Goal: Task Accomplishment & Management: Manage account settings

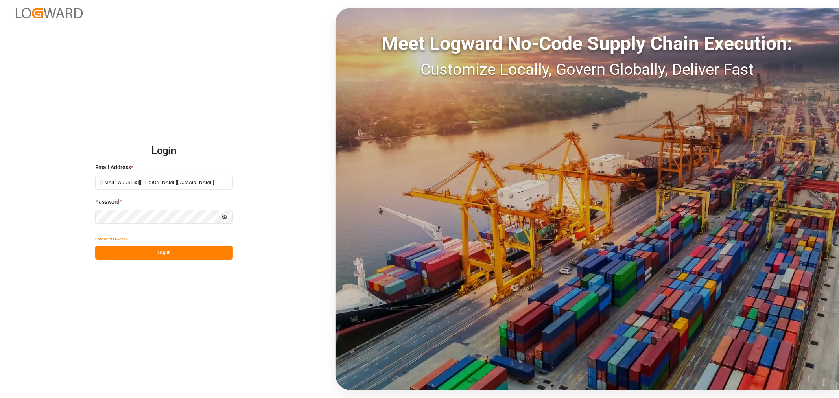
click at [119, 250] on button "Log In" at bounding box center [164, 253] width 138 height 14
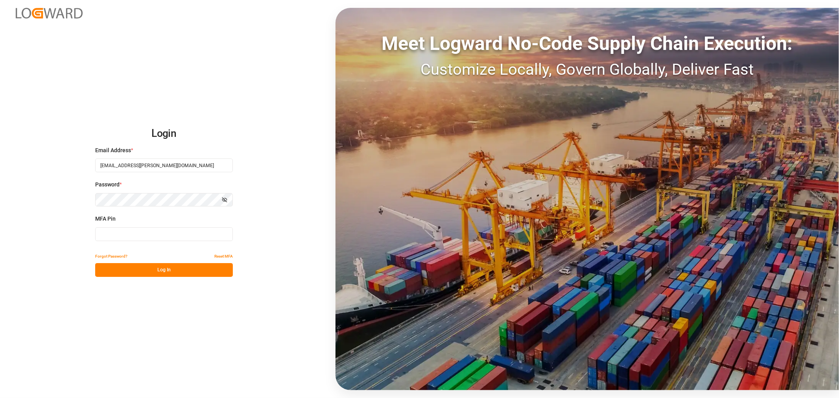
click at [123, 231] on input at bounding box center [164, 234] width 138 height 14
type input "890117"
click at [141, 270] on button "Log In" at bounding box center [164, 270] width 138 height 14
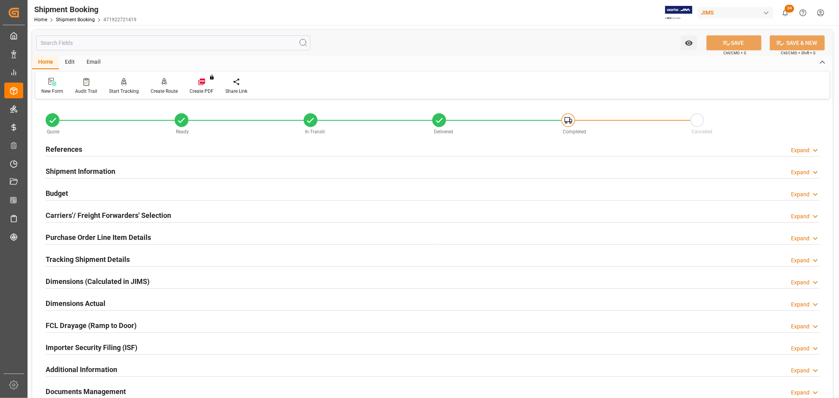
click at [66, 145] on h2 "References" at bounding box center [64, 149] width 37 height 11
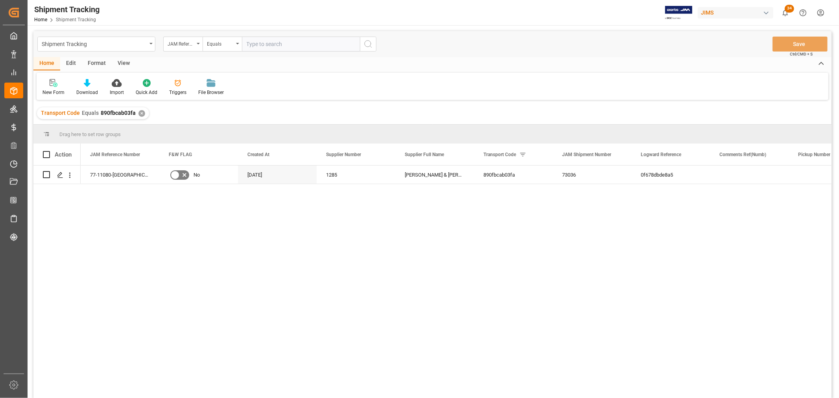
click at [121, 61] on div "View" at bounding box center [124, 63] width 24 height 13
click at [50, 89] on div "Default" at bounding box center [50, 92] width 15 height 7
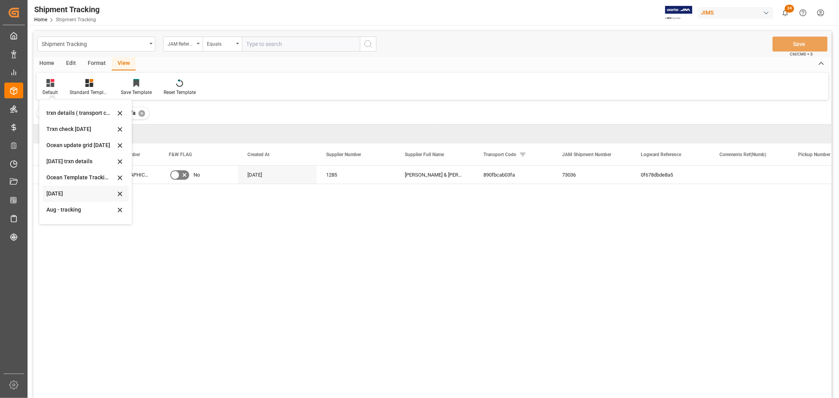
scroll to position [124, 0]
click at [57, 196] on div "Aug - tracking" at bounding box center [80, 197] width 69 height 8
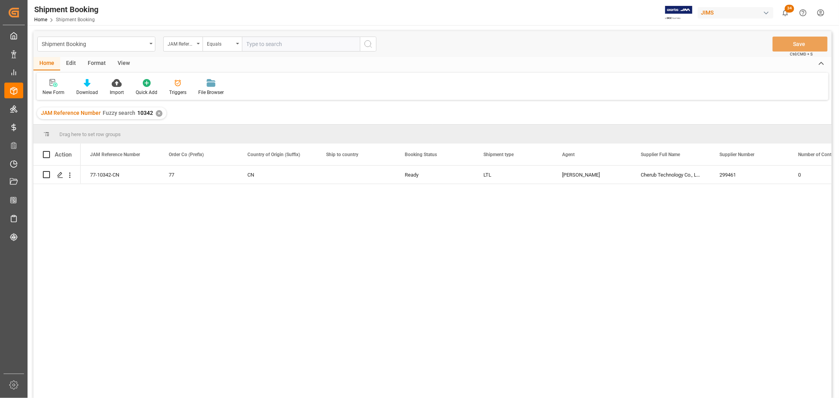
click at [121, 61] on div "View" at bounding box center [124, 63] width 24 height 13
click at [48, 85] on icon at bounding box center [50, 83] width 8 height 8
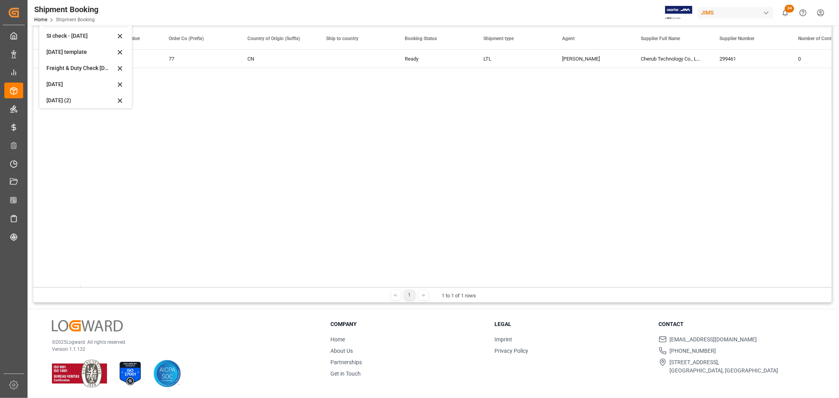
scroll to position [59, 0]
click at [61, 95] on div "Aug 2025 (2)" at bounding box center [80, 97] width 69 height 8
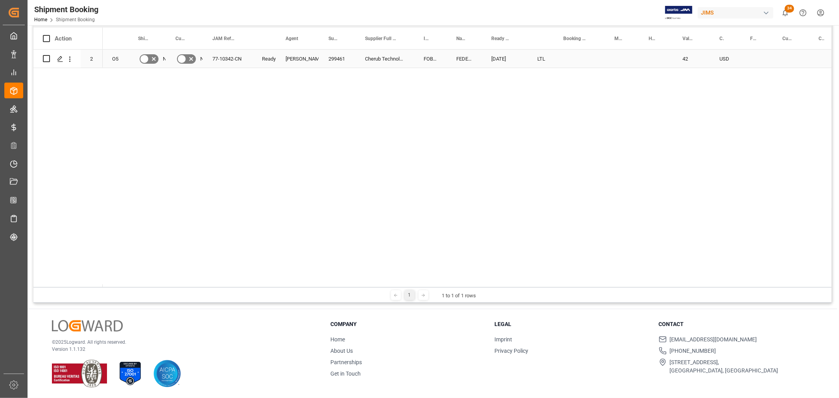
click at [557, 56] on div "Press SPACE to select this row." at bounding box center [579, 59] width 51 height 18
click at [560, 56] on div "Press SPACE to select this row." at bounding box center [579, 59] width 51 height 18
click at [571, 59] on div "Press SPACE to select this row." at bounding box center [579, 59] width 51 height 18
click at [571, 54] on div "Press SPACE to select this row." at bounding box center [579, 59] width 51 height 18
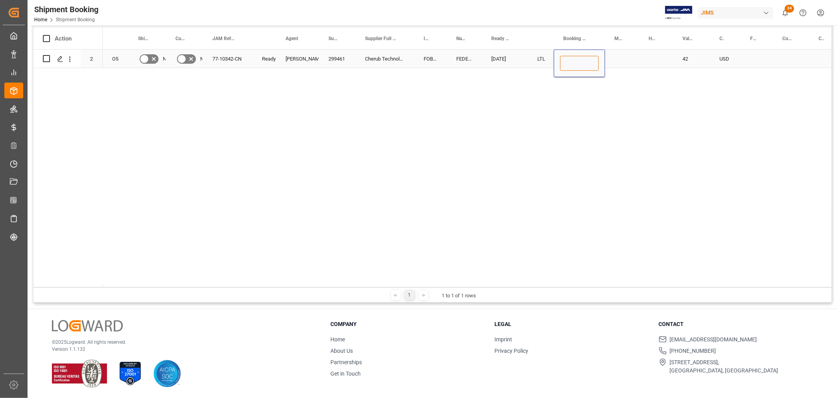
click at [571, 56] on input "Press SPACE to select this row." at bounding box center [579, 63] width 39 height 15
paste input "884248547990"
type input "884248547990"
click at [616, 59] on div "Press SPACE to select this row." at bounding box center [622, 59] width 34 height 18
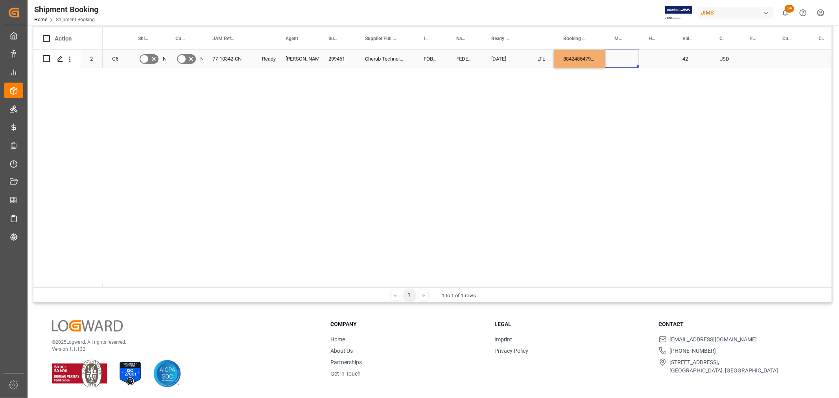
click at [588, 59] on div "884248547990" at bounding box center [579, 59] width 51 height 18
drag, startPoint x: 604, startPoint y: 67, endPoint x: 640, endPoint y: 62, distance: 35.7
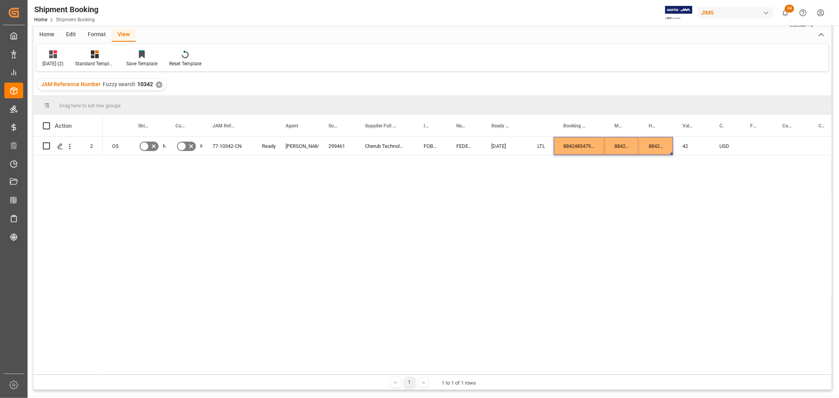
scroll to position [0, 0]
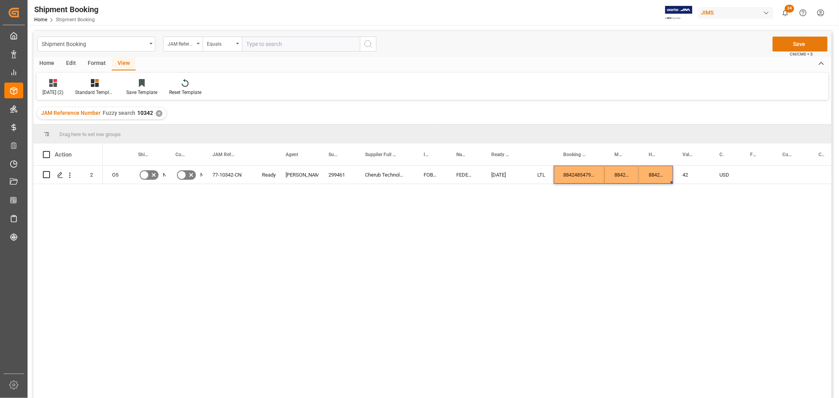
click at [790, 43] on button "Save" at bounding box center [800, 44] width 55 height 15
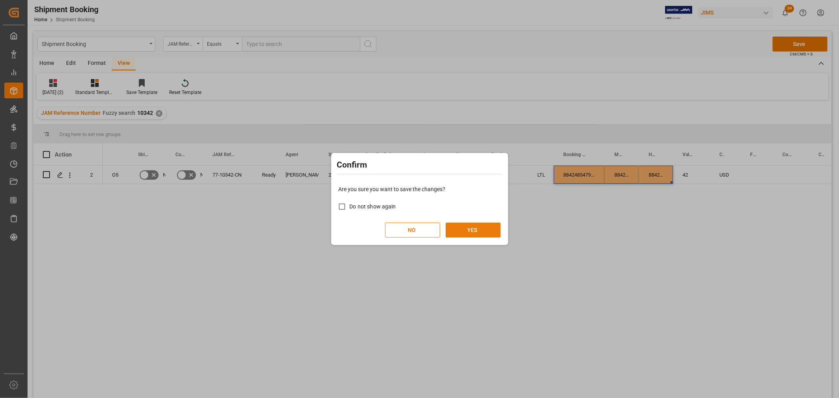
click at [478, 230] on button "YES" at bounding box center [473, 230] width 55 height 15
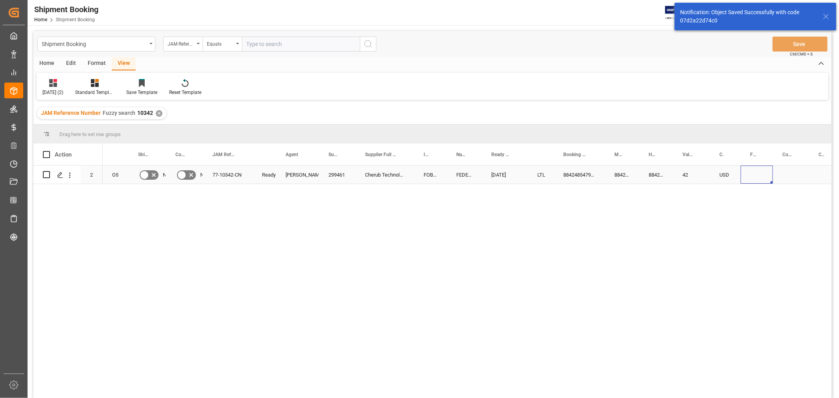
click at [751, 174] on div "Press SPACE to select this row." at bounding box center [757, 175] width 32 height 18
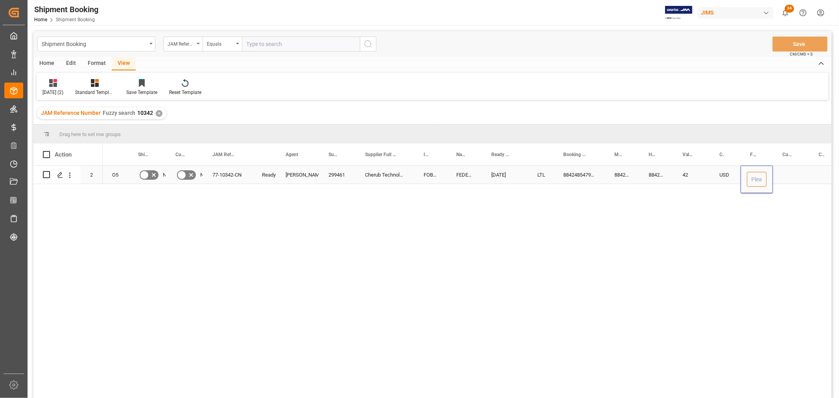
click at [753, 178] on input "Press SPACE to select this row." at bounding box center [757, 179] width 20 height 15
click at [698, 174] on div "42" at bounding box center [691, 175] width 37 height 18
click at [751, 174] on div "Press SPACE to select this row." at bounding box center [757, 175] width 32 height 18
click at [751, 174] on input "Press SPACE to select this row." at bounding box center [757, 179] width 20 height 15
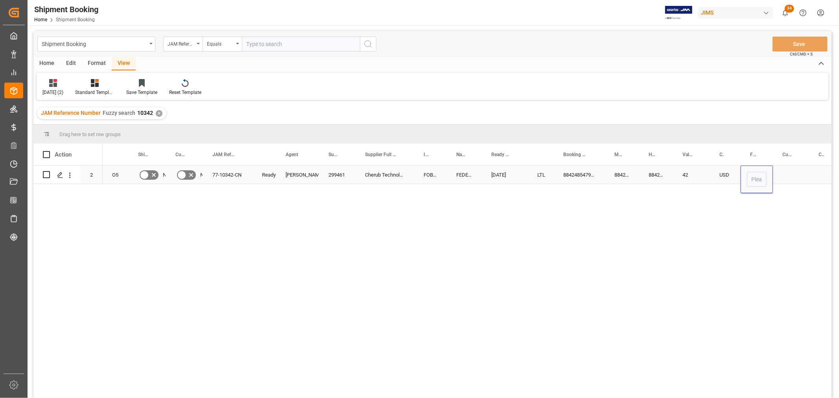
click at [752, 179] on input "Press SPACE to select this row." at bounding box center [757, 179] width 20 height 15
type input "150"
click at [793, 168] on div "Press SPACE to select this row." at bounding box center [791, 175] width 36 height 18
click at [793, 168] on div "Press SPACE to select this row." at bounding box center [791, 180] width 36 height 28
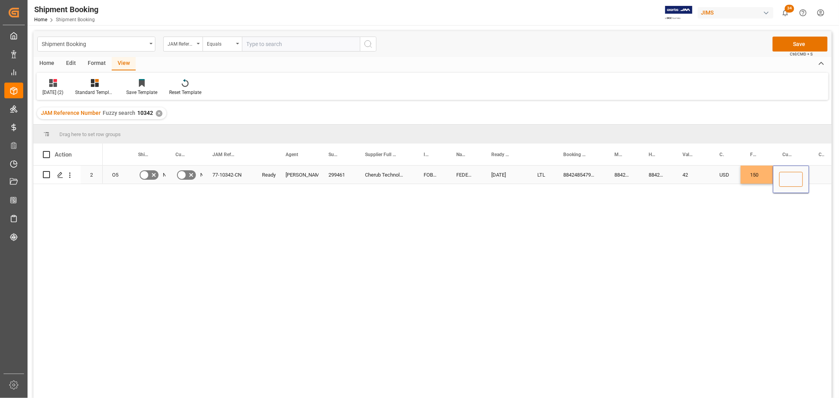
click at [793, 183] on input "Press SPACE to select this row." at bounding box center [792, 179] width 24 height 15
type input "USD"
click at [699, 177] on div "42" at bounding box center [691, 175] width 37 height 18
click at [795, 42] on button "Save" at bounding box center [800, 44] width 55 height 15
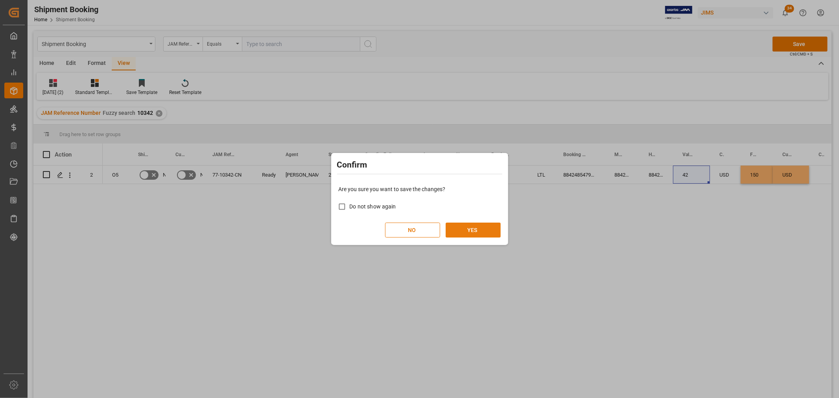
click at [471, 236] on button "YES" at bounding box center [473, 230] width 55 height 15
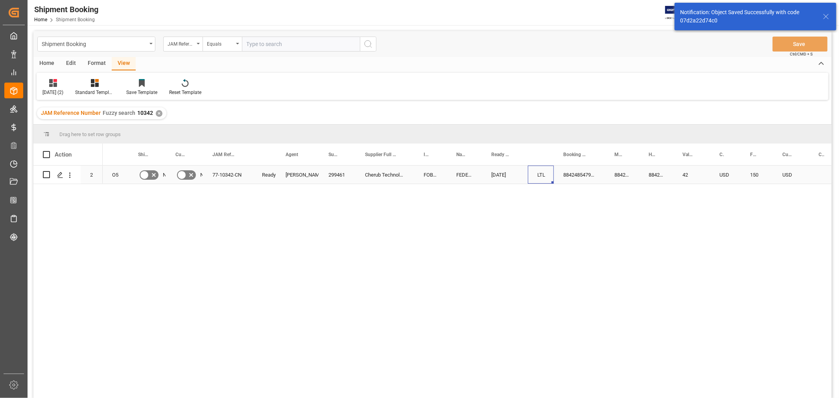
click at [552, 177] on div "LTL" at bounding box center [541, 175] width 26 height 18
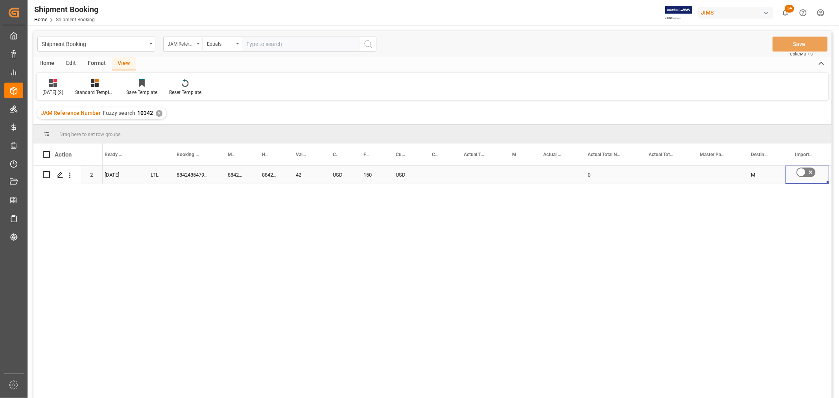
scroll to position [0, 432]
click at [428, 172] on div "Press SPACE to select this row." at bounding box center [434, 175] width 48 height 18
click at [428, 178] on input "Press SPACE to select this row." at bounding box center [434, 179] width 36 height 15
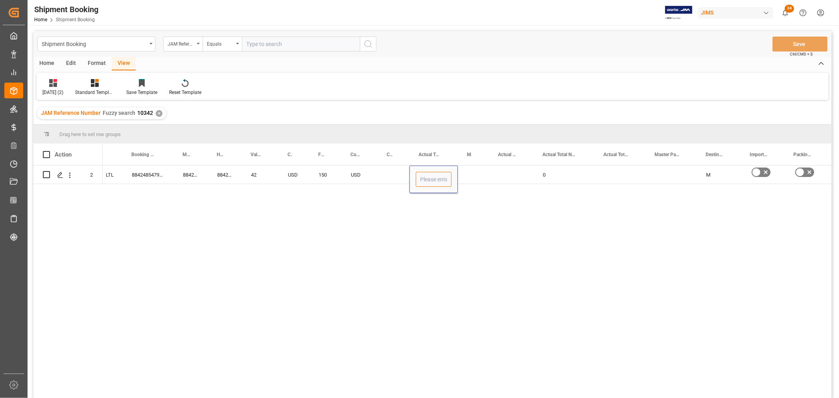
type input "6"
click at [470, 168] on div "Press SPACE to select this row." at bounding box center [473, 175] width 31 height 18
click at [468, 174] on div "Press SPACE to select this row." at bounding box center [473, 175] width 31 height 18
click at [473, 178] on icon "open menu" at bounding box center [474, 179] width 9 height 9
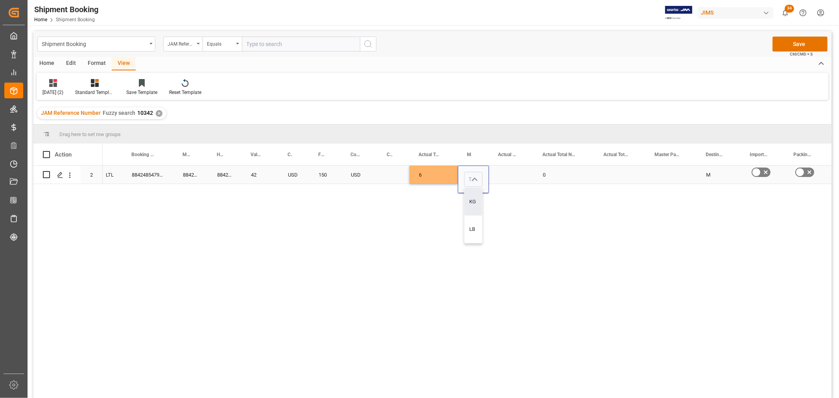
click at [471, 202] on div "KG" at bounding box center [474, 202] width 18 height 28
type input "KG"
click at [504, 177] on div "Press SPACE to select this row." at bounding box center [511, 175] width 44 height 18
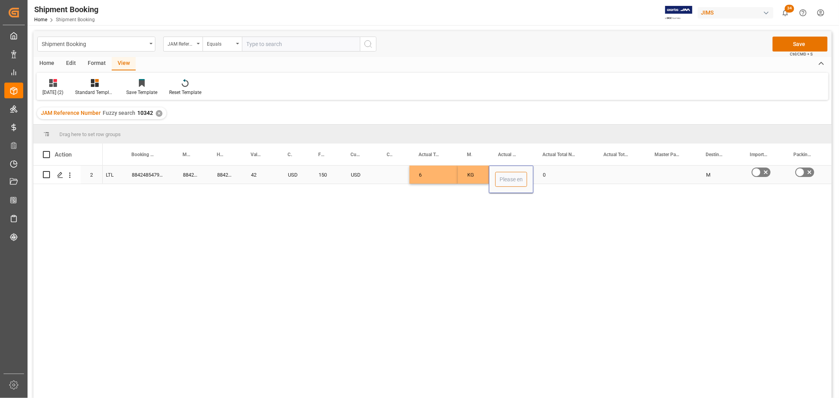
click at [512, 178] on input "Press SPACE to select this row." at bounding box center [512, 179] width 32 height 15
type input "1"
click at [582, 181] on div "0" at bounding box center [564, 175] width 61 height 18
click at [784, 48] on button "Save" at bounding box center [800, 44] width 55 height 15
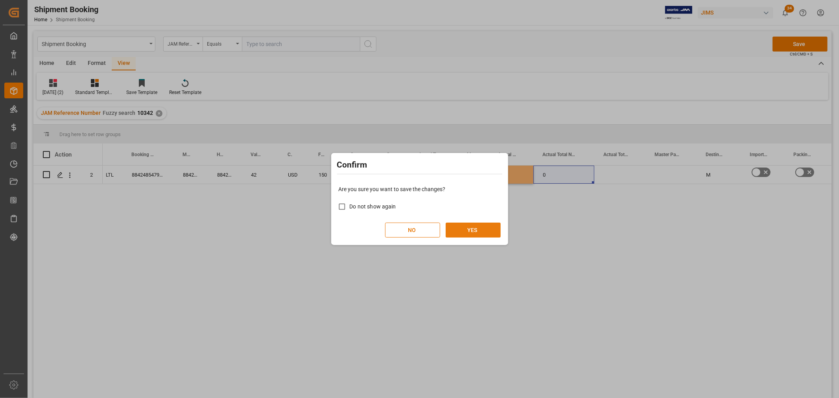
click at [477, 227] on button "YES" at bounding box center [473, 230] width 55 height 15
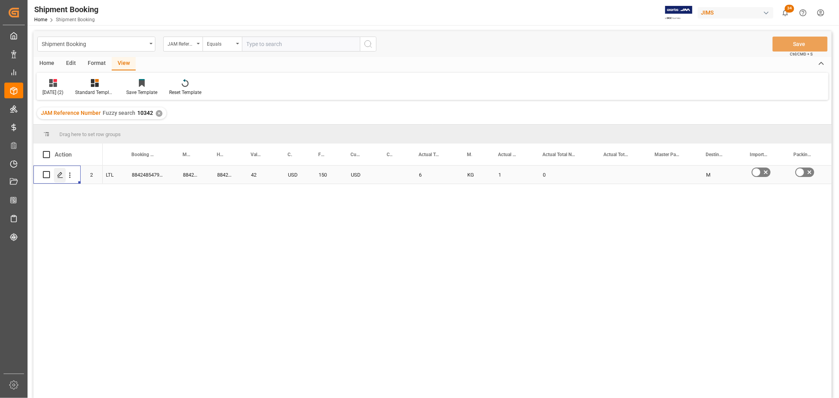
click at [56, 174] on div "Press SPACE to select this row." at bounding box center [60, 175] width 12 height 15
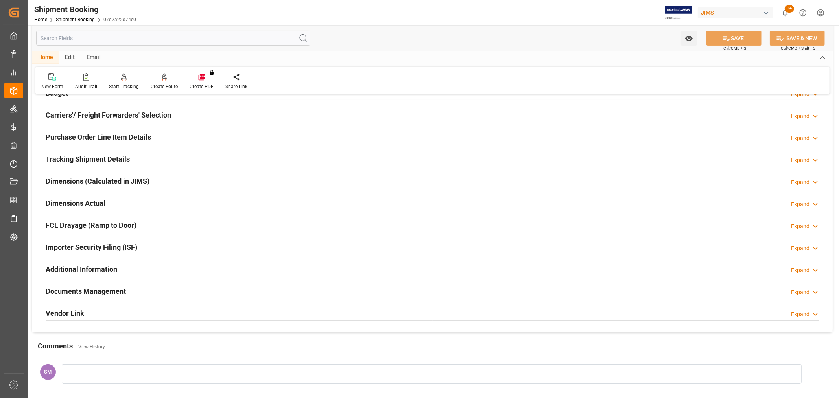
scroll to position [87, 0]
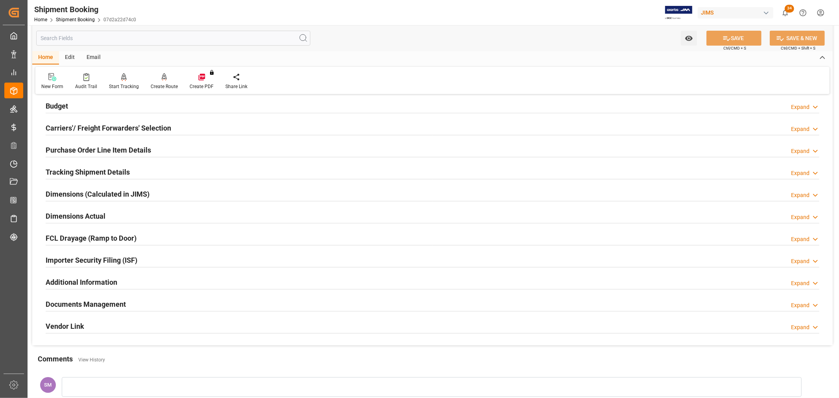
click at [55, 106] on h2 "Budget" at bounding box center [57, 106] width 22 height 11
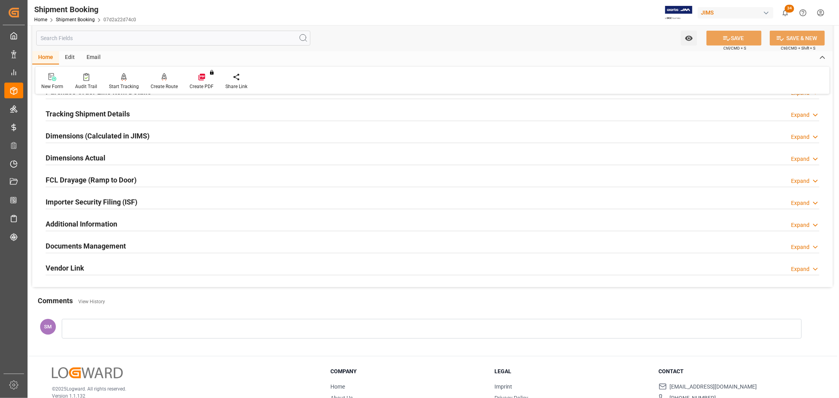
scroll to position [349, 0]
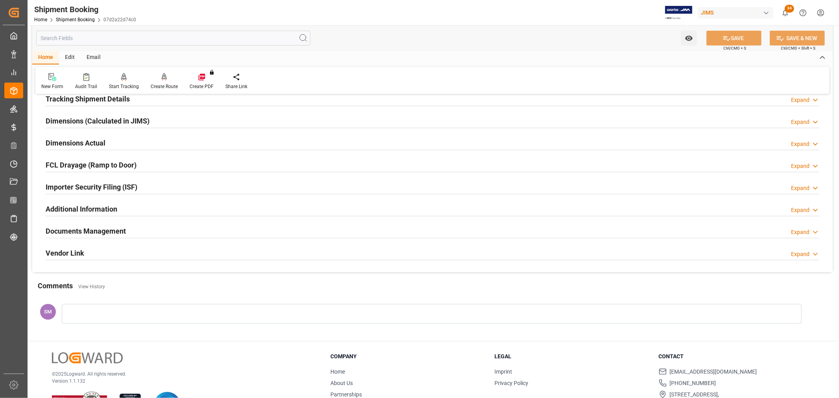
click at [95, 312] on div at bounding box center [432, 314] width 740 height 20
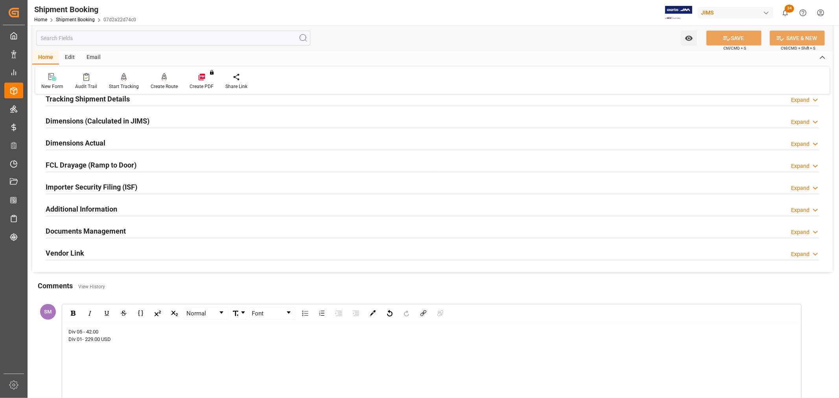
click at [112, 326] on div "Div 05 - 42.00 Div 01- 229.00 USD" at bounding box center [432, 373] width 739 height 100
click at [106, 330] on div "Div 05 - 42.00" at bounding box center [431, 332] width 727 height 8
click at [130, 339] on div "Div 01- 229.00 USD" at bounding box center [431, 340] width 727 height 8
drag, startPoint x: 188, startPoint y: 344, endPoint x: 68, endPoint y: 323, distance: 121.5
click at [68, 323] on div "Div 05 - 42.00 USD Div 01- 229.00 USD ( non-inventory items )" at bounding box center [432, 373] width 739 height 100
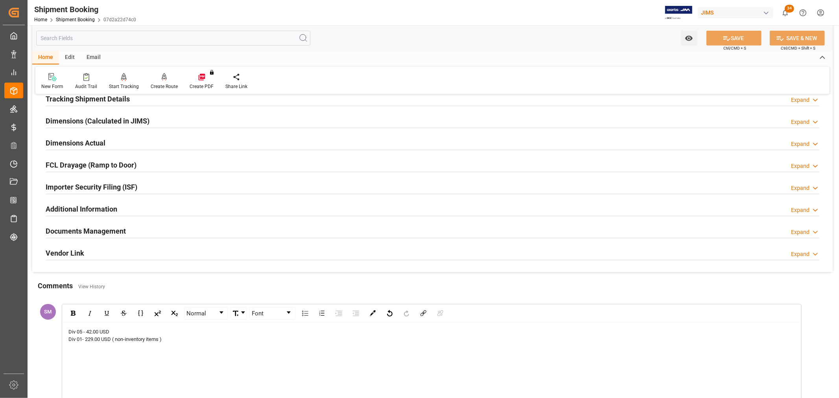
click at [152, 372] on div "Div 05 - 42.00 USD Div 01- 229.00 USD ( non-inventory items )" at bounding box center [432, 373] width 739 height 100
drag, startPoint x: 169, startPoint y: 339, endPoint x: 61, endPoint y: 330, distance: 108.6
click at [61, 330] on div "Normal Font Div 05 - 42.00 USD Div 01- 229.00 USD ( non-inventory items ) SAVE …" at bounding box center [428, 372] width 740 height 141
copy div "Div 05 - 42.00 USD Div 01- 229.00 USD ( non-inventory items )"
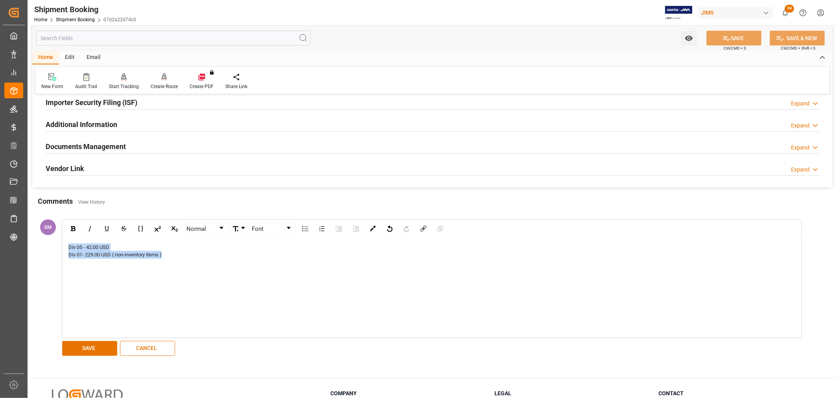
scroll to position [437, 0]
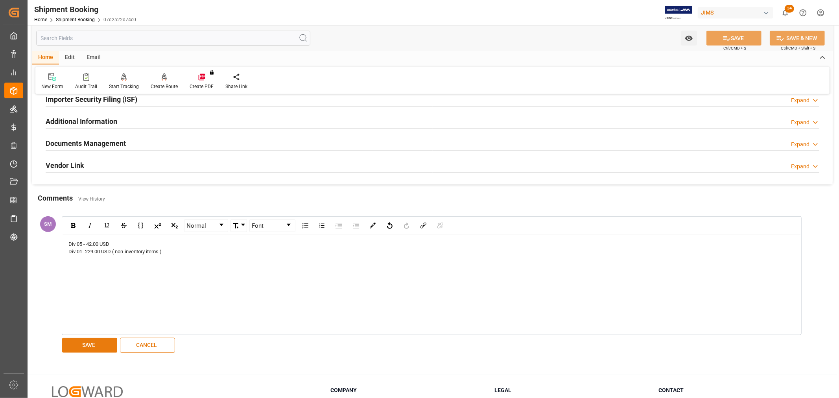
click at [104, 347] on button "SAVE" at bounding box center [89, 345] width 55 height 15
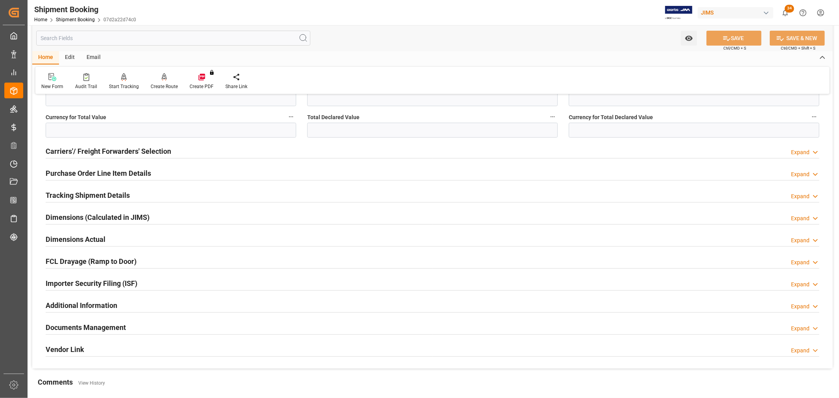
scroll to position [209, 0]
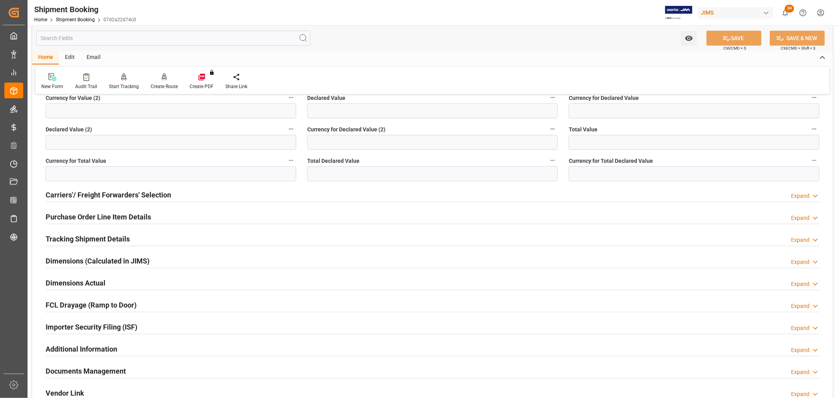
click at [113, 217] on h2 "Purchase Order Line Item Details" at bounding box center [98, 217] width 105 height 11
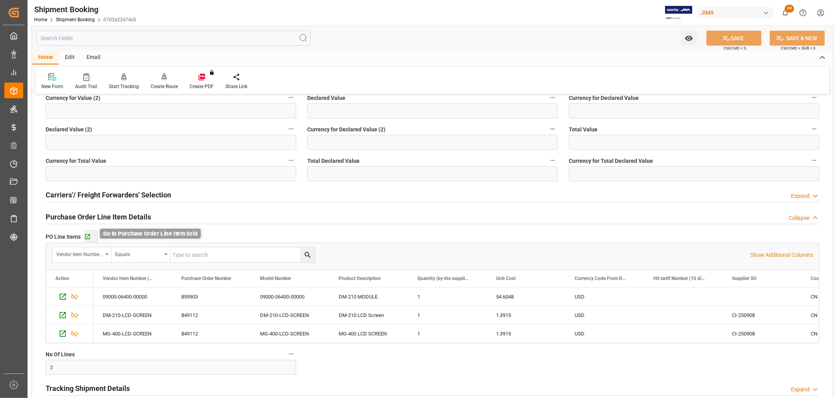
click at [89, 235] on icon "button" at bounding box center [87, 237] width 5 height 5
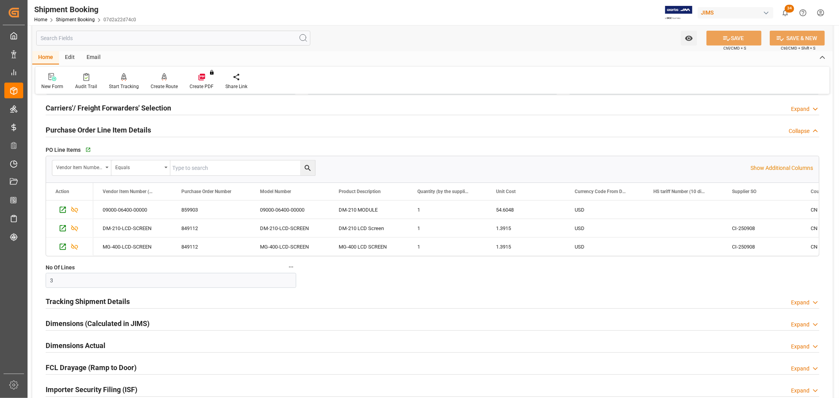
scroll to position [297, 0]
click at [76, 300] on h2 "Tracking Shipment Details" at bounding box center [88, 301] width 84 height 11
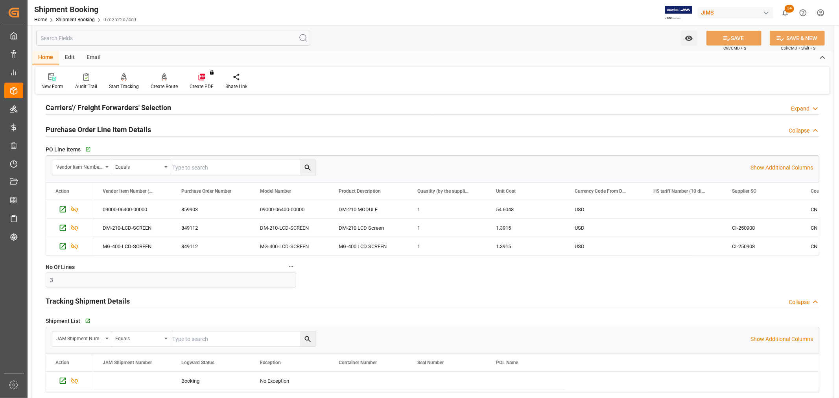
click at [84, 320] on div "Go to Shipment Tracking Grid" at bounding box center [168, 321] width 171 height 12
click at [85, 322] on icon "button" at bounding box center [87, 321] width 7 height 7
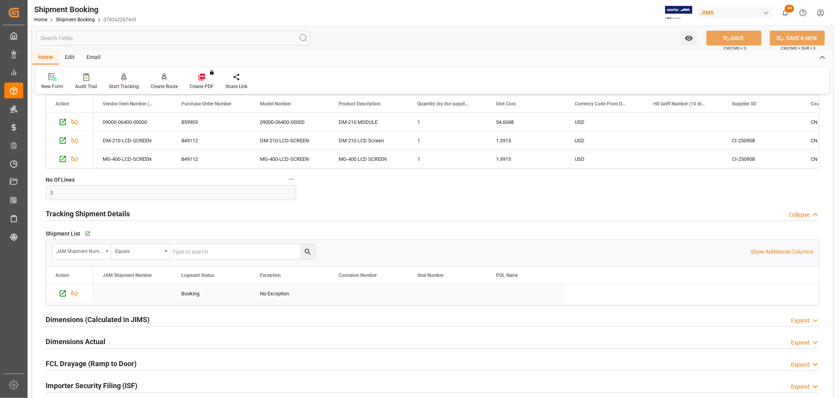
scroll to position [559, 0]
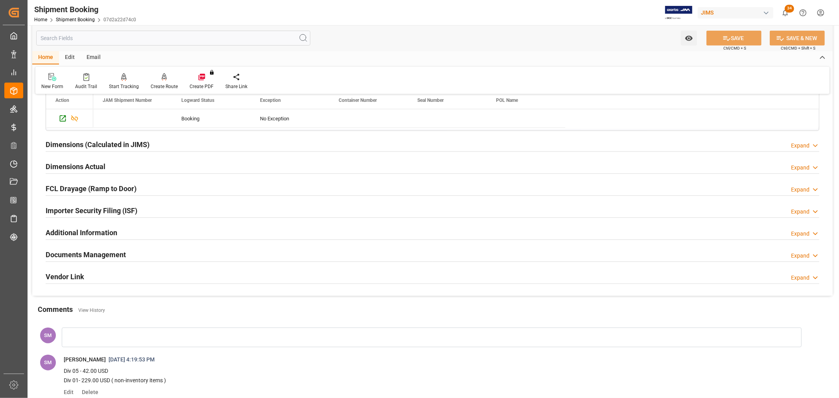
click at [88, 252] on h2 "Documents Management" at bounding box center [86, 255] width 80 height 11
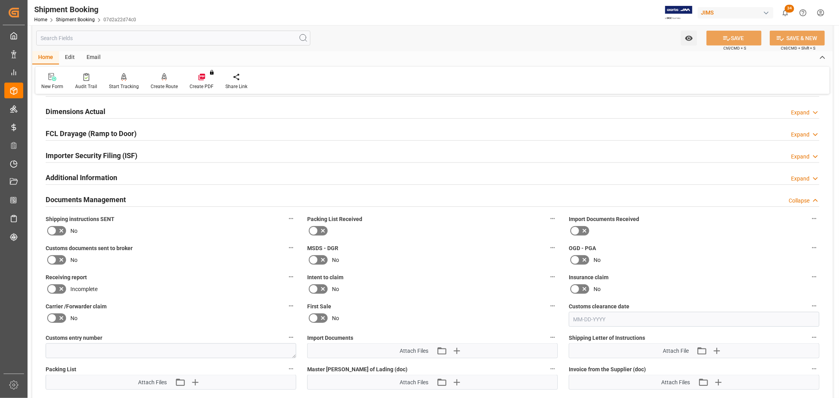
scroll to position [690, 0]
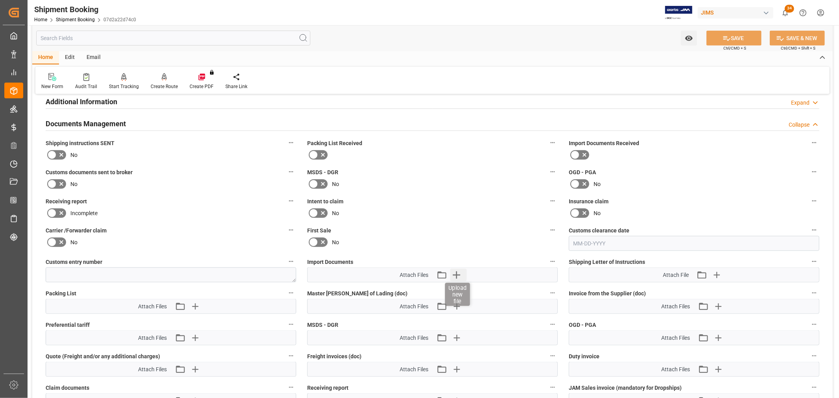
click at [457, 272] on icon "button" at bounding box center [456, 275] width 7 height 7
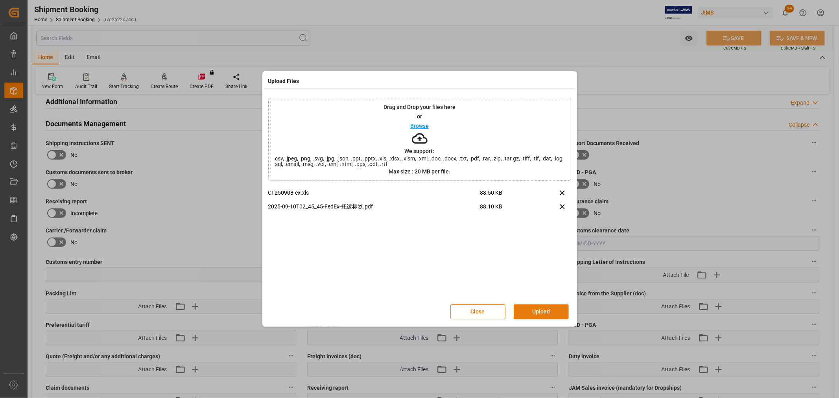
click at [530, 314] on button "Upload" at bounding box center [541, 312] width 55 height 15
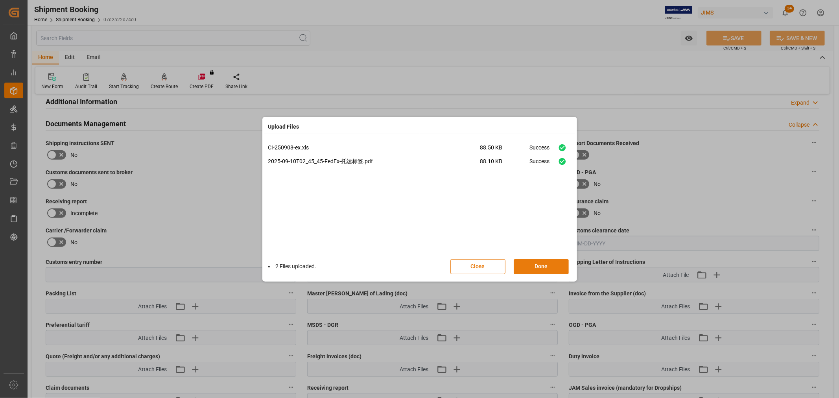
click at [539, 268] on button "Done" at bounding box center [541, 266] width 55 height 15
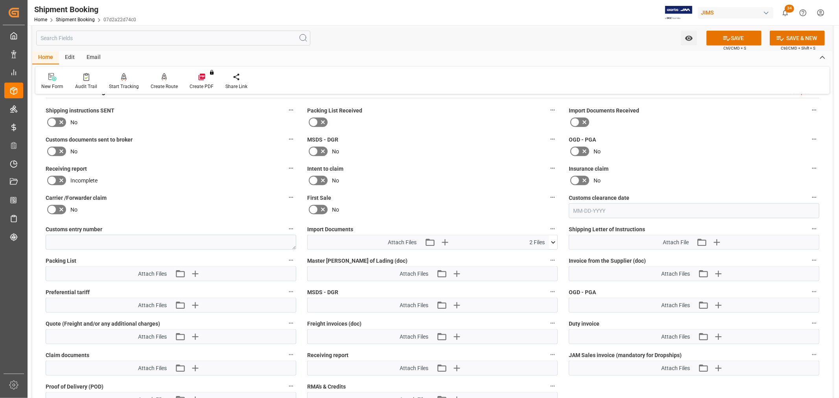
scroll to position [778, 0]
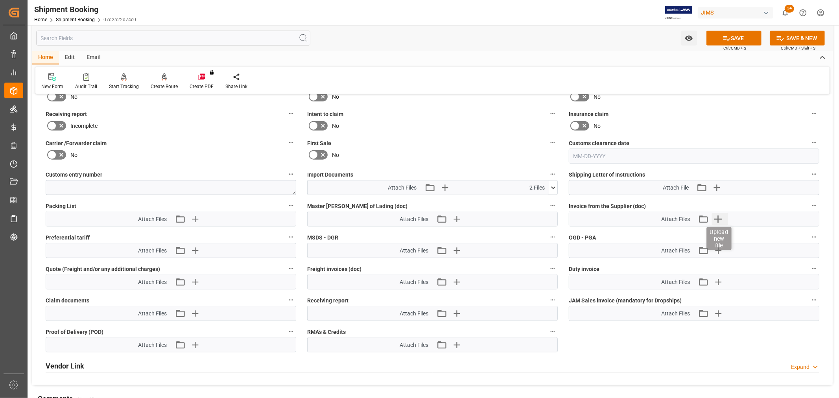
click at [719, 214] on icon "button" at bounding box center [718, 219] width 13 height 13
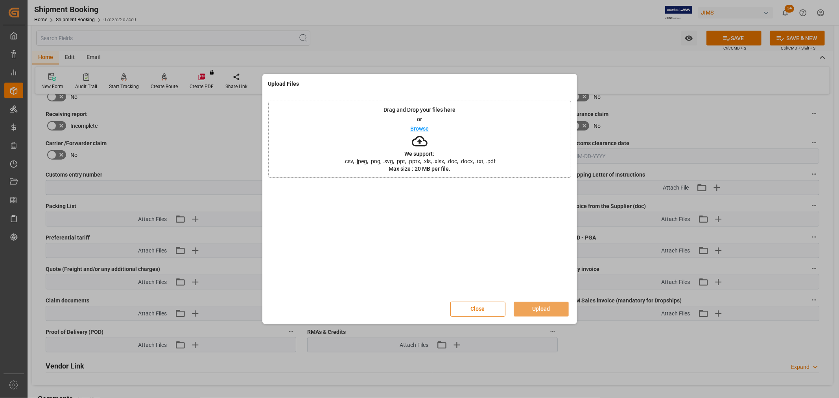
click at [414, 128] on p "Browse" at bounding box center [419, 129] width 18 height 6
click at [534, 305] on button "Upload" at bounding box center [541, 309] width 55 height 15
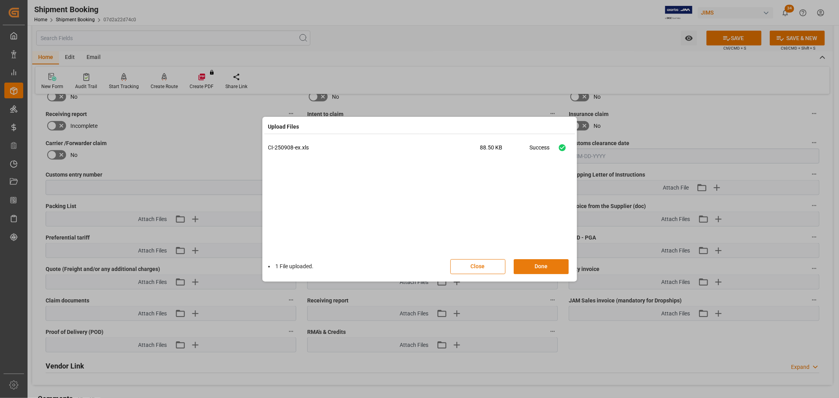
click at [539, 270] on button "Done" at bounding box center [541, 266] width 55 height 15
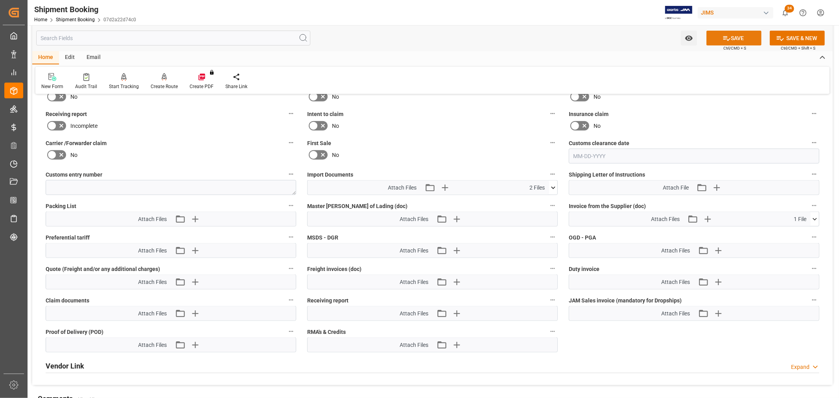
click at [733, 33] on button "SAVE" at bounding box center [734, 38] width 55 height 15
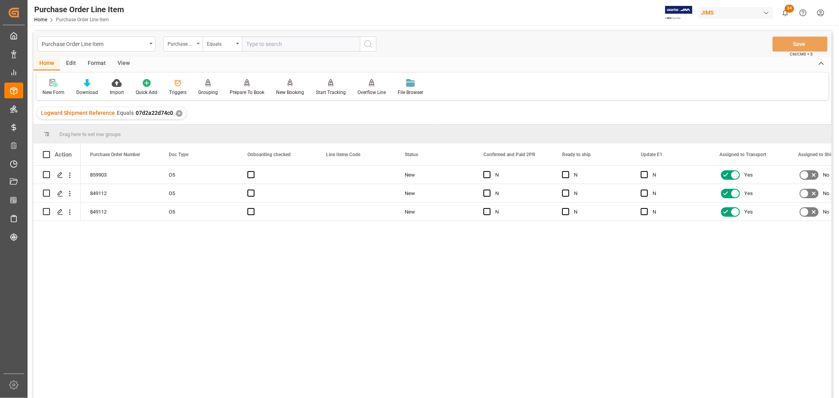
click at [118, 61] on div "View" at bounding box center [124, 63] width 24 height 13
click at [52, 84] on icon at bounding box center [50, 83] width 8 height 8
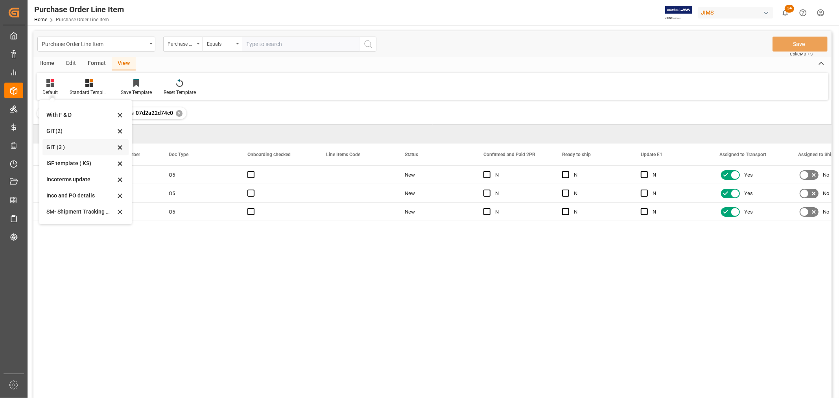
scroll to position [44, 0]
click at [68, 161] on div "Incoterms update" at bounding box center [80, 164] width 69 height 8
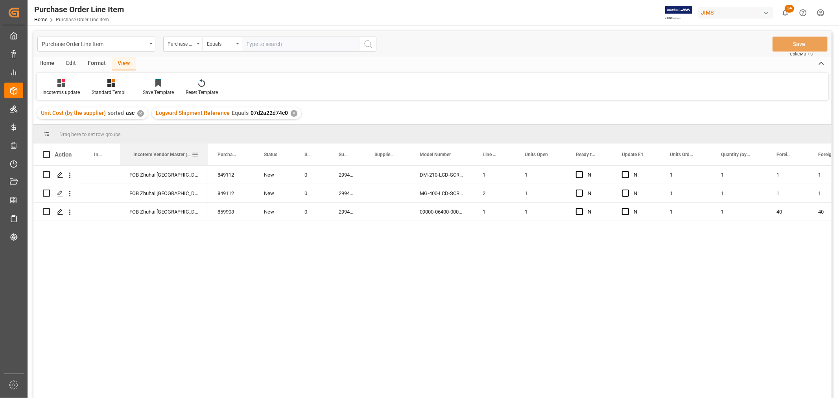
drag, startPoint x: 172, startPoint y: 154, endPoint x: 206, endPoint y: 159, distance: 34.3
click at [207, 159] on div at bounding box center [208, 155] width 3 height 22
click at [131, 176] on div "FOB Zhuhai Guangdong CN" at bounding box center [164, 175] width 88 height 18
click at [96, 175] on div "Press SPACE to select this row." at bounding box center [100, 175] width 39 height 18
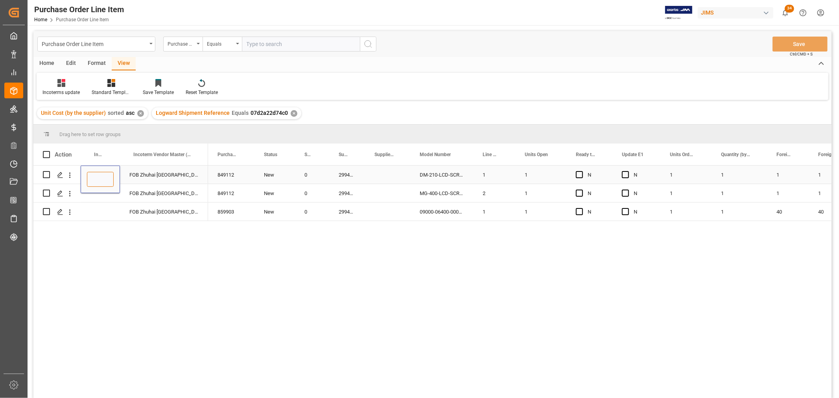
click at [97, 179] on input "Press SPACE to select this row." at bounding box center [100, 179] width 27 height 15
paste input "FOB Zhuhai Guangdong CN"
type input "EXW Zhuhai Guangdong CN"
click at [95, 199] on div "Press SPACE to select this row." at bounding box center [100, 193] width 39 height 18
click at [100, 173] on div "EXW Zhuhai Guangdong CN" at bounding box center [100, 175] width 39 height 18
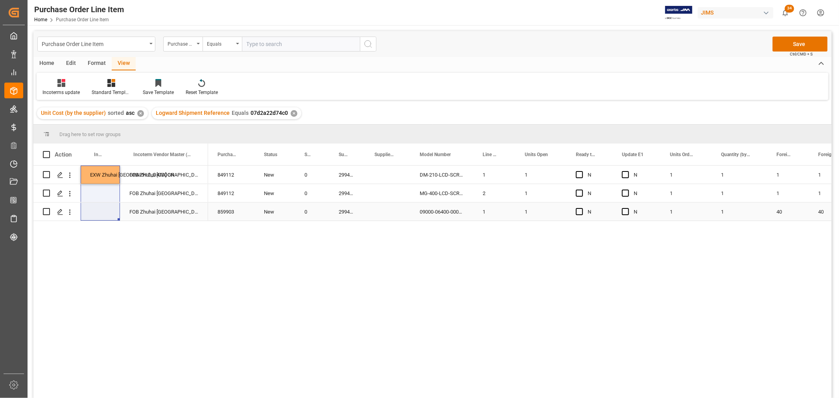
drag, startPoint x: 116, startPoint y: 182, endPoint x: 116, endPoint y: 208, distance: 26.0
click at [116, 208] on div "EXW Zhuhai Guangdong CN FOB Zhuhai Guangdong CN FOB Zhuhai Guangdong CN FOB Zhu…" at bounding box center [120, 193] width 175 height 55
click at [140, 248] on div "EXW Zhuhai Guangdong CN FOB Zhuhai Guangdong CN FOB Zhuhai Guangdong CN FOB Zhu…" at bounding box center [432, 283] width 799 height 235
click at [95, 172] on div "EXW Zhuhai Guangdong CN" at bounding box center [100, 175] width 39 height 18
drag, startPoint x: 117, startPoint y: 182, endPoint x: 116, endPoint y: 210, distance: 28.3
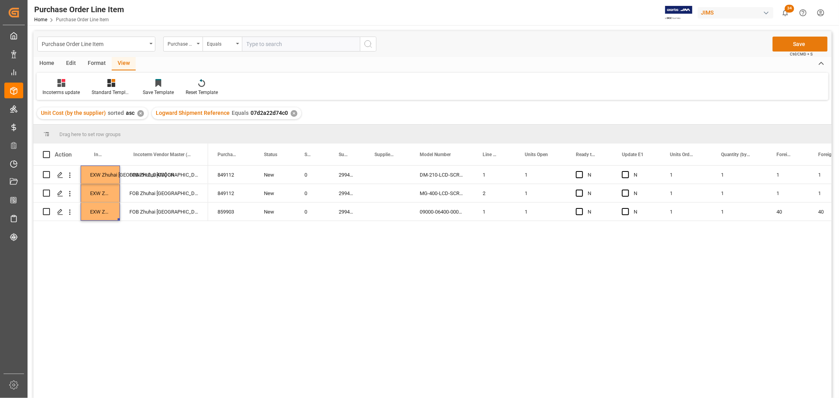
click at [790, 45] on button "Save" at bounding box center [800, 44] width 55 height 15
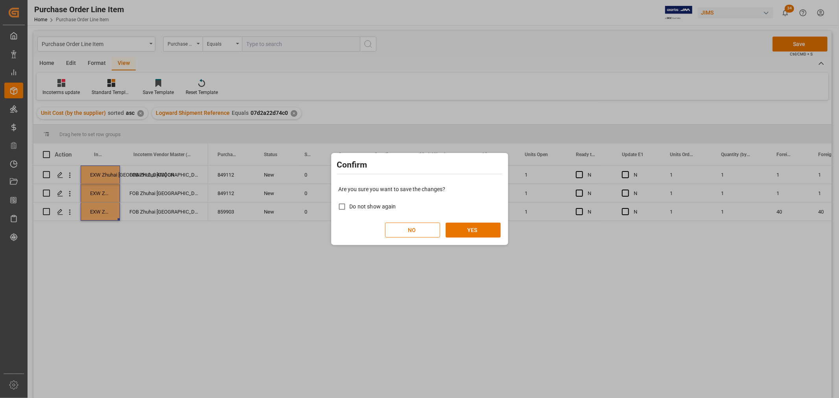
click at [477, 238] on div "Are you sure you want to save the changes? Do not show again NO YES" at bounding box center [419, 211] width 173 height 63
click at [477, 230] on button "YES" at bounding box center [473, 230] width 55 height 15
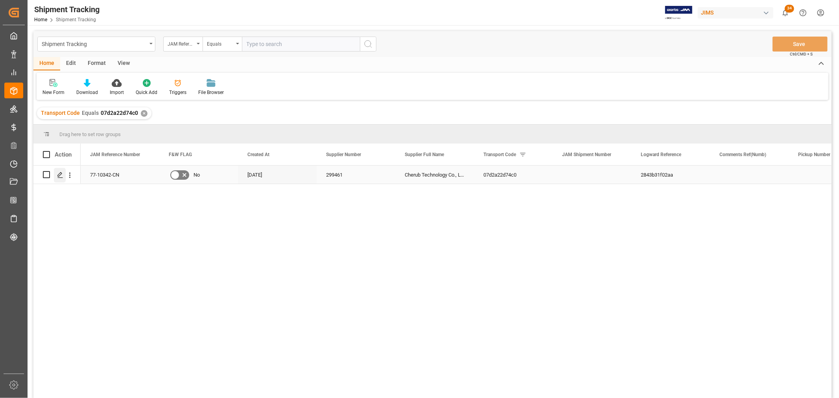
click at [56, 174] on div "Press SPACE to select this row." at bounding box center [60, 175] width 12 height 15
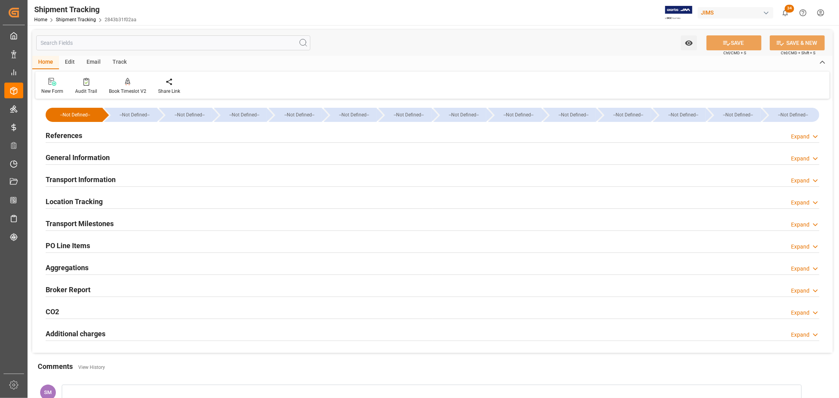
scroll to position [113, 0]
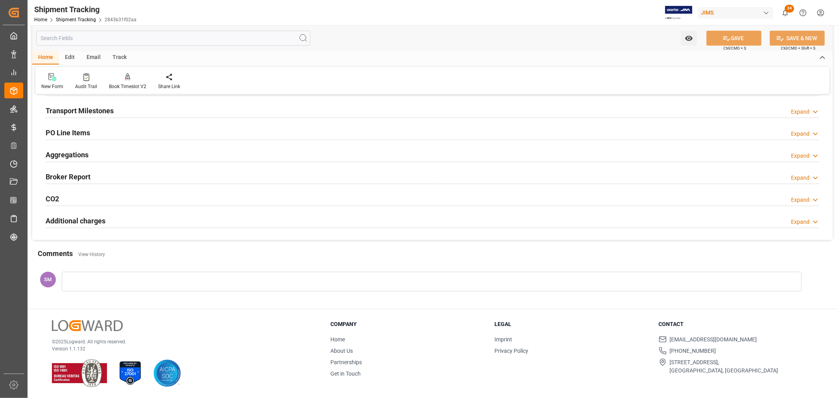
click at [101, 280] on div at bounding box center [432, 282] width 740 height 20
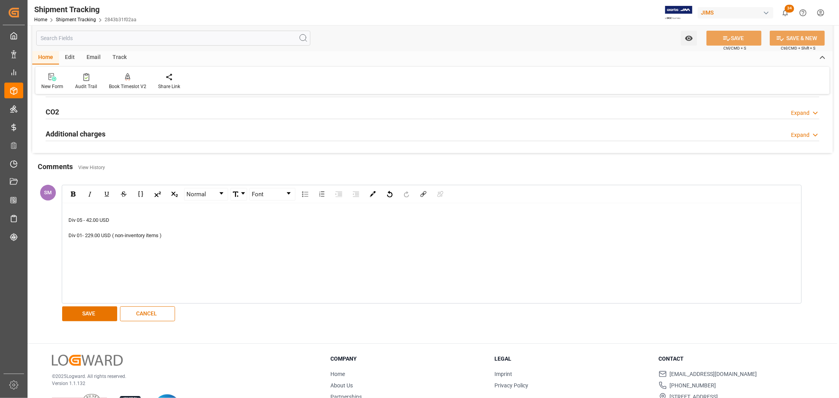
scroll to position [201, 0]
click at [85, 312] on button "SAVE" at bounding box center [89, 313] width 55 height 15
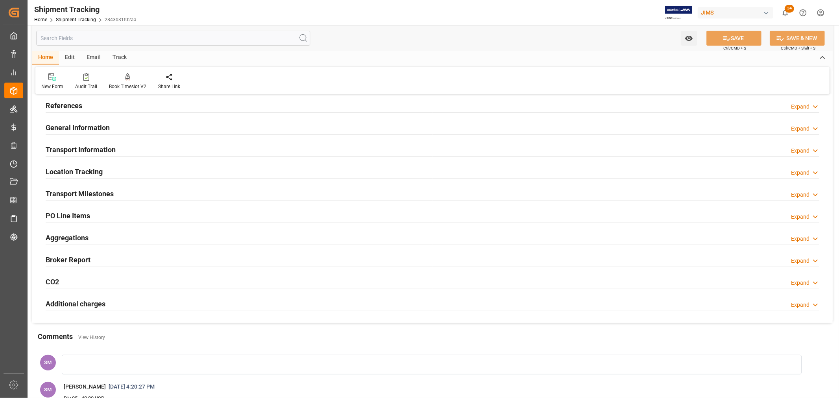
scroll to position [87, 0]
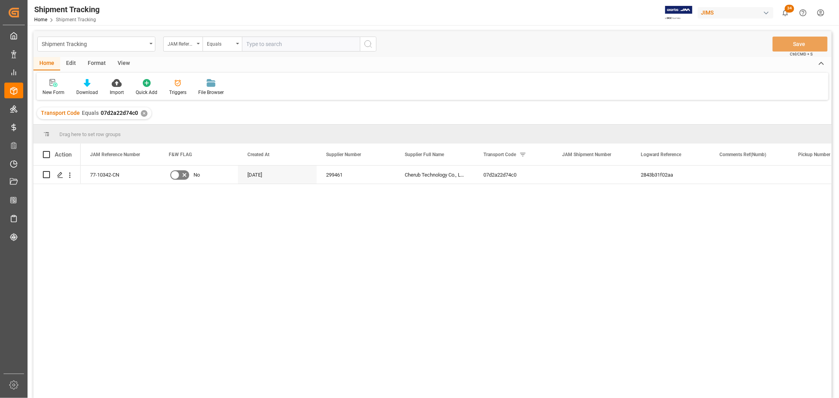
click at [124, 58] on div "View" at bounding box center [124, 63] width 24 height 13
click at [50, 89] on div "Default" at bounding box center [50, 92] width 15 height 7
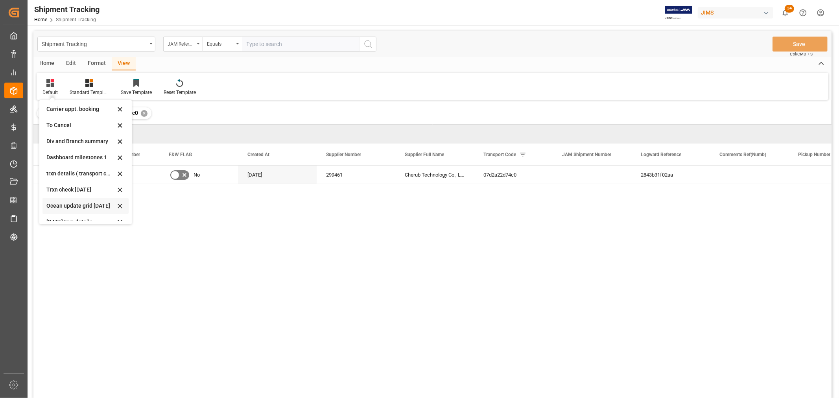
scroll to position [124, 0]
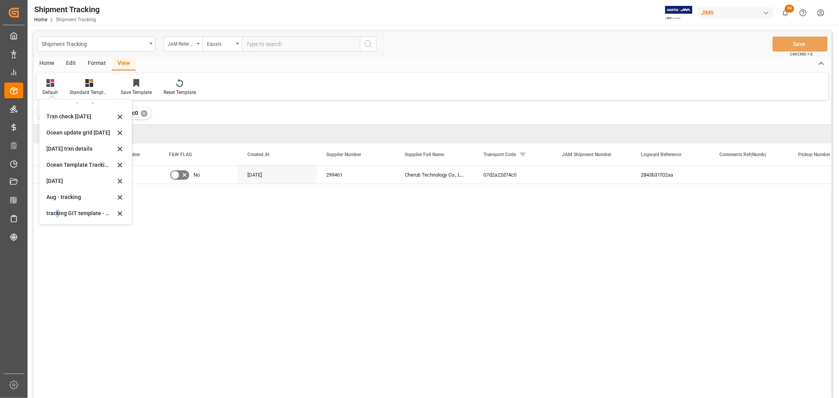
click at [57, 214] on div "tracking GIT template - Rev" at bounding box center [80, 213] width 69 height 8
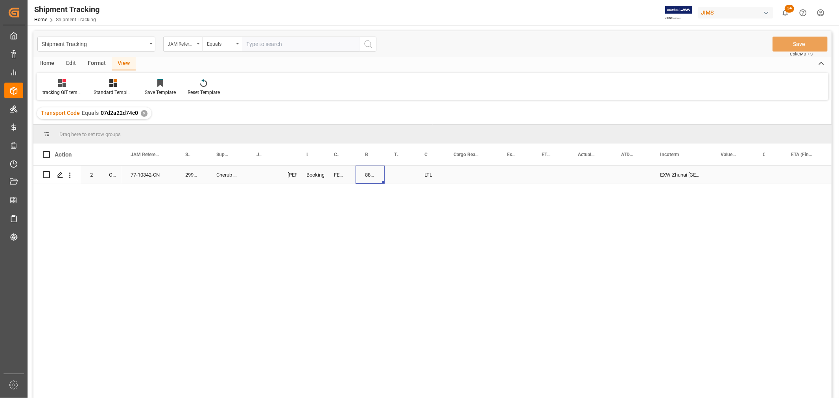
click at [370, 178] on div "884248547990" at bounding box center [370, 175] width 29 height 18
drag, startPoint x: 384, startPoint y: 183, endPoint x: 401, endPoint y: 183, distance: 17.7
click at [803, 39] on button "Save" at bounding box center [800, 44] width 55 height 15
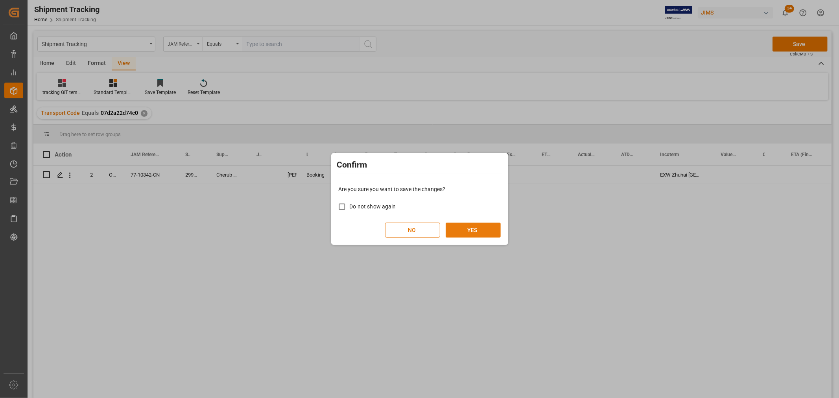
click at [468, 231] on button "YES" at bounding box center [473, 230] width 55 height 15
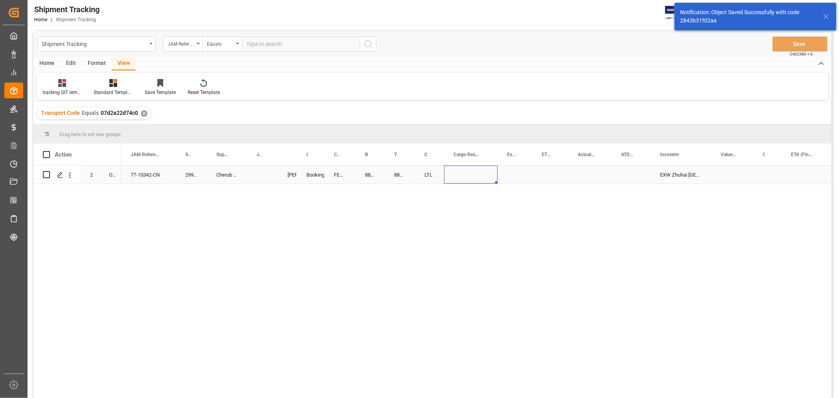
click at [475, 173] on div "Press SPACE to select this row." at bounding box center [471, 175] width 54 height 18
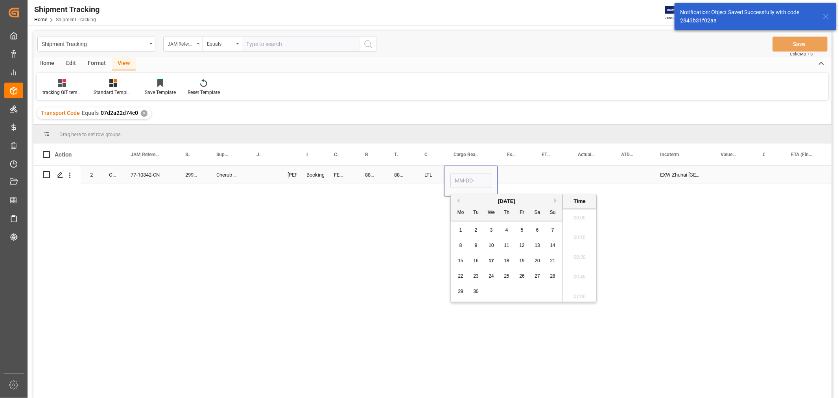
scroll to position [1242, 0]
click at [479, 246] on div "9" at bounding box center [476, 245] width 10 height 9
type input "09-09-2025 00:00"
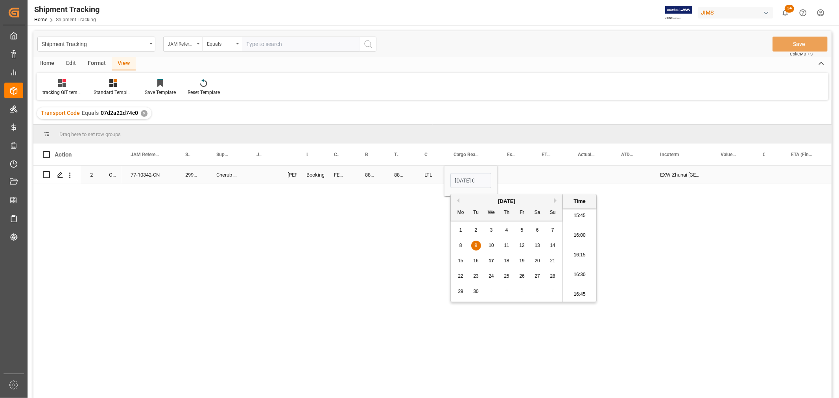
click at [510, 168] on div "Press SPACE to select this row." at bounding box center [515, 175] width 35 height 18
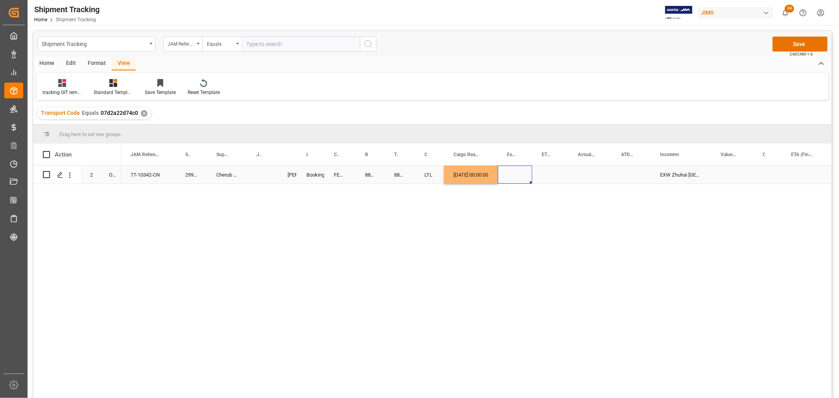
click at [491, 174] on div "[DATE] 00:00:00" at bounding box center [471, 175] width 54 height 18
drag, startPoint x: 498, startPoint y: 182, endPoint x: 575, endPoint y: 181, distance: 76.4
click at [482, 202] on div "77-10342-CN 299461 Cherub Technology Co., Ltd. Shyamala Mantha Booking FEDEX IN…" at bounding box center [476, 285] width 711 height 238
click at [475, 178] on div "[DATE] 00:00:00" at bounding box center [471, 175] width 54 height 18
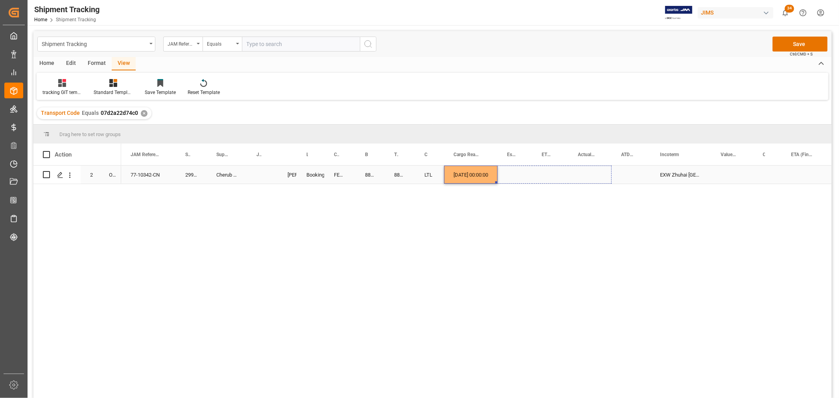
drag, startPoint x: 497, startPoint y: 182, endPoint x: 573, endPoint y: 180, distance: 76.0
click at [573, 213] on div "77-10342-CN 299461 Cherub Technology Co., Ltd. Shyamala Mantha Booking FEDEX IN…" at bounding box center [476, 285] width 711 height 238
click at [797, 171] on div "Press SPACE to select this row." at bounding box center [806, 175] width 48 height 18
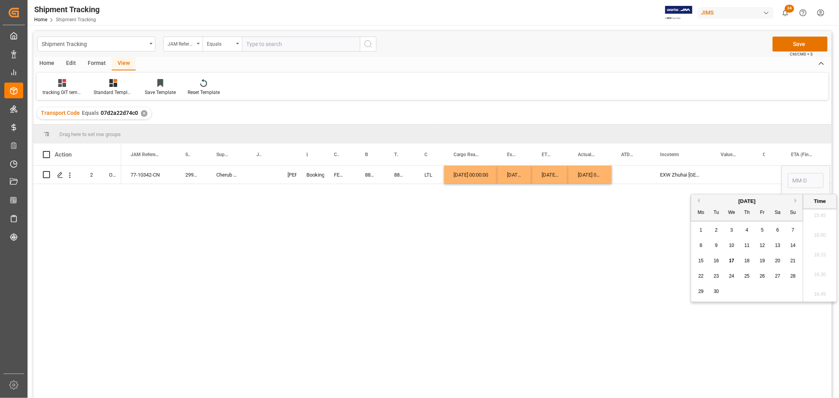
click at [700, 276] on span "22" at bounding box center [701, 277] width 5 height 6
type input "09-22-2025 00:00"
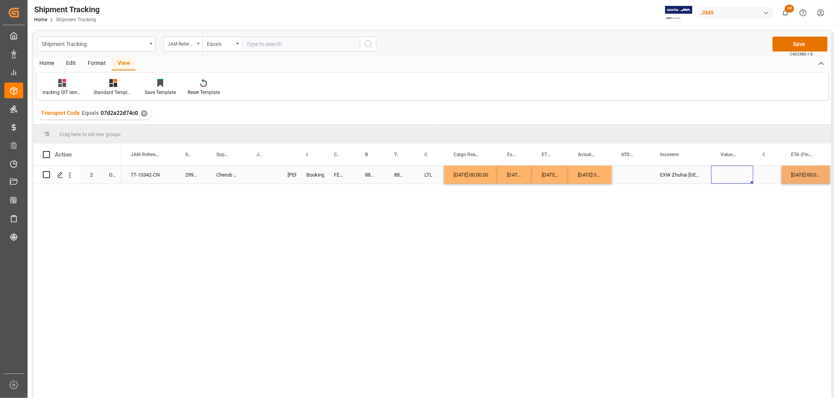
click at [725, 172] on div "Press SPACE to select this row." at bounding box center [733, 175] width 42 height 18
click at [817, 43] on button "Save" at bounding box center [800, 44] width 55 height 15
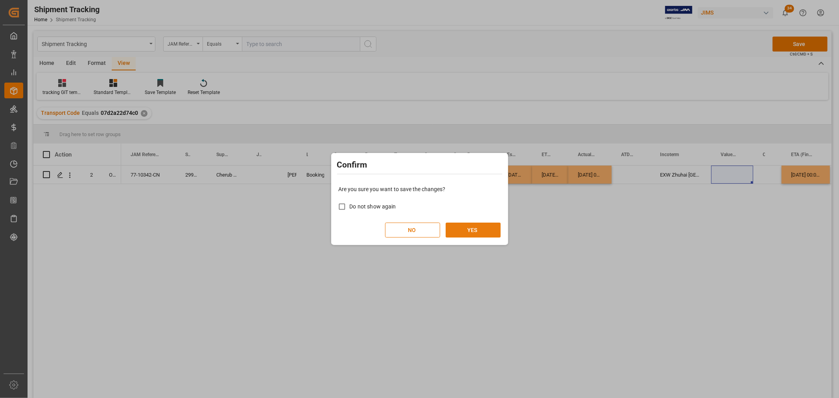
click at [495, 226] on button "YES" at bounding box center [473, 230] width 55 height 15
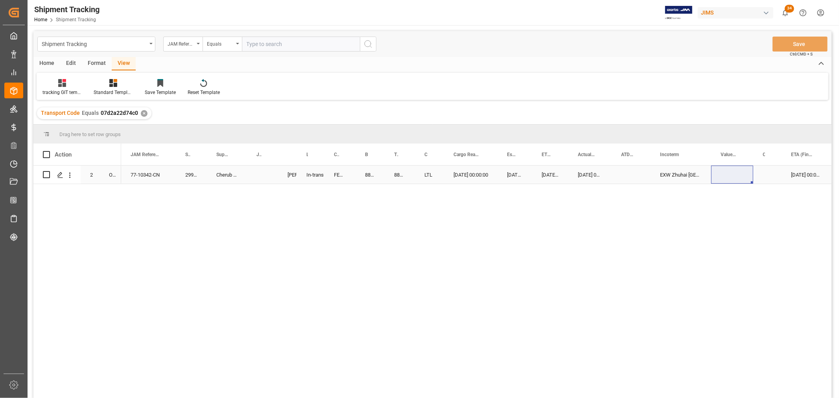
click at [155, 176] on div "77-10342-CN" at bounding box center [148, 175] width 55 height 18
click at [260, 168] on div "Press SPACE to select this row." at bounding box center [262, 175] width 31 height 18
click at [260, 171] on div "Press SPACE to select this row." at bounding box center [262, 175] width 31 height 18
click at [261, 176] on input "Press SPACE to select this row." at bounding box center [262, 179] width 18 height 15
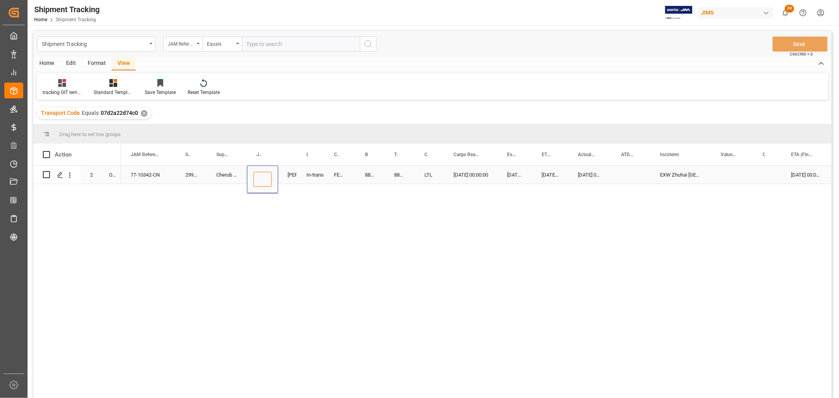
paste input "73078"
type input "73078"
click at [326, 181] on div "FEDEX INTERNATIONAL ECONOMY" at bounding box center [340, 175] width 31 height 18
click at [805, 40] on button "Save" at bounding box center [800, 44] width 55 height 15
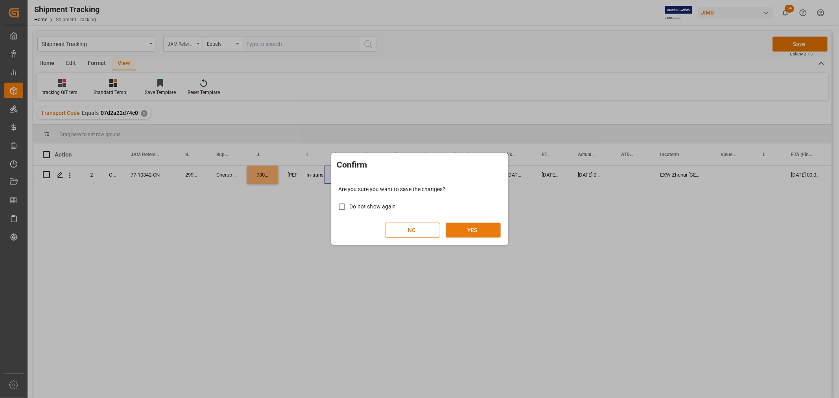
click at [471, 229] on button "YES" at bounding box center [473, 230] width 55 height 15
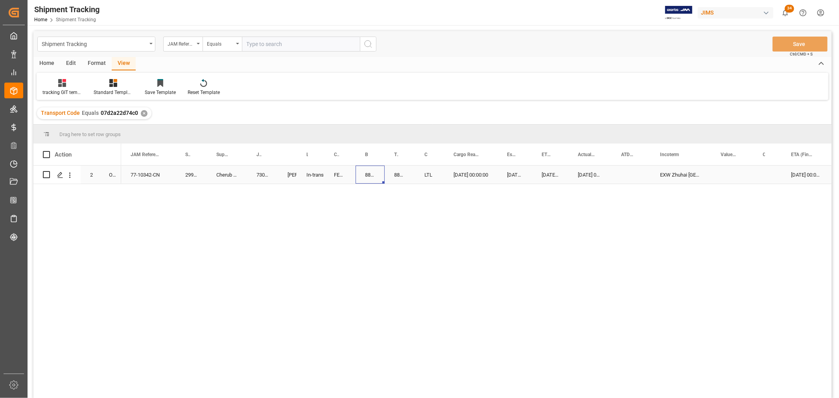
click at [367, 176] on div "884248547990" at bounding box center [370, 175] width 29 height 18
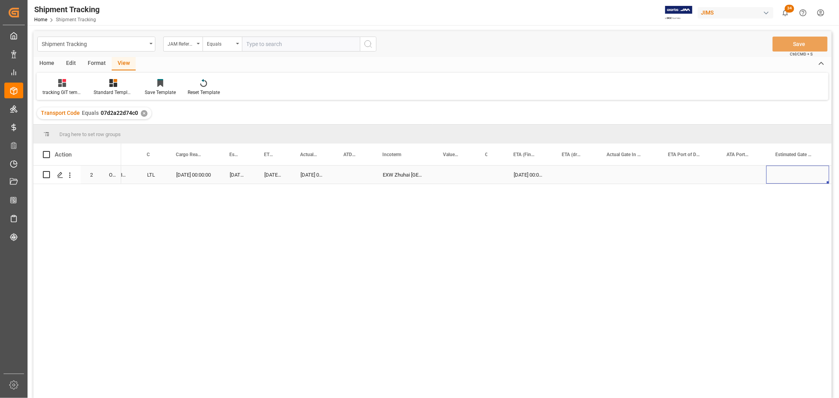
click at [583, 174] on div "Press SPACE to select this row." at bounding box center [575, 175] width 45 height 18
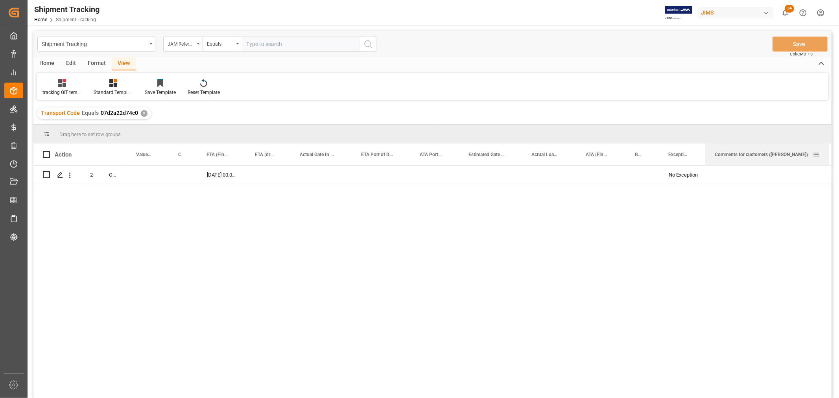
drag, startPoint x: 765, startPoint y: 152, endPoint x: 829, endPoint y: 150, distance: 64.2
click at [829, 150] on div at bounding box center [829, 155] width 3 height 22
click at [735, 174] on div "Press SPACE to select this row." at bounding box center [768, 175] width 124 height 18
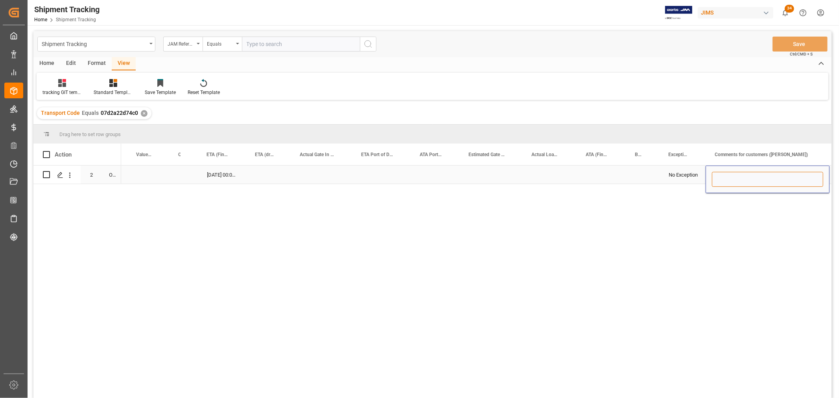
click at [729, 183] on input "Press SPACE to select this row." at bounding box center [767, 179] width 111 height 15
type input "i"
paste input "Andy Dacoulis"
type input "Includes Non-inventory items for Andy Dacoulis"
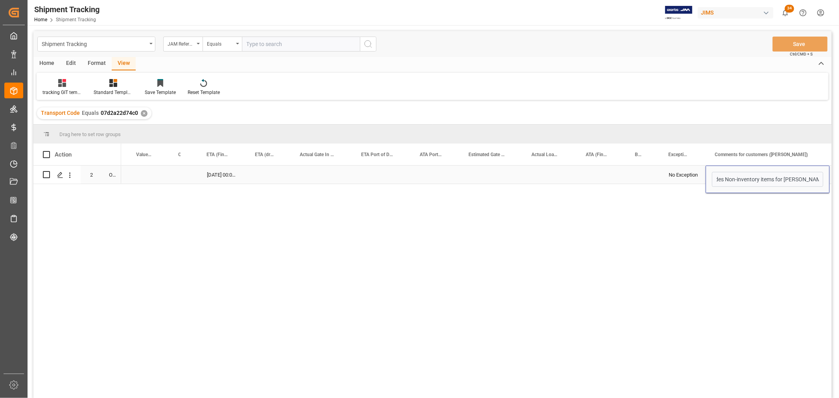
click at [628, 175] on div "Press SPACE to select this row." at bounding box center [642, 175] width 33 height 18
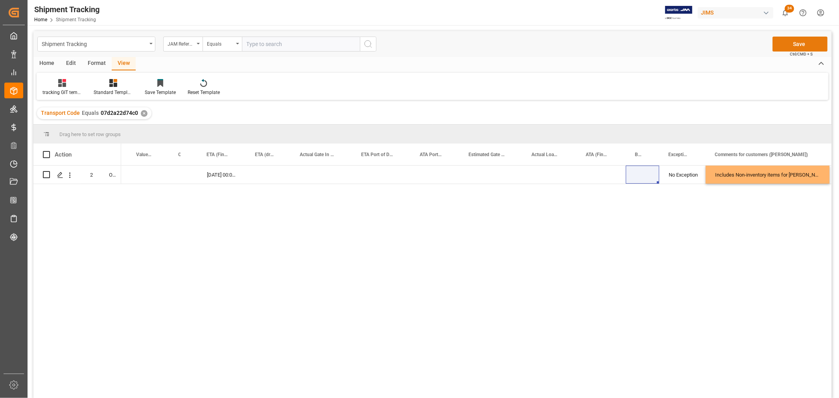
click at [797, 43] on button "Save" at bounding box center [800, 44] width 55 height 15
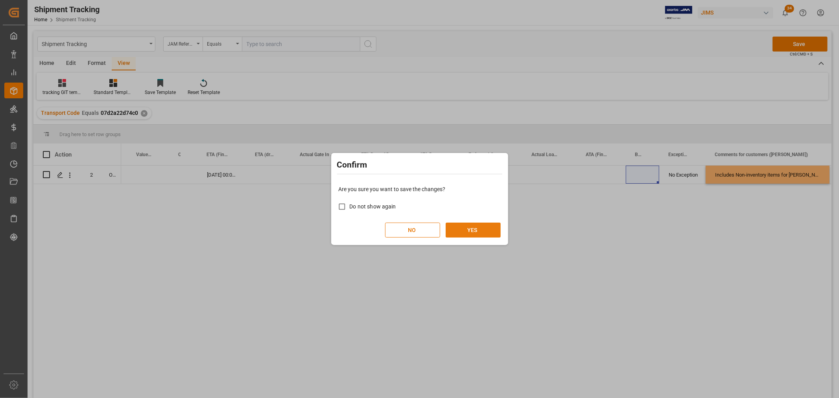
click at [479, 233] on button "YES" at bounding box center [473, 230] width 55 height 15
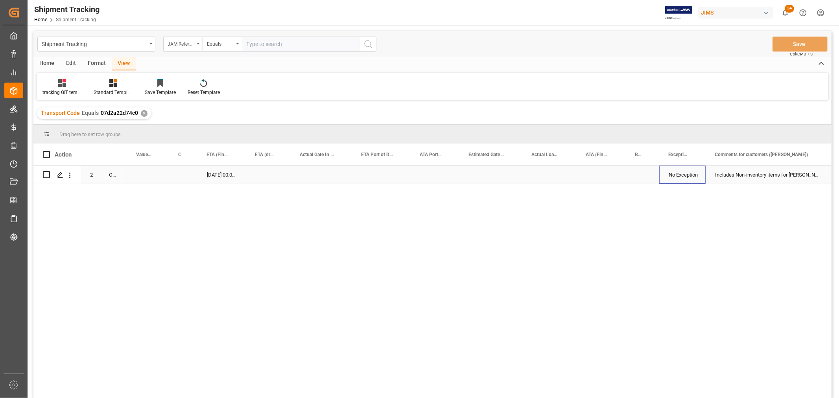
click at [680, 172] on div "No Exception" at bounding box center [683, 175] width 28 height 18
click at [754, 174] on div "Includes Non-inventory items for Andy Dacoulis" at bounding box center [768, 175] width 124 height 18
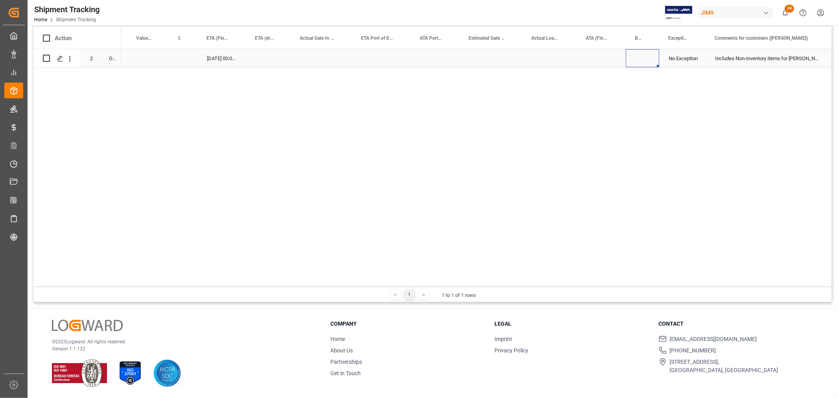
click at [636, 54] on div "Press SPACE to select this row." at bounding box center [642, 58] width 33 height 18
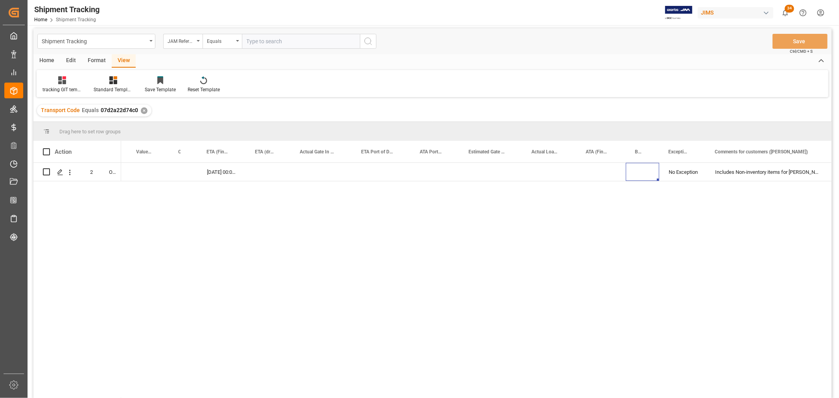
scroll to position [0, 0]
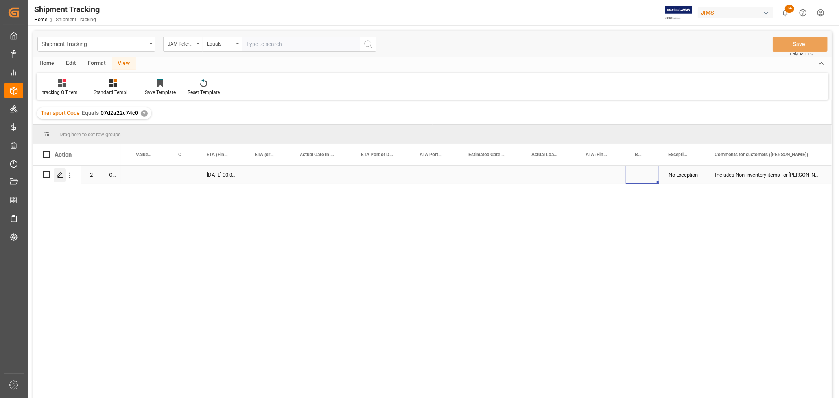
click at [61, 175] on icon "Press SPACE to select this row." at bounding box center [60, 175] width 6 height 6
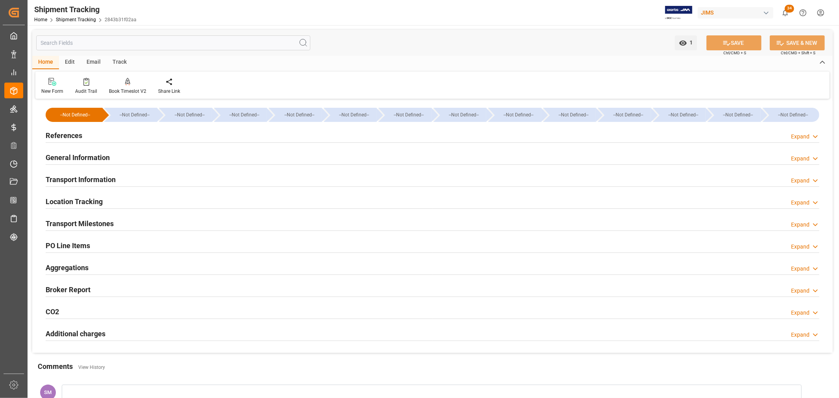
click at [68, 136] on h2 "References" at bounding box center [64, 135] width 37 height 11
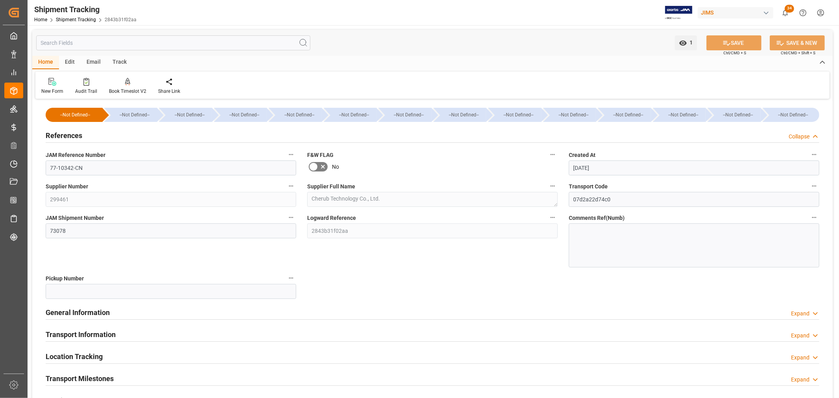
click at [68, 136] on h2 "References" at bounding box center [64, 135] width 37 height 11
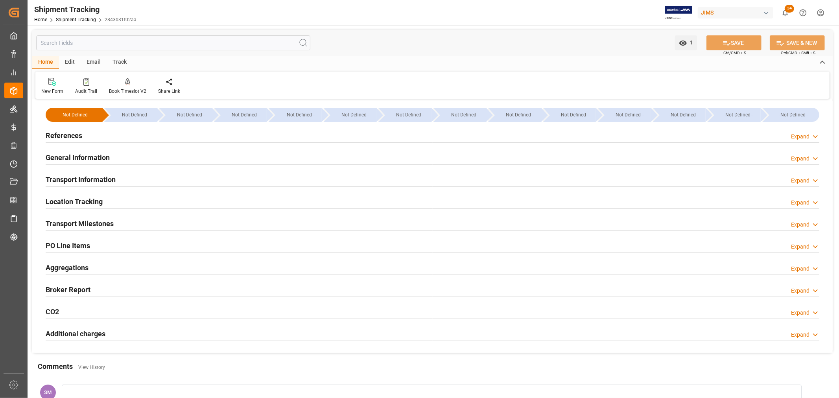
click at [66, 156] on h2 "General Information" at bounding box center [78, 157] width 64 height 11
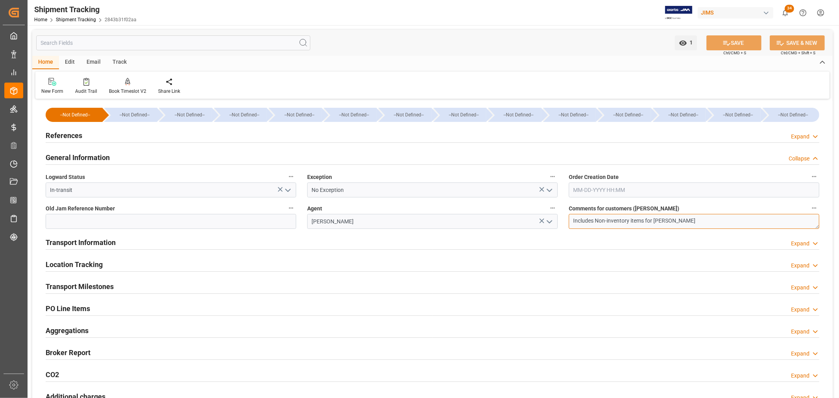
click at [695, 220] on textarea "Includes Non-inventory items for Andy Dacoulis" at bounding box center [694, 221] width 251 height 15
click at [718, 222] on textarea "Includes Non-inventory items for Andy Dacoulis" at bounding box center [694, 221] width 251 height 15
paste textarea "Amp Academy Stomp Drive Core Deluxe MKII Dual Loop Stereo"
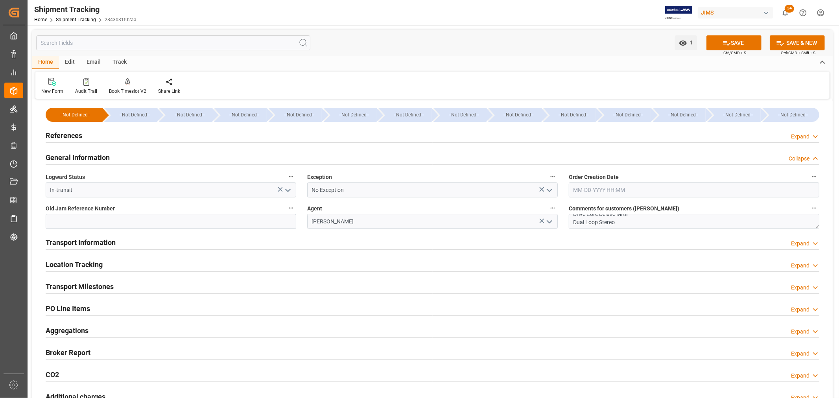
click at [693, 239] on div "Transport Information Expand" at bounding box center [433, 242] width 774 height 15
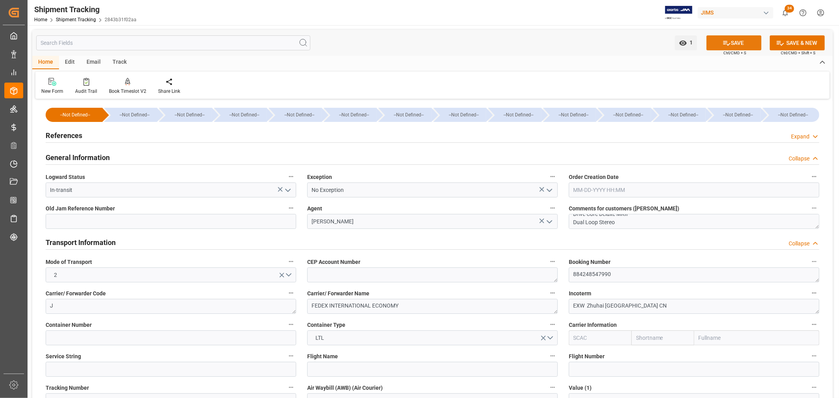
click at [737, 40] on button "SAVE" at bounding box center [734, 42] width 55 height 15
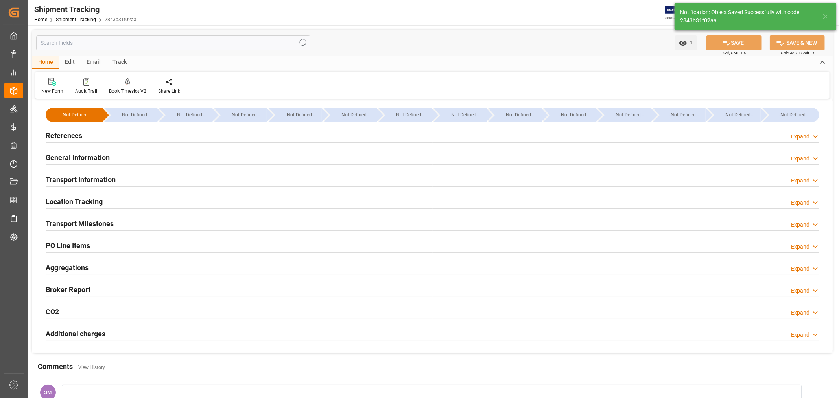
click at [68, 155] on h2 "General Information" at bounding box center [78, 157] width 64 height 11
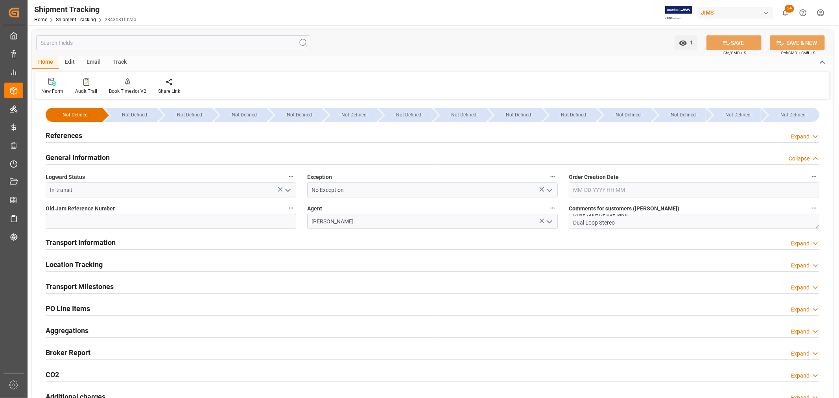
scroll to position [0, 0]
click at [693, 219] on textarea "Includes Non-inventory items for Andy Dacoulis ( Amp Academy Stomp Drive Core D…" at bounding box center [694, 221] width 251 height 15
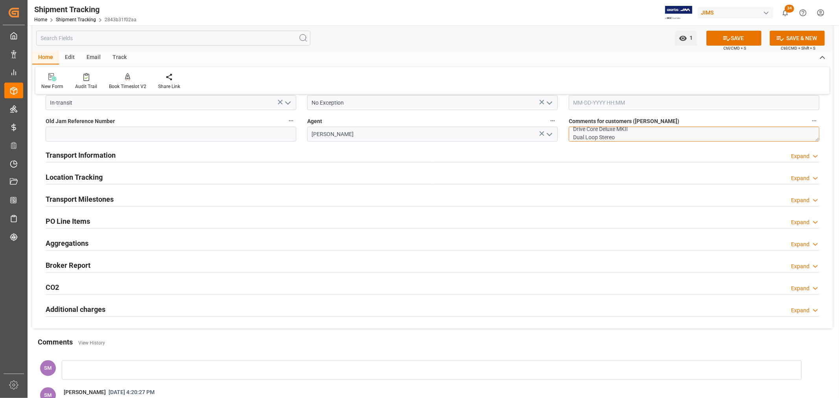
scroll to position [10, 0]
click at [650, 133] on textarea "Includes Non-inventory items for Andy Dacoulis ( Amp Academy Stomp Drive Core D…" at bounding box center [694, 134] width 251 height 15
click at [623, 140] on textarea "Includes Non-inventory items for Andy Dacoulis ( Amp Academy Stomp - Qty 1 Driv…" at bounding box center [694, 134] width 251 height 15
type textarea "Includes Non-inventory items for Andy Dacoulis ( Amp Academy Stomp - Qty 1 Driv…"
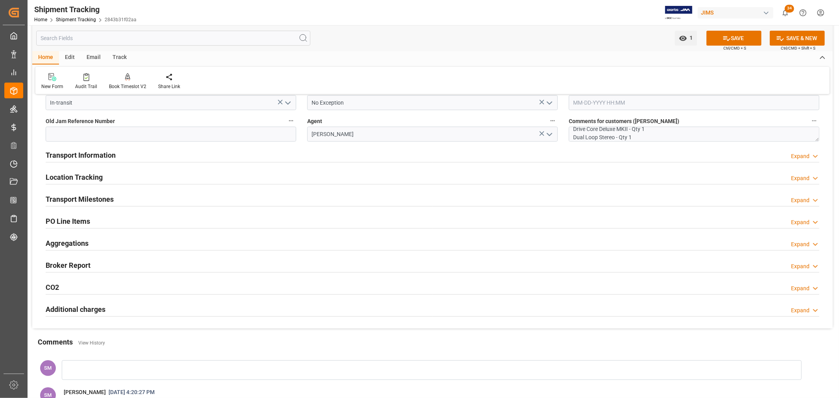
click at [629, 165] on div "Transport Information Expand" at bounding box center [432, 155] width 785 height 22
click at [399, 137] on input "Shyamala Mantha" at bounding box center [432, 134] width 251 height 15
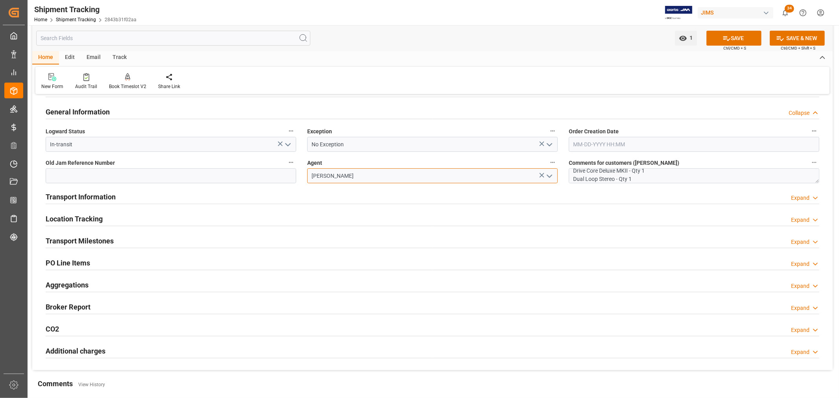
scroll to position [0, 0]
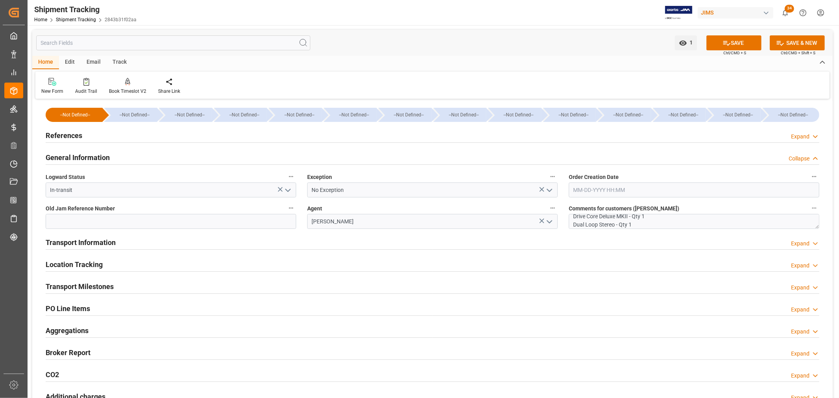
click at [408, 259] on div "Location Tracking Expand" at bounding box center [433, 264] width 774 height 15
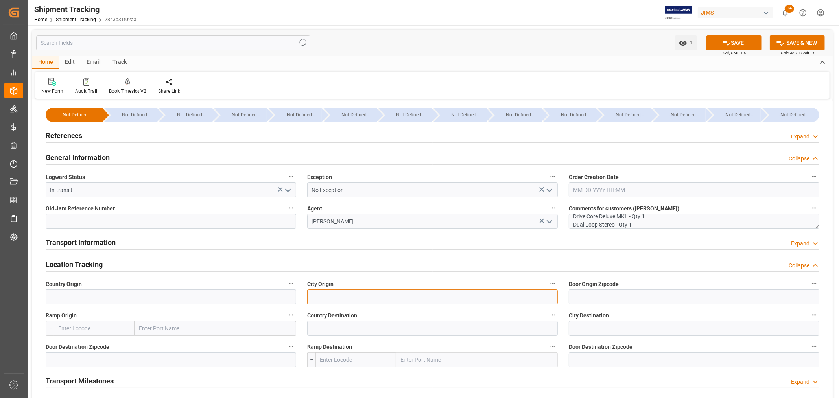
click at [340, 297] on input at bounding box center [432, 297] width 251 height 15
click at [551, 252] on div "Transport Information Expand" at bounding box center [432, 243] width 785 height 22
click at [731, 42] on button "SAVE" at bounding box center [734, 42] width 55 height 15
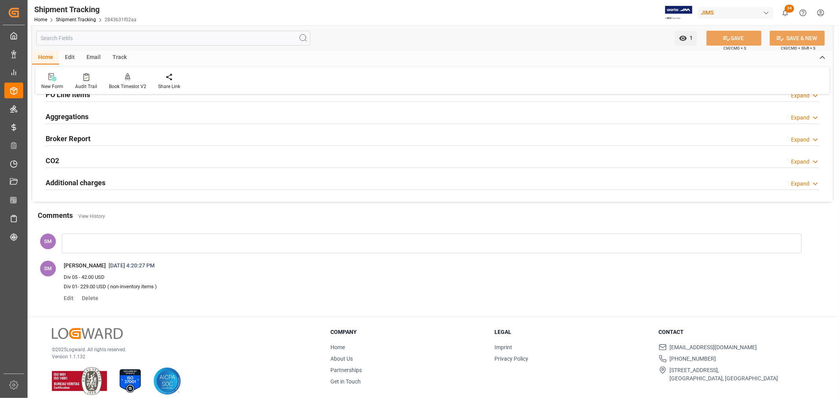
scroll to position [159, 0]
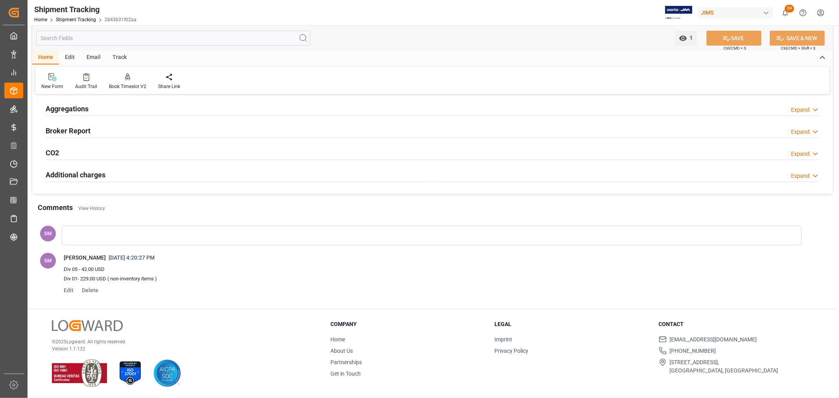
click at [85, 236] on div at bounding box center [432, 236] width 740 height 20
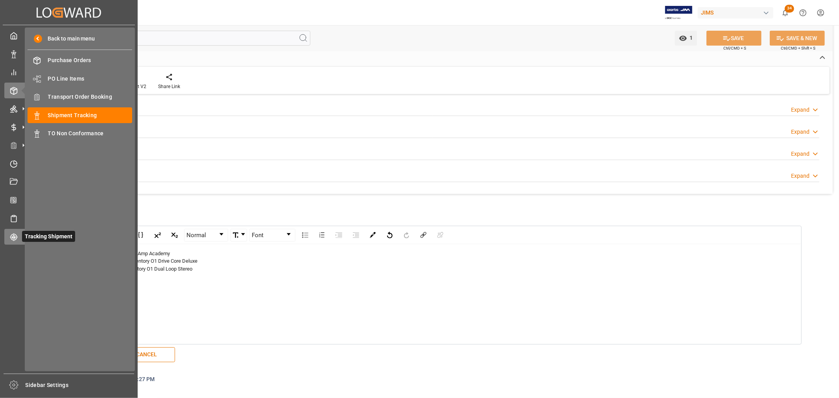
drag, startPoint x: 210, startPoint y: 270, endPoint x: 22, endPoint y: 240, distance: 189.7
click at [22, 240] on div "Created by potrace 1.15, written by Peter Selinger 2001-2017 Created by potrace…" at bounding box center [419, 199] width 839 height 398
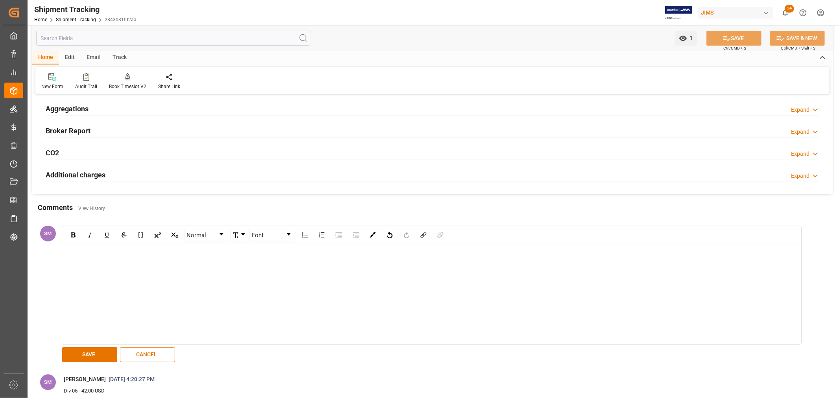
click at [77, 254] on div "rdw-editor" at bounding box center [431, 254] width 727 height 8
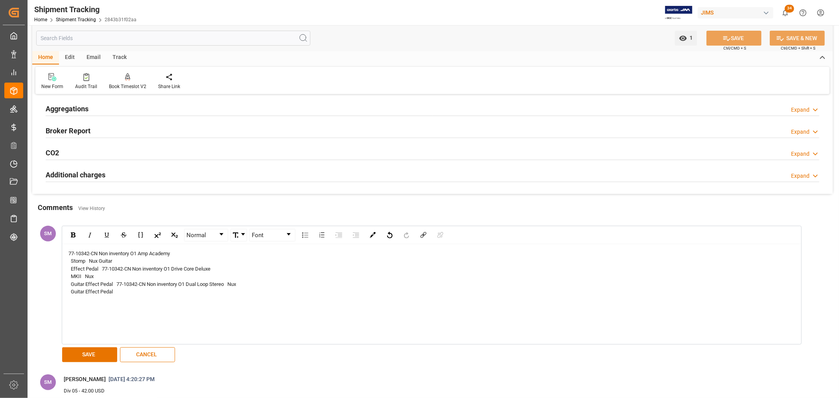
drag, startPoint x: 124, startPoint y: 285, endPoint x: 124, endPoint y: 289, distance: 4.0
click at [124, 285] on span "77-10342-CN Non inventory O1 Amp Academy Stomp Nux Guitar Effect Pedal 77-10342…" at bounding box center [152, 273] width 168 height 44
drag, startPoint x: 123, startPoint y: 290, endPoint x: 56, endPoint y: 250, distance: 78.0
click at [56, 250] on div "SM Normal Font 77-10342-CN Non inventory O1 Amp Academy Stomp Nux Guitar Effect…" at bounding box center [427, 294] width 787 height 143
click at [104, 270] on span "77-10342-CN Non inventory O1 Amp Academy Stomp Nux Guitar Effect Pedal 1 77-103…" at bounding box center [154, 273] width 172 height 44
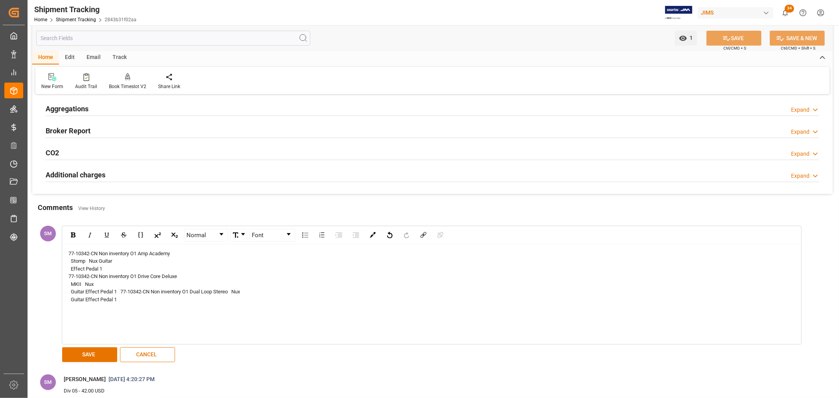
click at [118, 293] on span "77-10342-CN Non inventory O1 Drive Core Deluxe MKII Nux Guitar Effect Pedal 1 7…" at bounding box center [154, 288] width 172 height 29
click at [80, 308] on span "77-10342-CN Non inventory O1 Dual Loop Stereo Nux Guitar Effect Pedal 1" at bounding box center [128, 304] width 120 height 14
click at [70, 262] on span "77-10342-CN Non inventory O1 Amp Academy Stomp Nux Guitar Effect Pedal 1" at bounding box center [119, 261] width 102 height 21
click at [71, 270] on span "77-10342-CN Non inventory O1 Amp Academy Stomp Nux Guitar Effect Pedal 1" at bounding box center [119, 261] width 102 height 21
click at [71, 261] on span "77-10342-CN Non inventory O1 Amp Academy Stomp Nux Guitar Effect Pedal 1" at bounding box center [119, 261] width 102 height 21
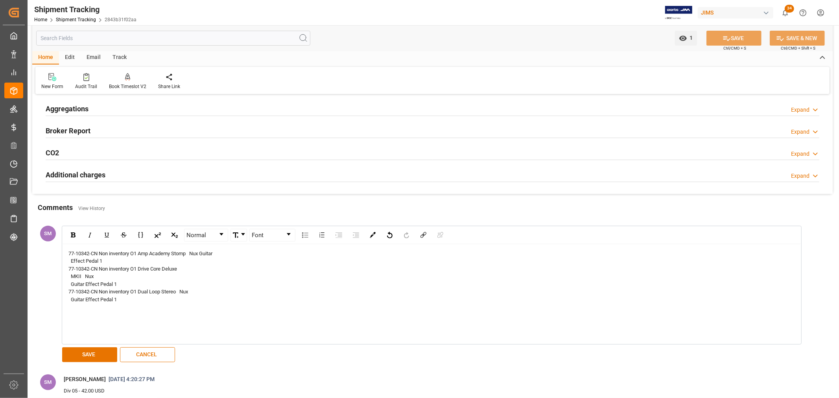
click at [70, 259] on span "77-10342-CN Non inventory O1 Amp Academy Stomp Nux Guitar Effect Pedal 1" at bounding box center [140, 258] width 144 height 14
click at [77, 253] on span "77-10342-CN Non inventory O1 Amp Academy Stomp Nux Guitar Effect Pedal 1" at bounding box center [157, 254] width 178 height 6
click at [70, 266] on span "77-10342-CN Non inventory O1 Drive Core Deluxe MKII Nux Guitar Effect Pedal 1" at bounding box center [122, 268] width 109 height 21
click at [72, 268] on span "77-10342-CN Non inventory O1 Drive Core Deluxe MKII Nux Guitar Effect Pedal 1" at bounding box center [135, 265] width 134 height 14
click at [70, 276] on span "77-10342-CN Non inventory O1 Dual Loop Stereo Nux Guitar Effect Pedal 1" at bounding box center [128, 273] width 120 height 14
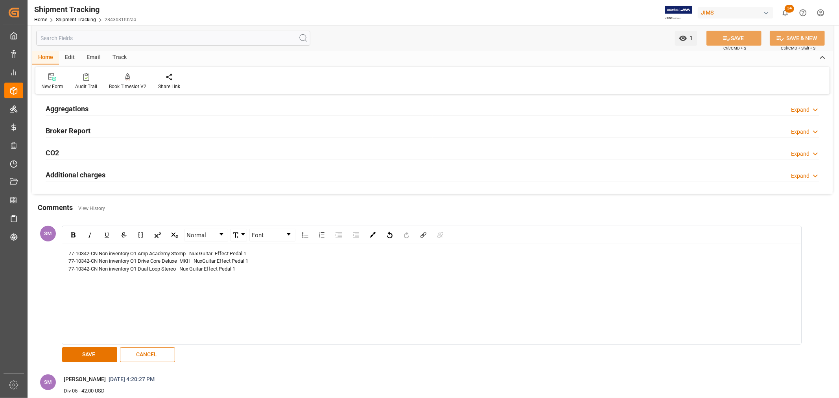
click at [78, 288] on div "77-10342-CN Non inventory O1 Amp Academy Stomp Nux Guitar Effect Pedal 1 77-103…" at bounding box center [432, 294] width 739 height 100
drag, startPoint x: 274, startPoint y: 276, endPoint x: 46, endPoint y: 256, distance: 227.9
click at [46, 256] on div "SM Normal Font 77-10342-CN Non inventory O1 Amp Academy Stomp Nux Guitar Effect…" at bounding box center [427, 294] width 787 height 143
click at [88, 251] on span "77-10342-CN Non inventory O1 Amp Academy Stomp Nux Guitar Effect Pedal 1" at bounding box center [157, 254] width 178 height 6
drag, startPoint x: 78, startPoint y: 250, endPoint x: 104, endPoint y: 266, distance: 30.9
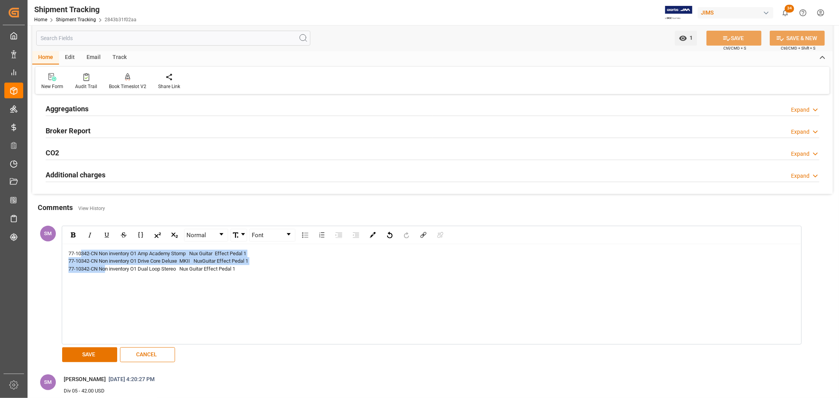
click at [104, 266] on div "77-10342-CN Non inventory O1 Amp Academy Stomp Nux Guitar Effect Pedal 1 77-103…" at bounding box center [431, 261] width 727 height 23
click at [161, 294] on div "77-10342-CN Non inventory O1 Amp Academy Stomp Nux Guitar Effect Pedal 1 77-103…" at bounding box center [432, 294] width 739 height 100
drag, startPoint x: 70, startPoint y: 251, endPoint x: 262, endPoint y: 278, distance: 194.0
click at [262, 278] on div "77-10342-CN Non inventory O1 Amp Academy Stomp Nux Guitar Effect Pedal 1 77-103…" at bounding box center [432, 294] width 739 height 100
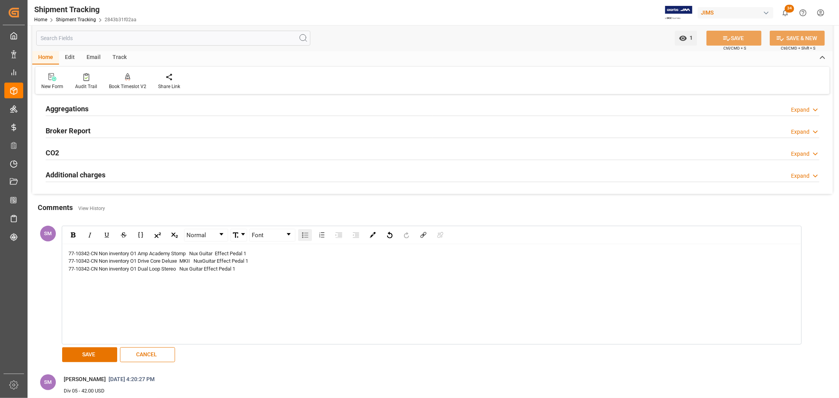
click at [301, 237] on div "rdw-list-control" at bounding box center [305, 235] width 14 height 12
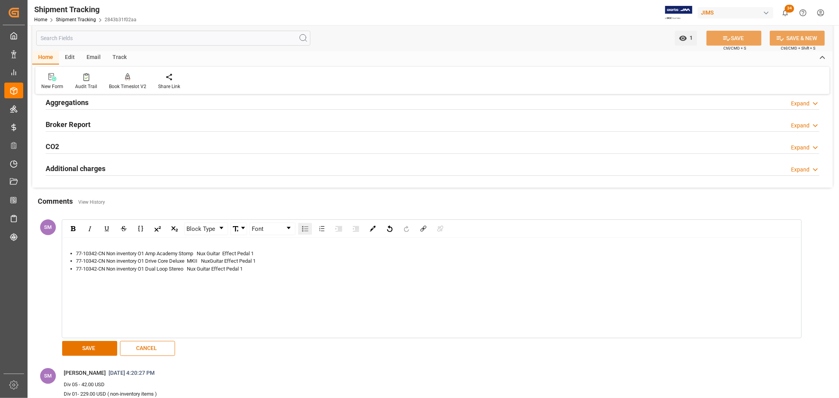
click at [272, 272] on div "77-10342-CN Non inventory O1 Dual Loop Stereo Nux Guitar Effect Pedal 1" at bounding box center [436, 269] width 720 height 8
click at [100, 342] on button "SAVE" at bounding box center [89, 348] width 55 height 15
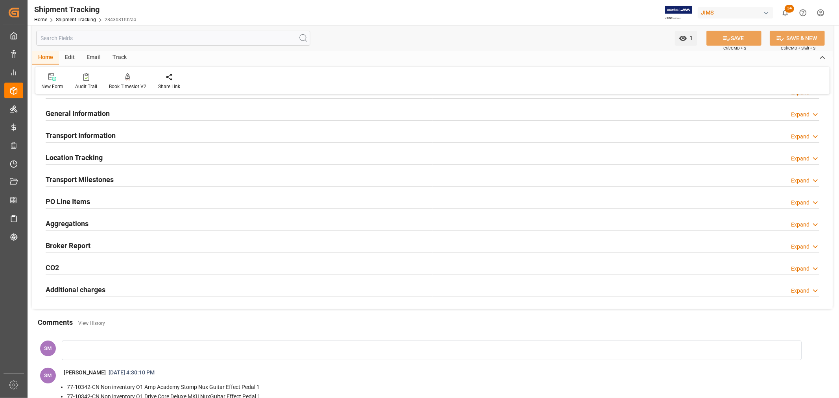
scroll to position [0, 0]
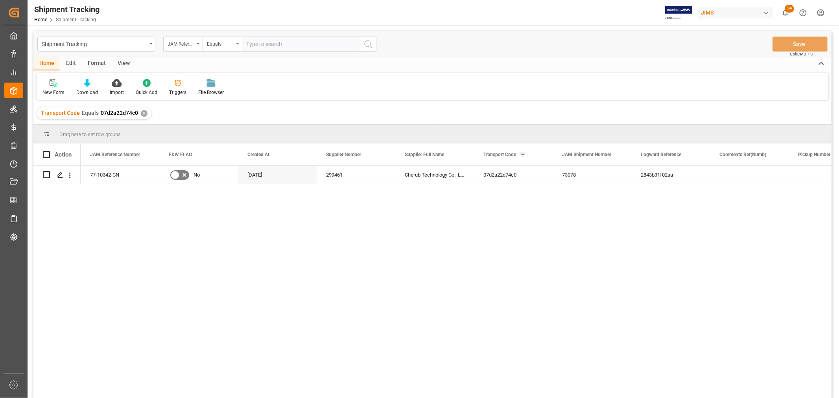
click at [124, 63] on div "View" at bounding box center [124, 63] width 24 height 13
click at [46, 92] on div "Default" at bounding box center [50, 92] width 15 height 7
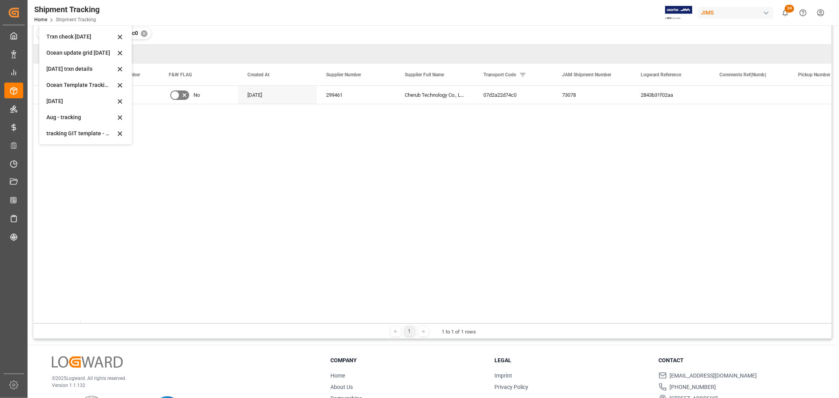
scroll to position [87, 0]
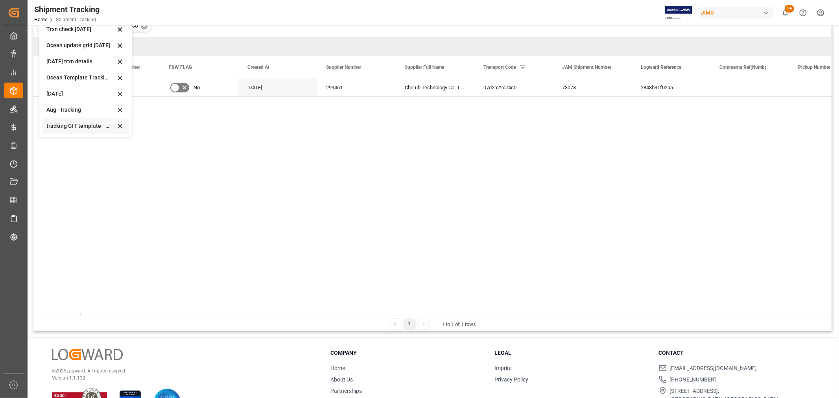
click at [49, 126] on div "tracking GIT template - Rev" at bounding box center [80, 126] width 69 height 8
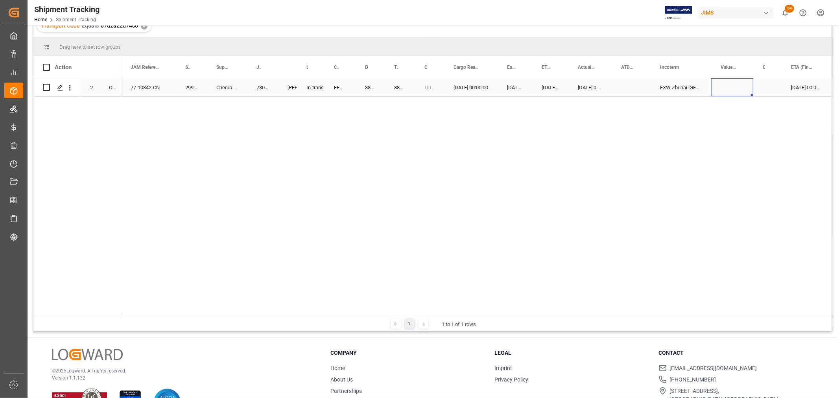
click at [718, 87] on div "Press SPACE to select this row." at bounding box center [733, 87] width 42 height 18
click at [725, 88] on input "Press SPACE to select this row." at bounding box center [733, 92] width 30 height 15
type input "271.00"
click at [632, 89] on div "Press SPACE to select this row." at bounding box center [631, 87] width 39 height 18
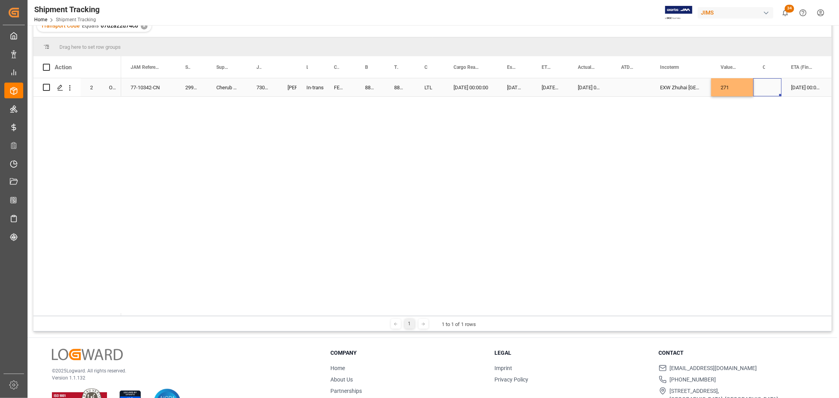
click at [773, 87] on div "Press SPACE to select this row." at bounding box center [768, 87] width 28 height 18
click at [771, 92] on input "Press SPACE to select this row." at bounding box center [768, 92] width 16 height 15
type input "USD"
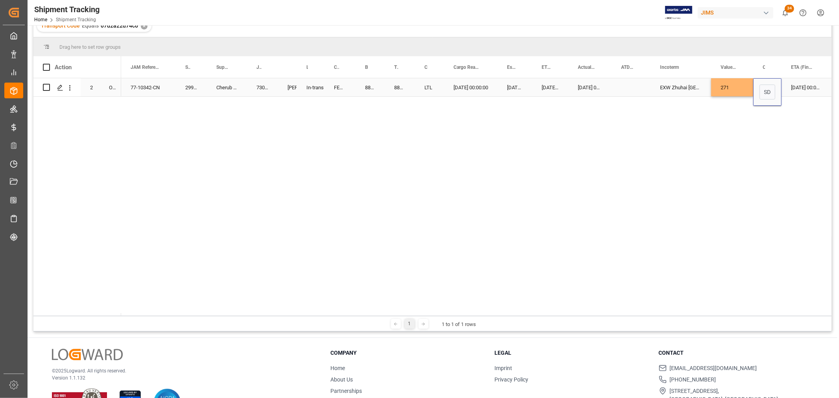
click at [636, 85] on div "Press SPACE to select this row." at bounding box center [631, 87] width 39 height 18
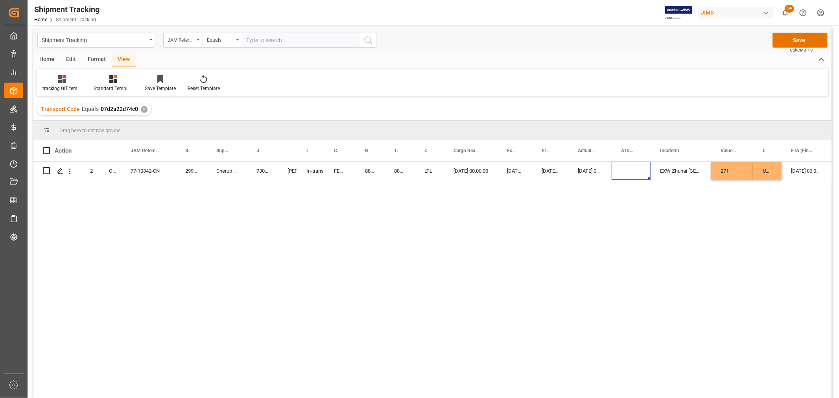
scroll to position [0, 0]
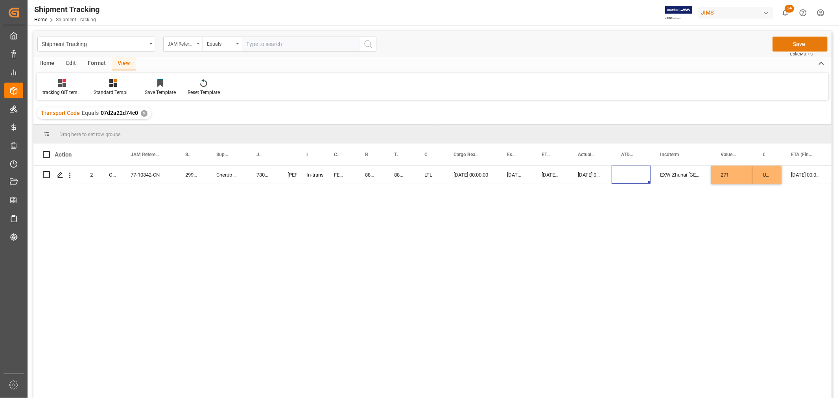
click at [791, 42] on button "Save" at bounding box center [800, 44] width 55 height 15
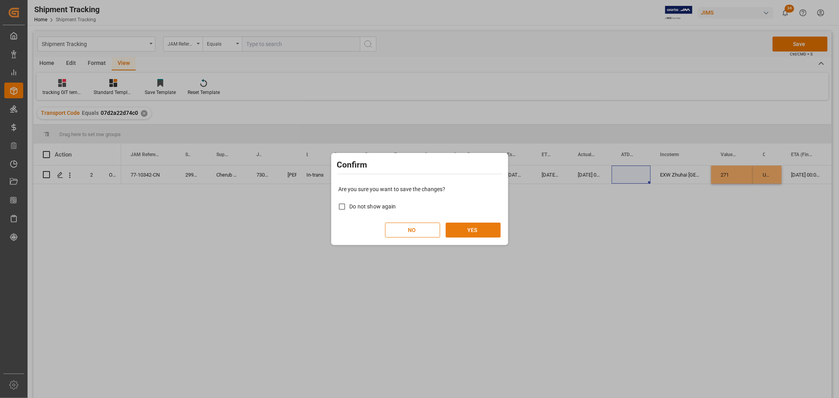
click at [479, 225] on button "YES" at bounding box center [473, 230] width 55 height 15
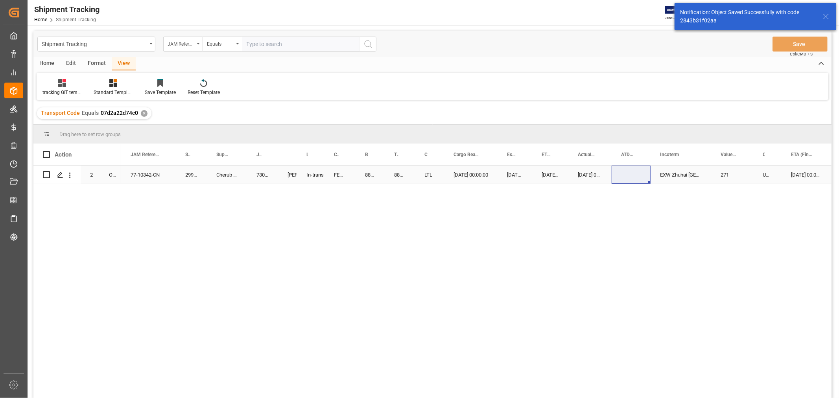
click at [455, 178] on div "09-09-2025 00:00:00" at bounding box center [471, 175] width 54 height 18
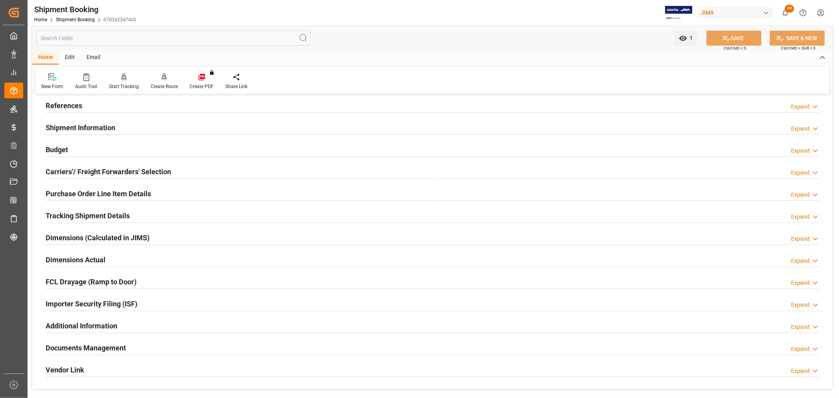
scroll to position [87, 0]
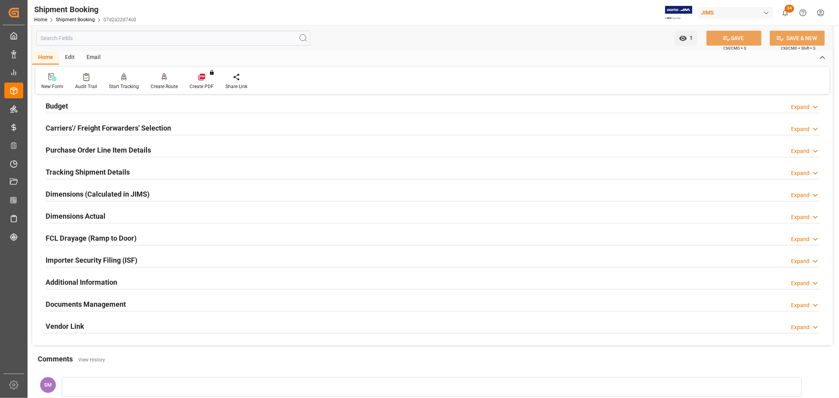
click at [105, 304] on h2 "Documents Management" at bounding box center [86, 304] width 80 height 11
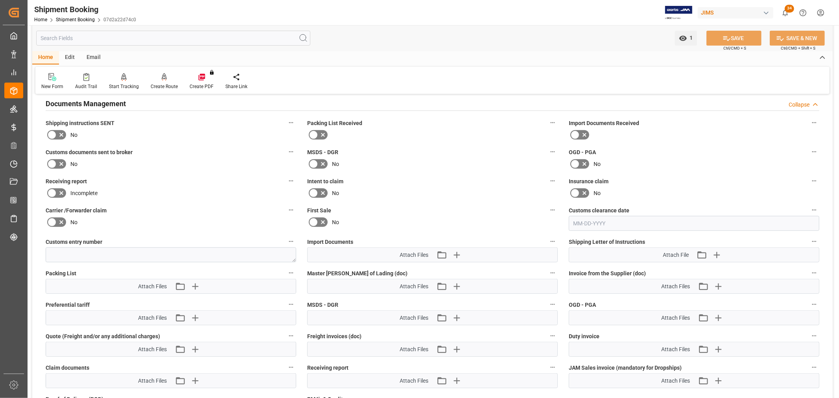
scroll to position [349, 0]
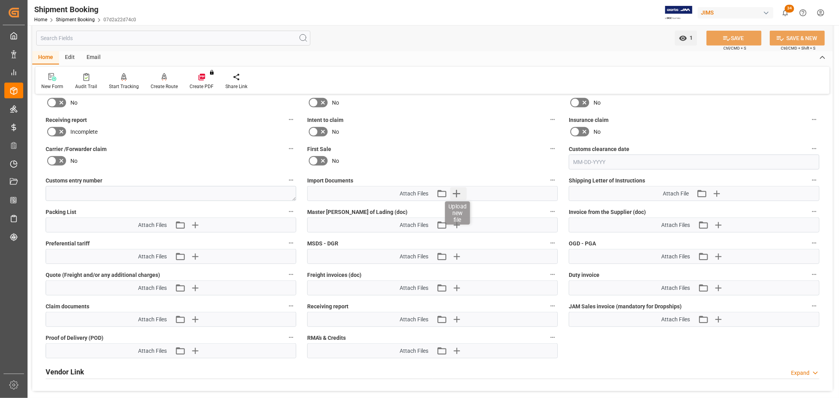
click at [454, 189] on icon "button" at bounding box center [456, 193] width 13 height 13
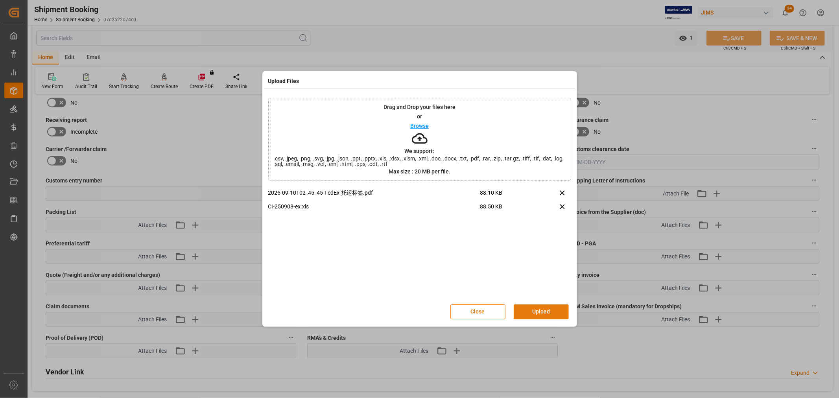
click at [539, 312] on button "Upload" at bounding box center [541, 312] width 55 height 15
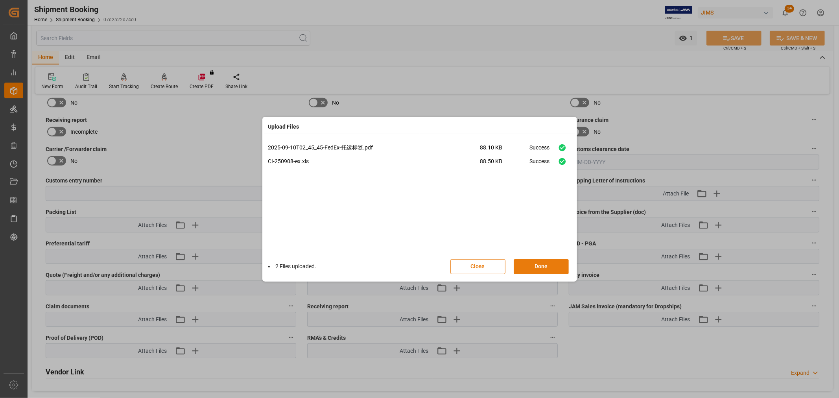
click at [550, 268] on button "Done" at bounding box center [541, 266] width 55 height 15
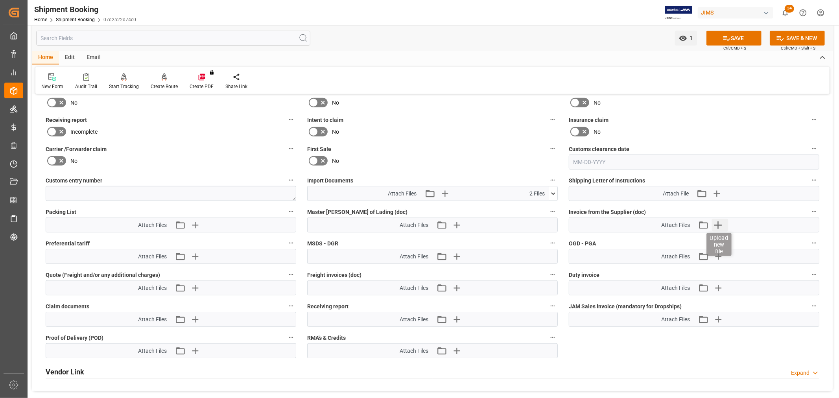
click at [717, 226] on icon "button" at bounding box center [718, 225] width 13 height 13
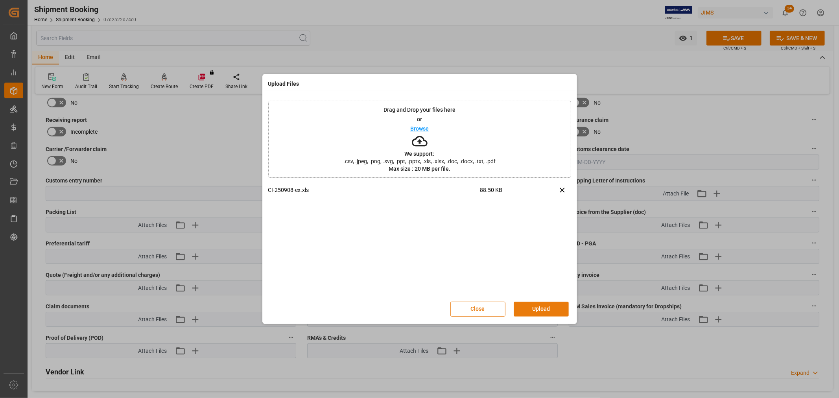
click at [538, 306] on button "Upload" at bounding box center [541, 309] width 55 height 15
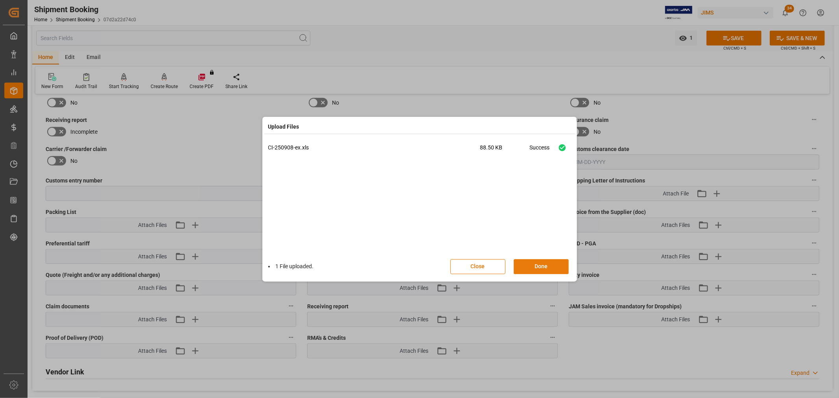
click at [536, 268] on button "Done" at bounding box center [541, 266] width 55 height 15
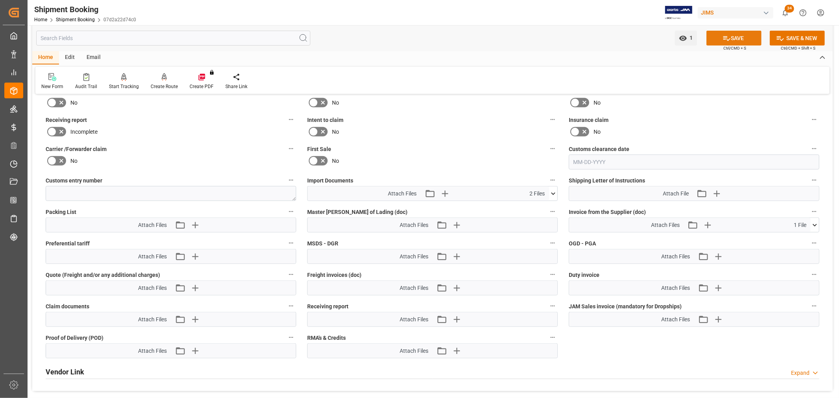
click at [726, 33] on button "SAVE" at bounding box center [734, 38] width 55 height 15
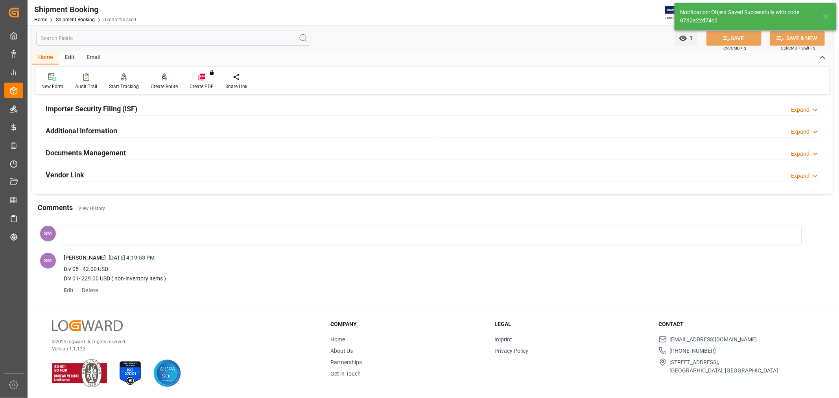
scroll to position [239, 0]
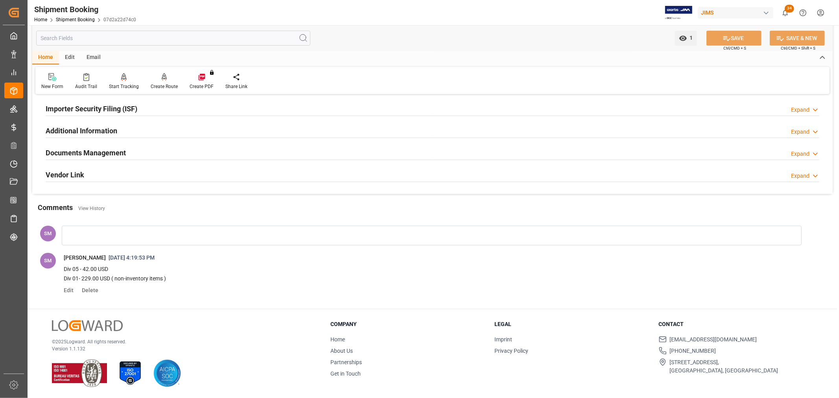
click at [100, 154] on h2 "Documents Management" at bounding box center [86, 153] width 80 height 11
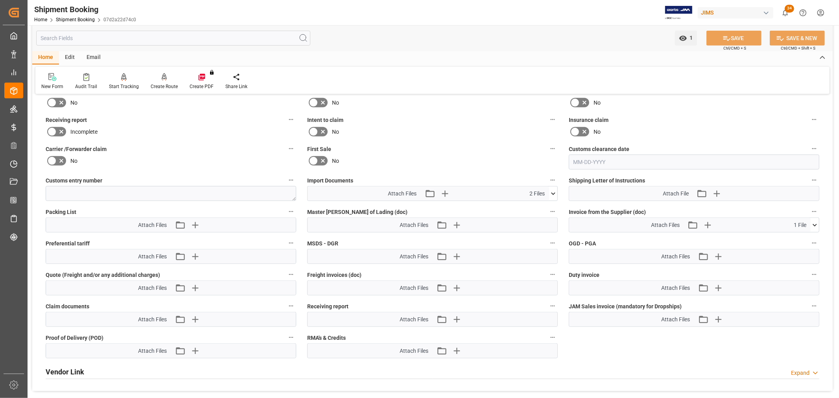
scroll to position [262, 0]
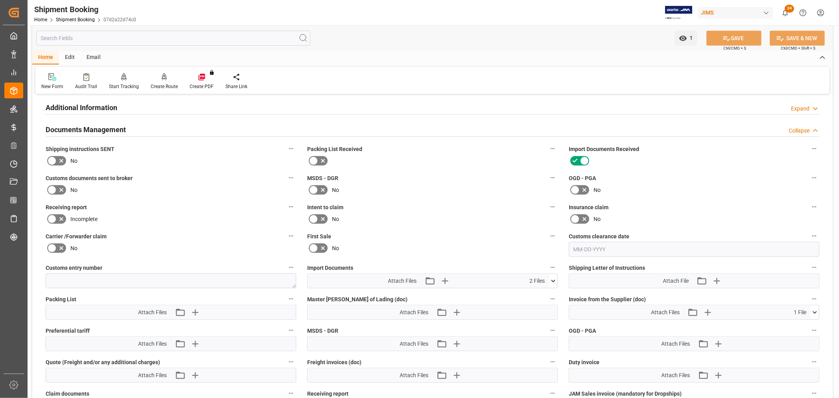
click at [61, 186] on icon at bounding box center [61, 189] width 9 height 9
click at [0, 0] on input "checkbox" at bounding box center [0, 0] width 0 height 0
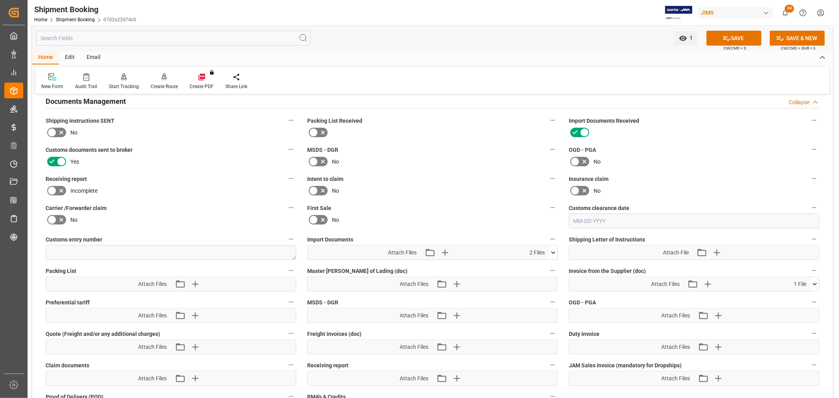
scroll to position [306, 0]
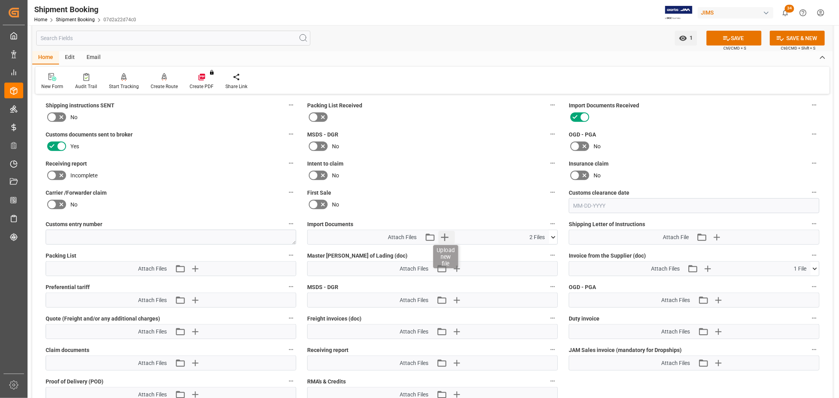
click at [446, 235] on icon "button" at bounding box center [444, 237] width 7 height 7
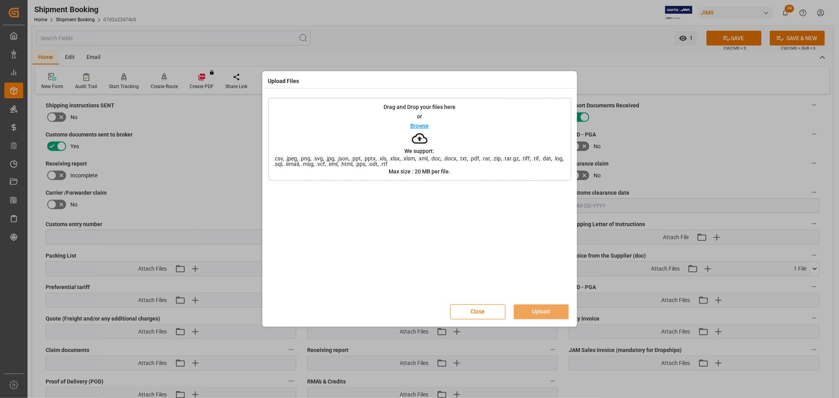
click at [417, 127] on p "Browse" at bounding box center [419, 126] width 18 height 6
click at [542, 310] on button "Upload" at bounding box center [541, 312] width 55 height 15
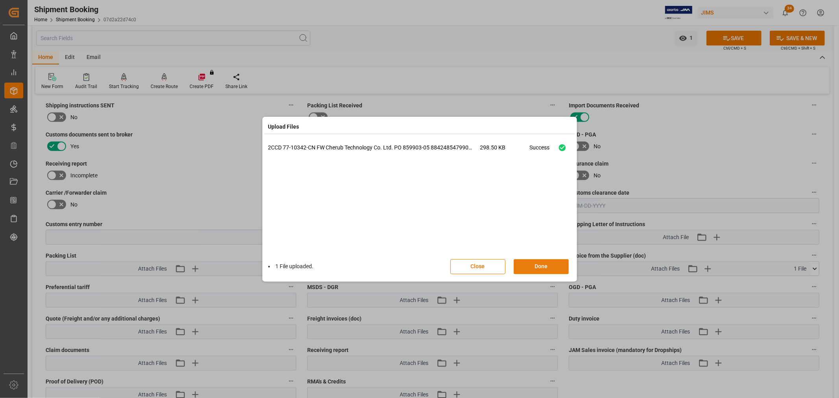
click at [541, 263] on button "Done" at bounding box center [541, 266] width 55 height 15
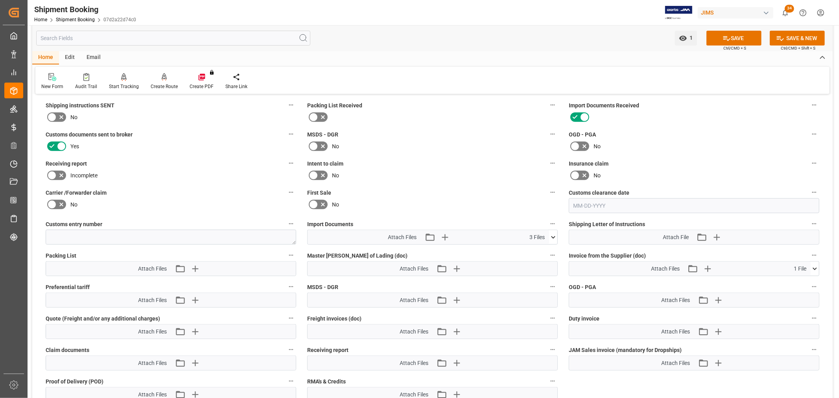
click at [551, 237] on icon at bounding box center [553, 237] width 8 height 8
click at [730, 37] on button "SAVE" at bounding box center [734, 38] width 55 height 15
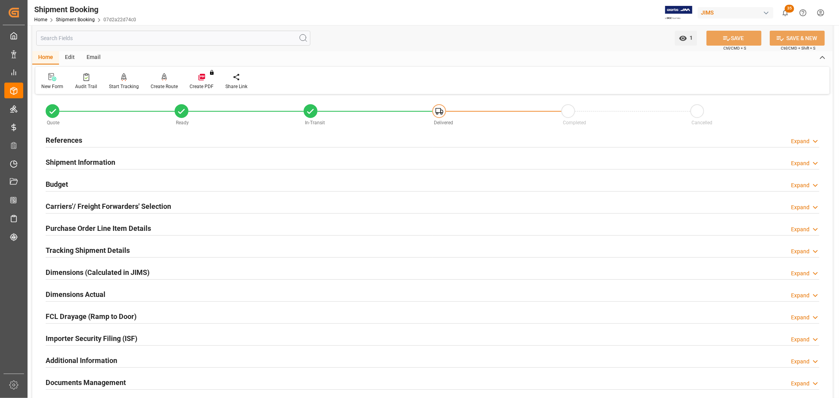
scroll to position [0, 0]
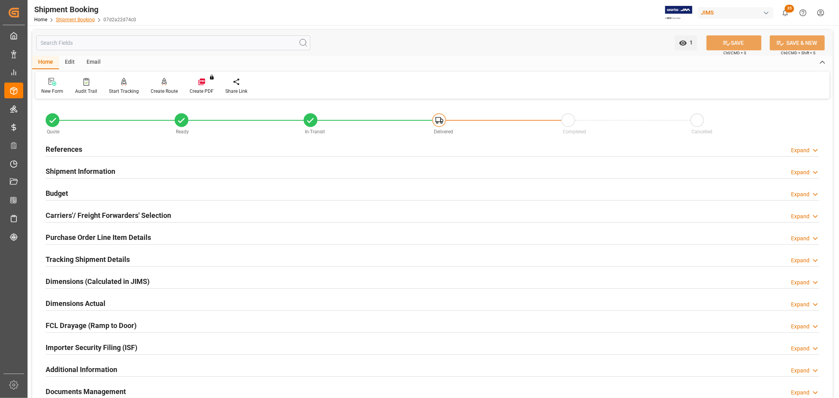
click at [80, 17] on link "Shipment Booking" at bounding box center [75, 20] width 39 height 6
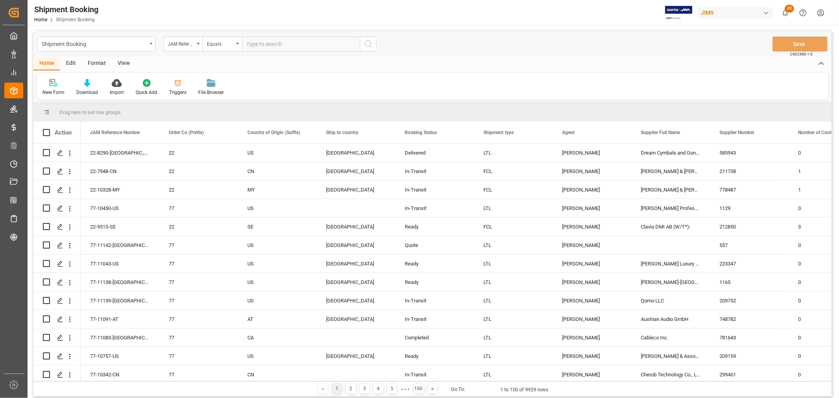
click at [258, 45] on input "text" at bounding box center [301, 44] width 118 height 15
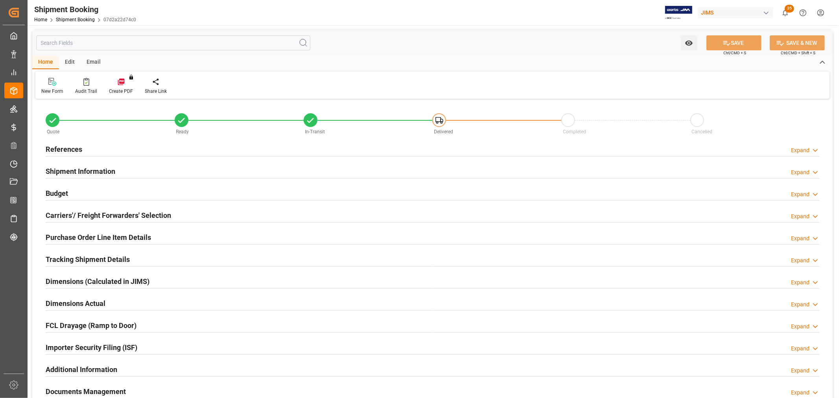
type input "0"
type input "07-31-2025"
click at [48, 148] on h2 "References" at bounding box center [64, 149] width 37 height 11
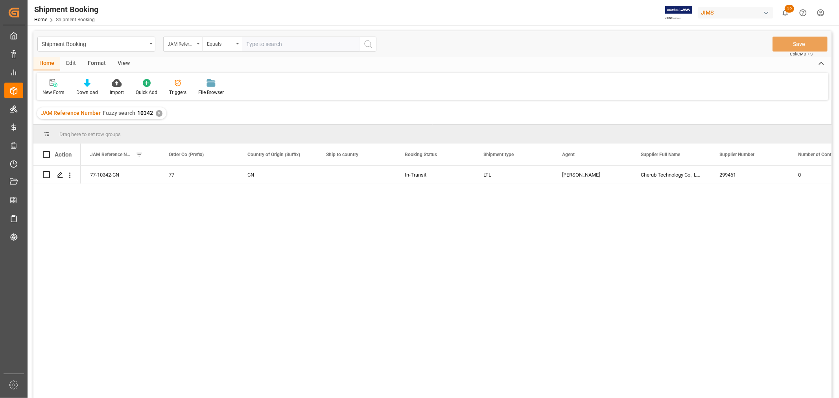
click at [157, 112] on div "✕" at bounding box center [159, 113] width 7 height 7
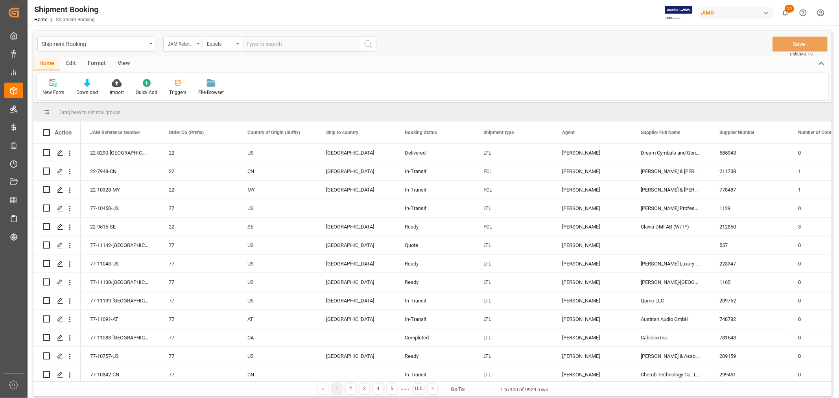
click at [245, 43] on input "text" at bounding box center [301, 44] width 118 height 15
type input "77-11054-IT"
click at [368, 40] on icon "search button" at bounding box center [368, 43] width 9 height 9
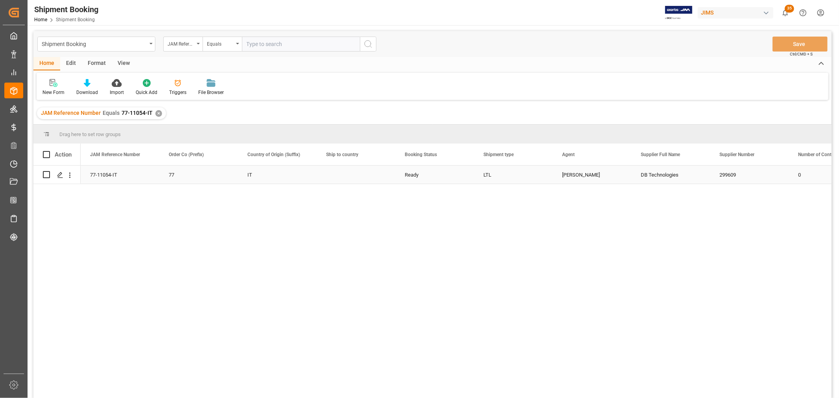
click at [564, 172] on div "[PERSON_NAME]" at bounding box center [592, 175] width 60 height 18
click at [578, 171] on div "[PERSON_NAME]" at bounding box center [592, 175] width 60 height 18
click at [614, 179] on icon "open menu" at bounding box center [616, 179] width 9 height 9
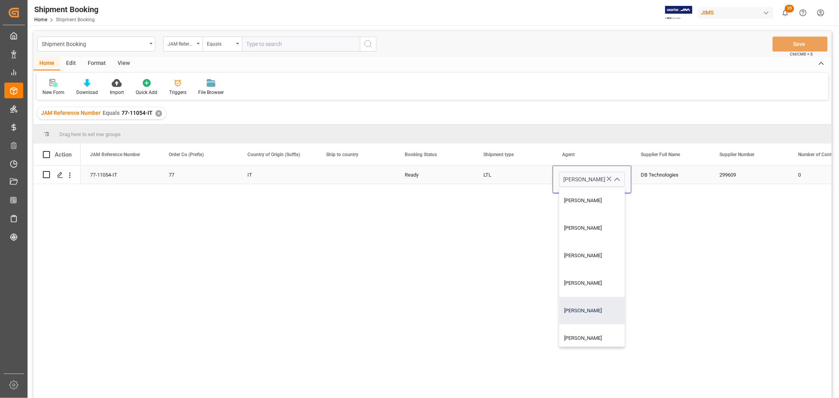
click at [582, 309] on div "[PERSON_NAME]" at bounding box center [603, 311] width 87 height 28
type input "[PERSON_NAME]"
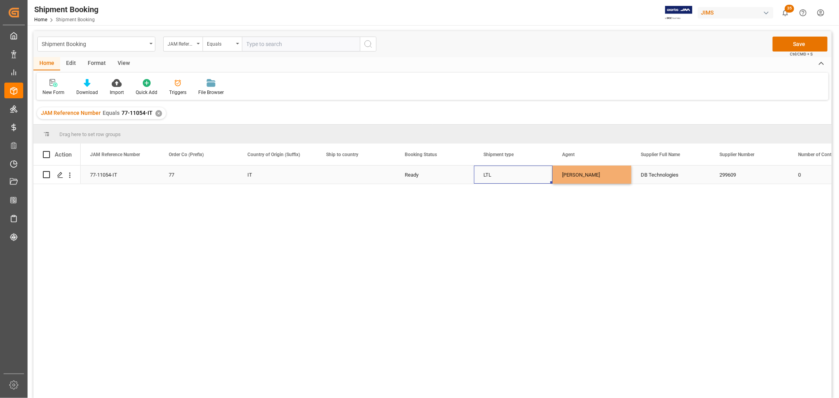
click at [521, 174] on div "LTL" at bounding box center [514, 175] width 60 height 18
click at [809, 42] on button "Save" at bounding box center [800, 44] width 55 height 15
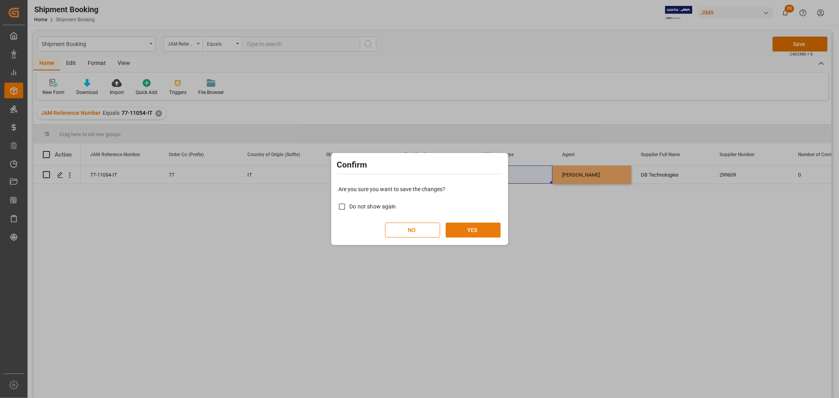
click at [475, 223] on button "YES" at bounding box center [473, 230] width 55 height 15
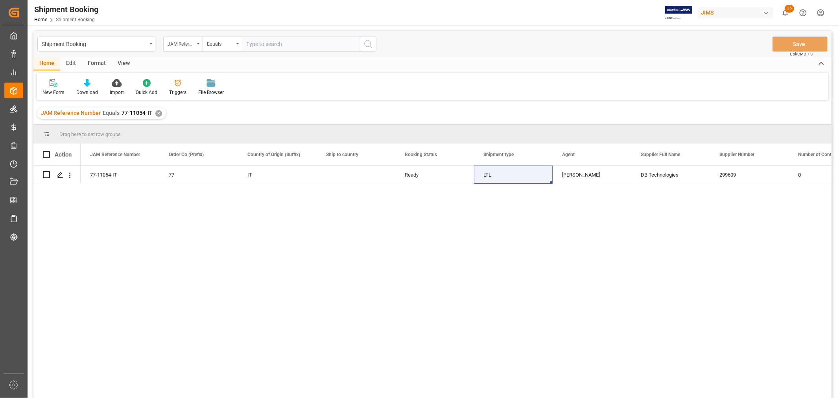
click at [155, 115] on div "✕" at bounding box center [158, 113] width 7 height 7
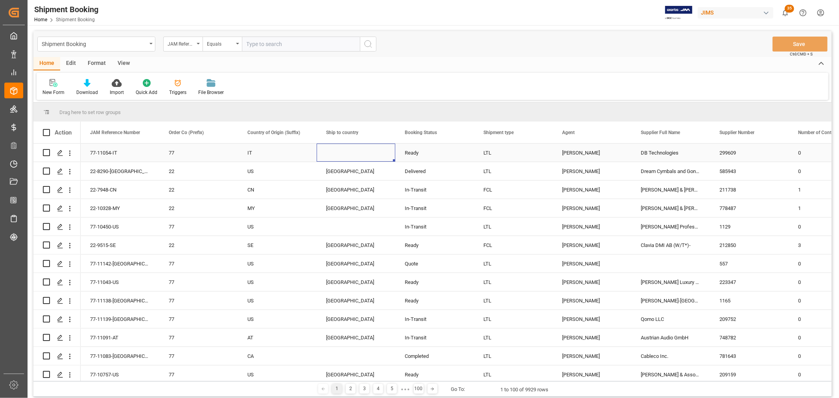
click at [338, 152] on div "Press SPACE to select this row." at bounding box center [356, 153] width 79 height 18
click at [382, 157] on polyline "open menu" at bounding box center [381, 158] width 5 height 2
click at [347, 180] on div "[GEOGRAPHIC_DATA]" at bounding box center [356, 180] width 65 height 28
type input "[GEOGRAPHIC_DATA]"
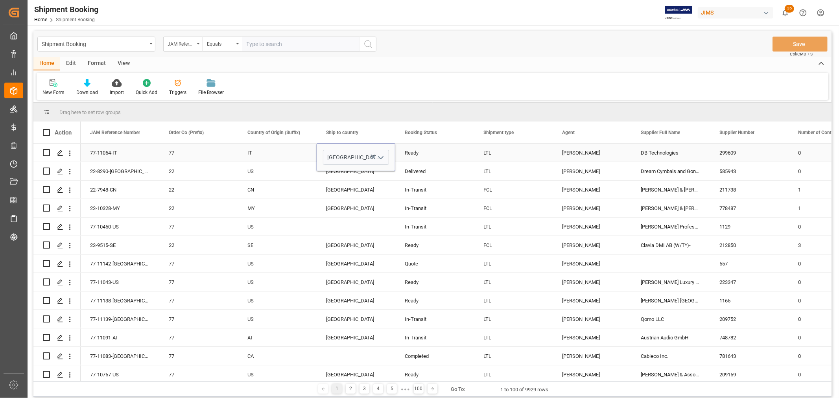
click at [287, 155] on div "IT" at bounding box center [278, 153] width 60 height 18
click at [792, 38] on button "Save" at bounding box center [800, 44] width 55 height 15
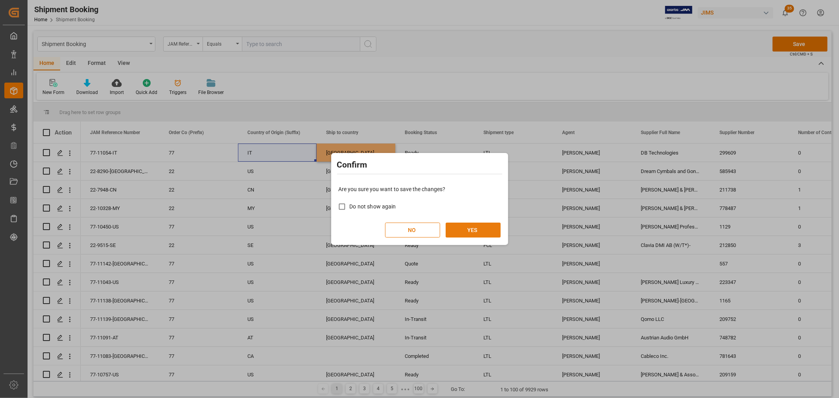
click at [470, 226] on button "YES" at bounding box center [473, 230] width 55 height 15
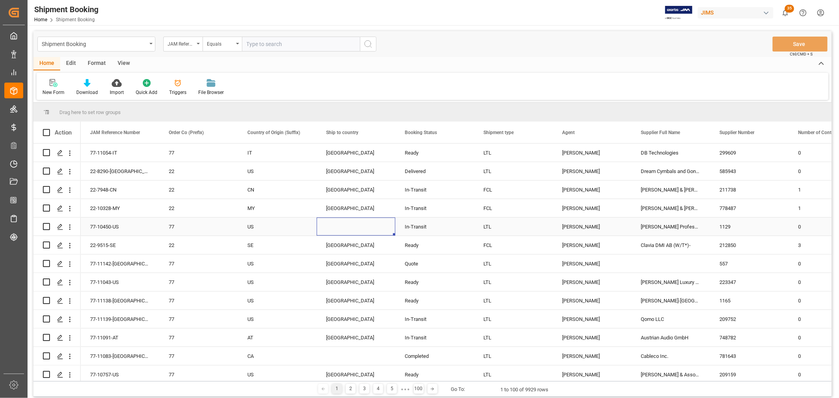
click at [346, 225] on div "Press SPACE to select this row." at bounding box center [356, 227] width 79 height 18
click at [381, 229] on icon "open menu" at bounding box center [380, 231] width 9 height 9
click at [346, 251] on div "[GEOGRAPHIC_DATA]" at bounding box center [356, 254] width 65 height 28
type input "[GEOGRAPHIC_DATA]"
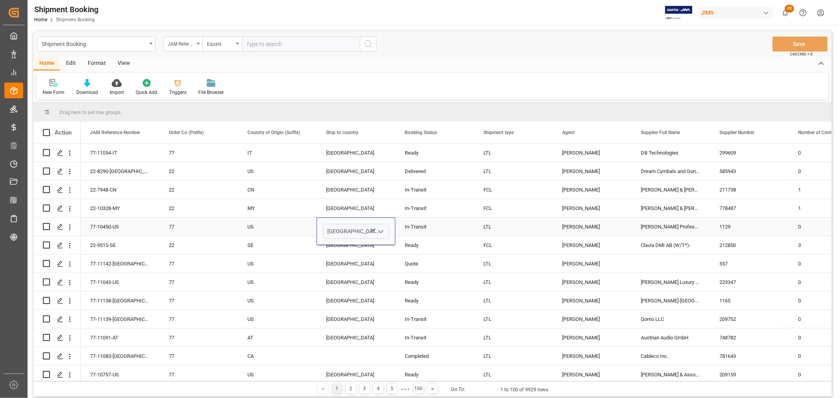
click at [294, 226] on div "US" at bounding box center [278, 227] width 60 height 18
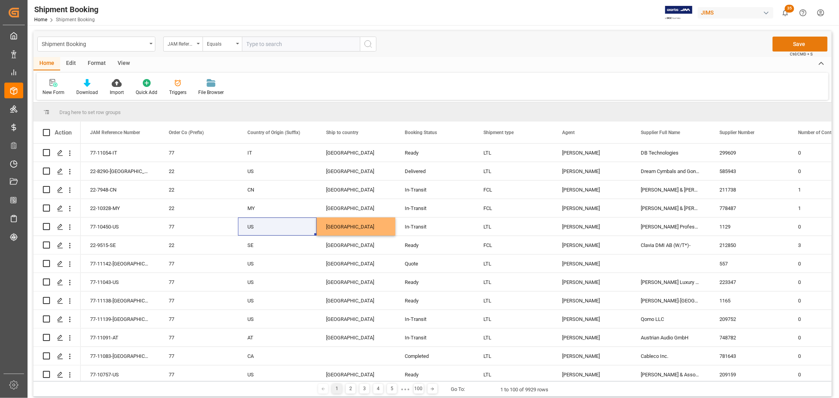
click at [803, 47] on button "Save" at bounding box center [800, 44] width 55 height 15
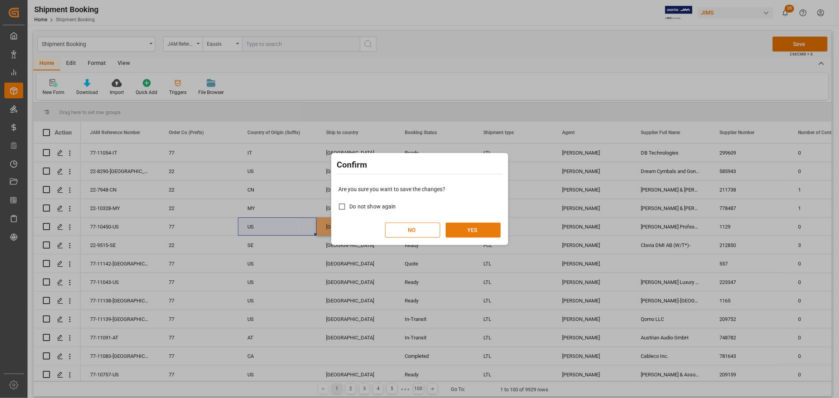
click at [495, 227] on button "YES" at bounding box center [473, 230] width 55 height 15
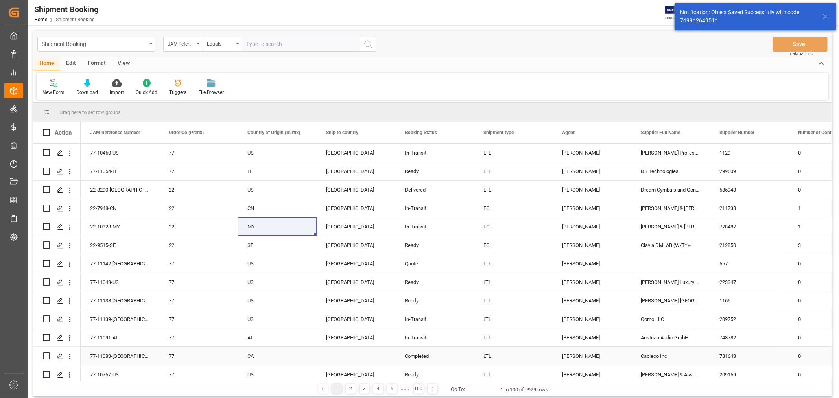
click at [333, 356] on div "Press SPACE to select this row." at bounding box center [356, 356] width 79 height 18
click at [381, 360] on icon "open menu" at bounding box center [380, 361] width 9 height 9
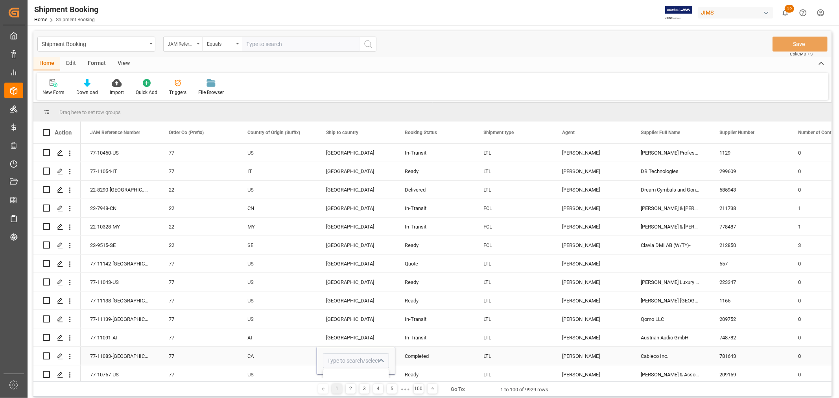
scroll to position [44, 0]
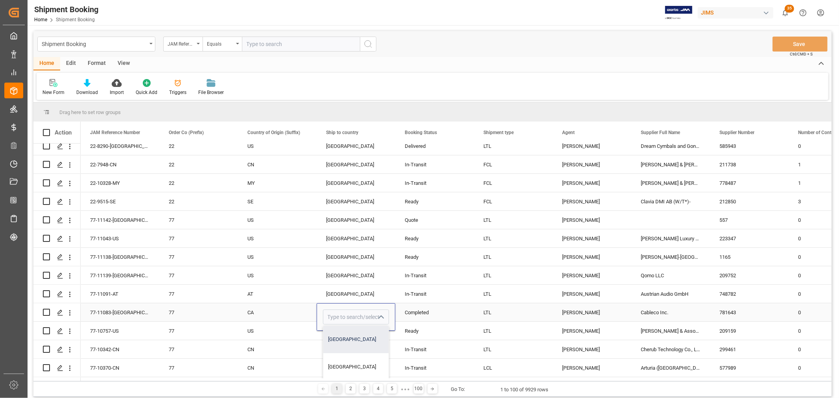
click at [353, 340] on div "[GEOGRAPHIC_DATA]" at bounding box center [356, 340] width 65 height 28
type input "[GEOGRAPHIC_DATA]"
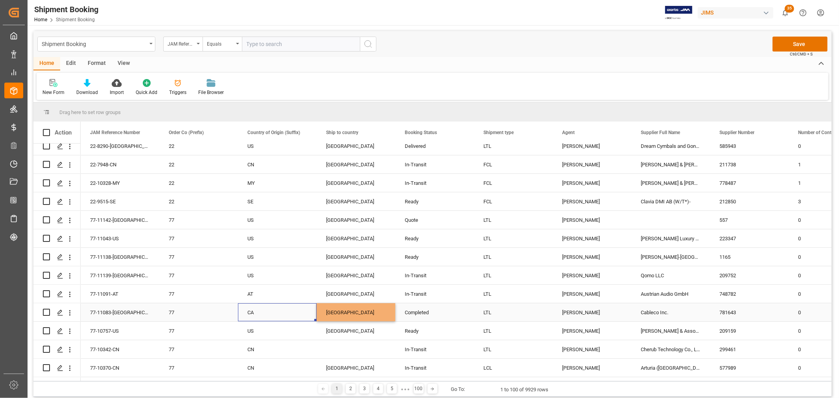
click at [281, 312] on div "CA" at bounding box center [278, 313] width 60 height 18
click at [795, 38] on button "Save" at bounding box center [800, 44] width 55 height 15
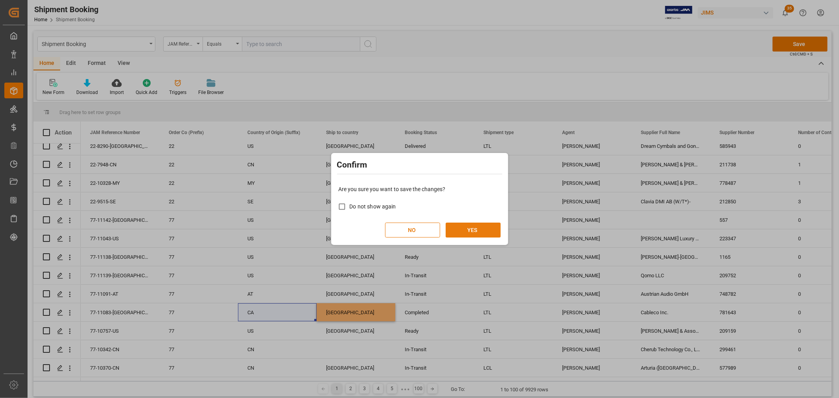
click at [464, 230] on button "YES" at bounding box center [473, 230] width 55 height 15
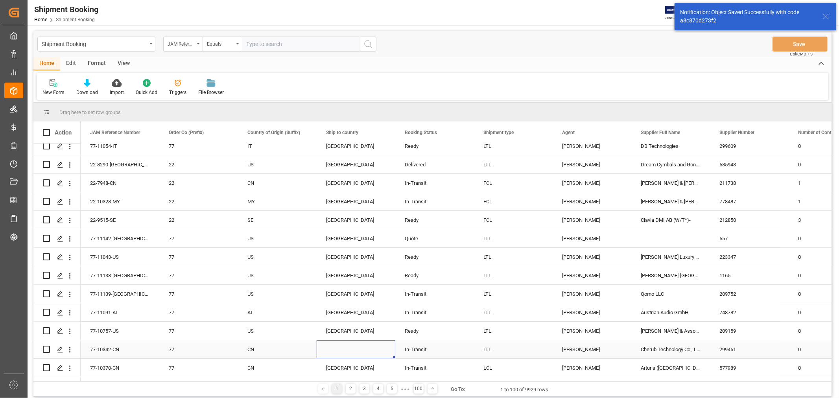
click at [331, 348] on div "Press SPACE to select this row." at bounding box center [356, 349] width 79 height 18
click at [383, 351] on icon "open menu" at bounding box center [380, 354] width 9 height 9
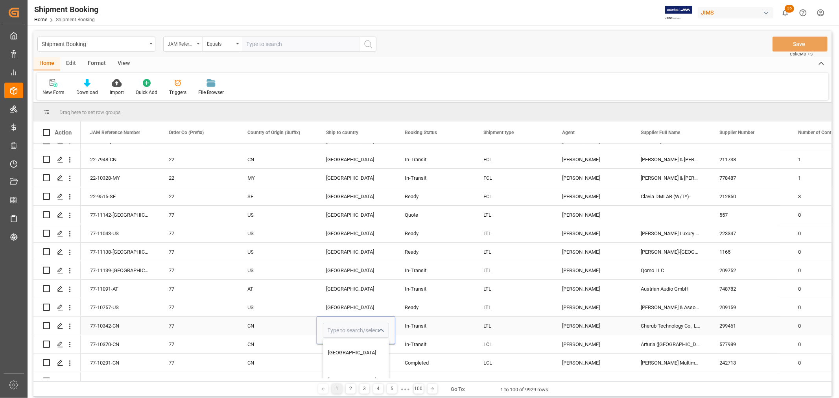
scroll to position [87, 0]
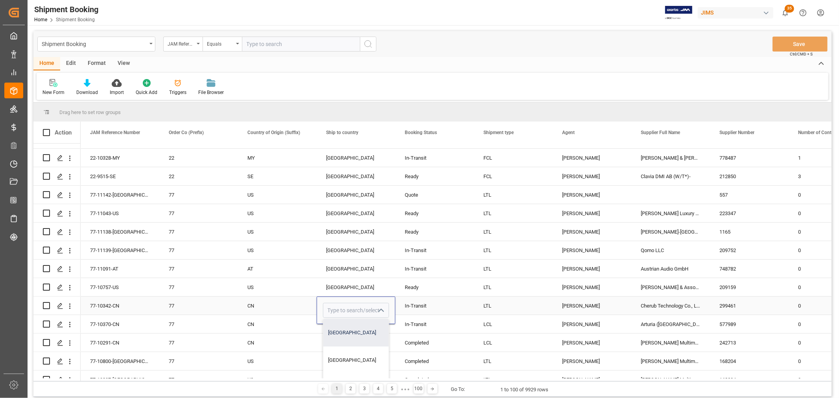
click at [363, 332] on div "[GEOGRAPHIC_DATA]" at bounding box center [356, 333] width 65 height 28
type input "[GEOGRAPHIC_DATA]"
click at [276, 302] on div "CN" at bounding box center [278, 306] width 60 height 18
click at [804, 48] on button "Save" at bounding box center [800, 44] width 55 height 15
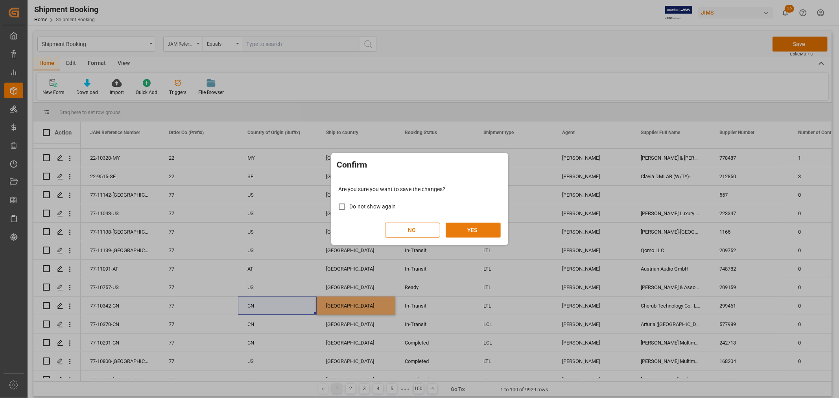
click at [474, 229] on button "YES" at bounding box center [473, 230] width 55 height 15
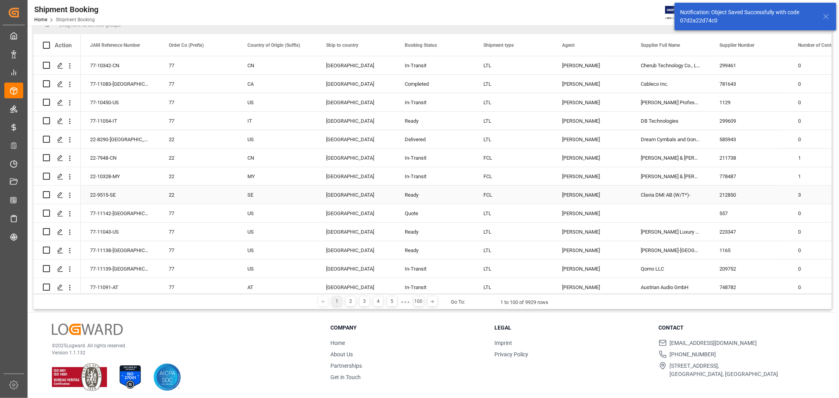
scroll to position [0, 0]
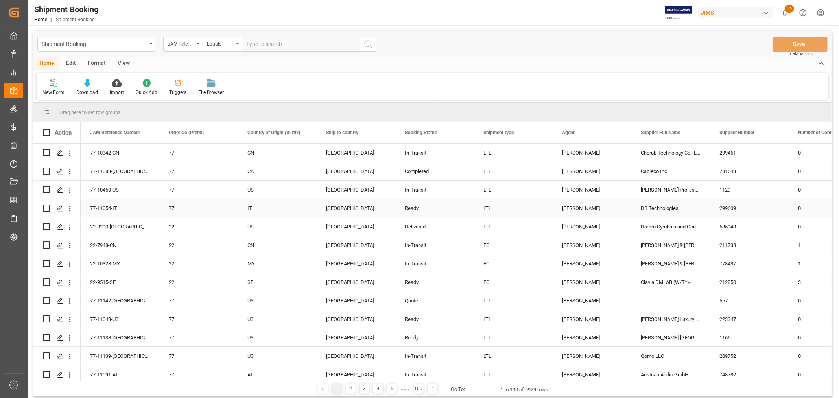
click at [97, 207] on div "77-11054-IT" at bounding box center [120, 208] width 79 height 18
click at [268, 44] on input "text" at bounding box center [301, 44] width 118 height 15
paste input "77-11054-IT"
type input "77-11054-IT"
click at [366, 45] on icon "search button" at bounding box center [368, 43] width 9 height 9
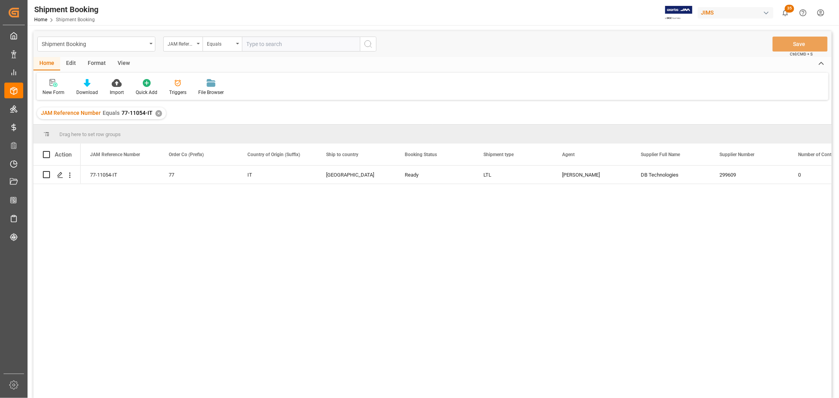
click at [120, 61] on div "View" at bounding box center [124, 63] width 24 height 13
click at [151, 192] on div "77-11054-IT 77 IT Canada Ready LTL Shyamala Mantha DB Technologies 299609 0" at bounding box center [456, 285] width 751 height 238
click at [61, 173] on icon "Press SPACE to select this row." at bounding box center [60, 175] width 6 height 6
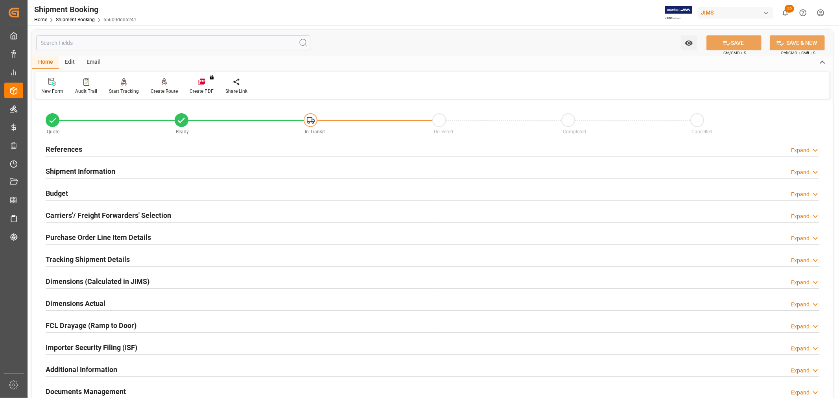
click at [81, 213] on h2 "Carriers'/ Freight Forwarders' Selection" at bounding box center [109, 215] width 126 height 11
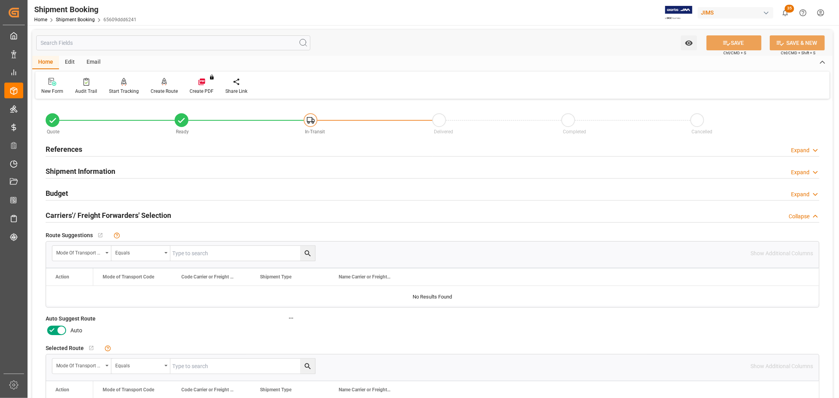
click at [54, 332] on icon at bounding box center [51, 330] width 9 height 9
click at [0, 0] on input "checkbox" at bounding box center [0, 0] width 0 height 0
click at [729, 41] on icon at bounding box center [727, 43] width 8 height 8
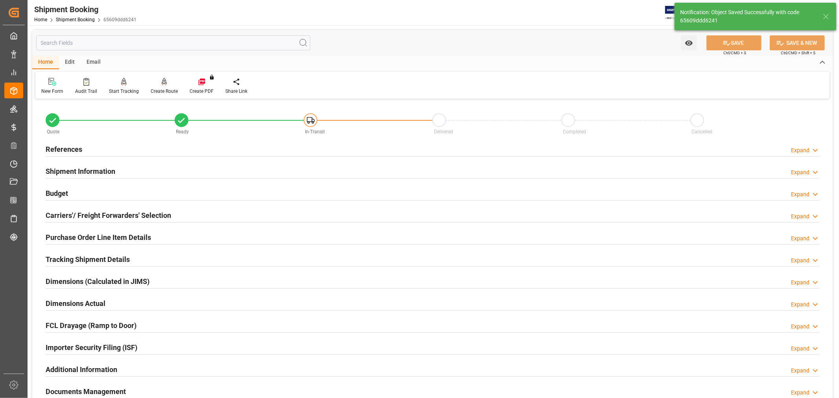
click at [158, 89] on div "Create Route" at bounding box center [164, 91] width 27 height 7
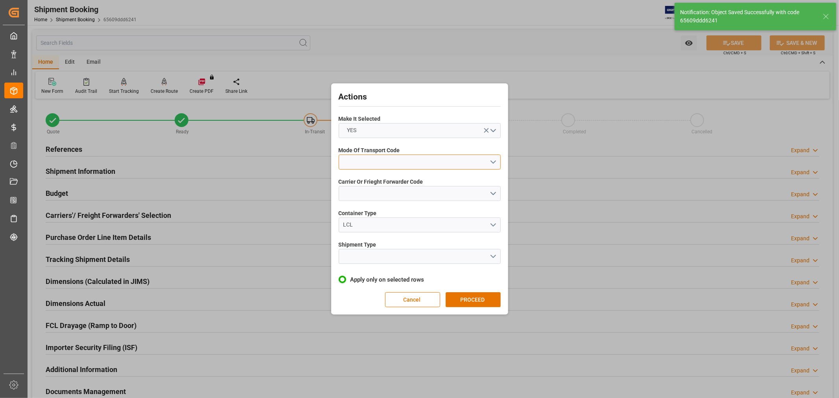
click at [360, 157] on button "open menu" at bounding box center [420, 162] width 162 height 15
click at [365, 181] on div "2- COURIER AIR" at bounding box center [419, 180] width 161 height 17
click at [363, 192] on button "open menu" at bounding box center [420, 193] width 162 height 15
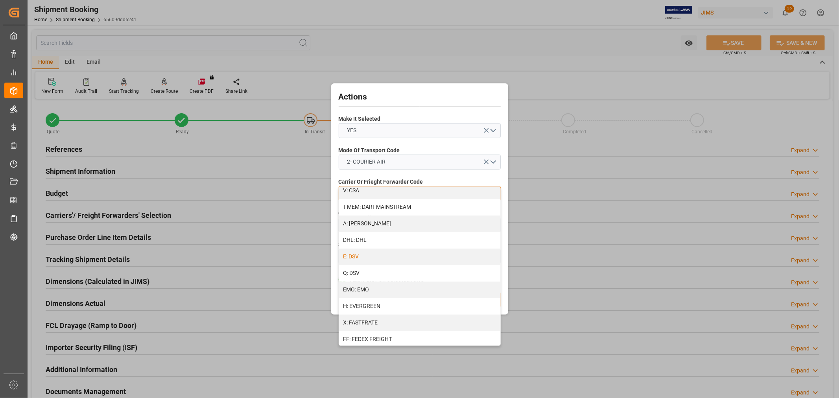
scroll to position [131, 0]
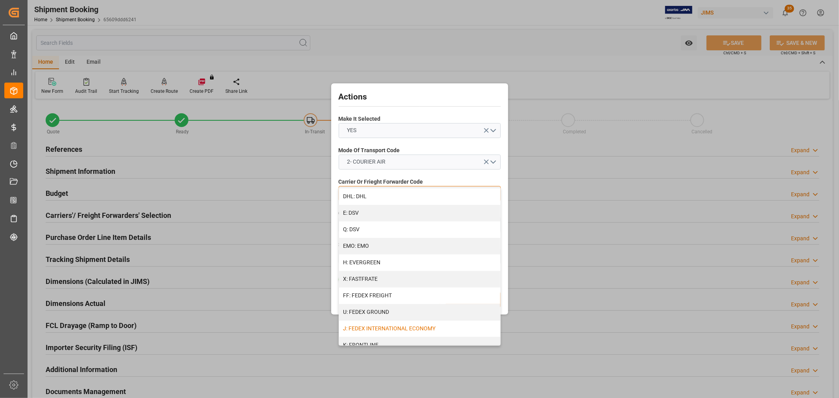
click at [403, 329] on div "J: FEDEX INTERNATIONAL ECONOMY" at bounding box center [419, 329] width 161 height 17
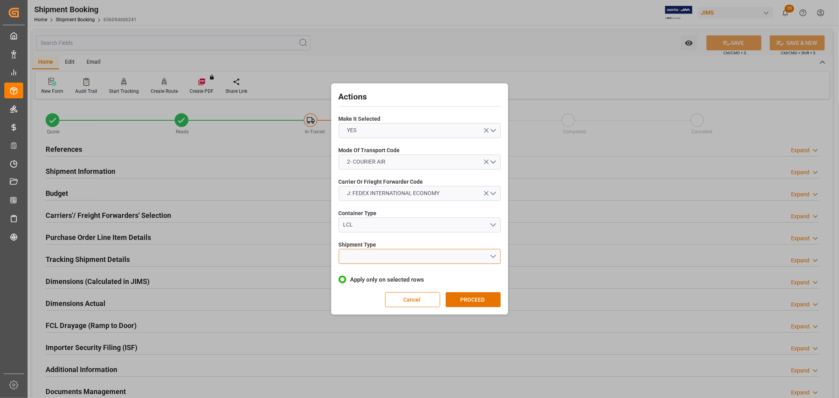
click at [363, 259] on button "open menu" at bounding box center [420, 256] width 162 height 15
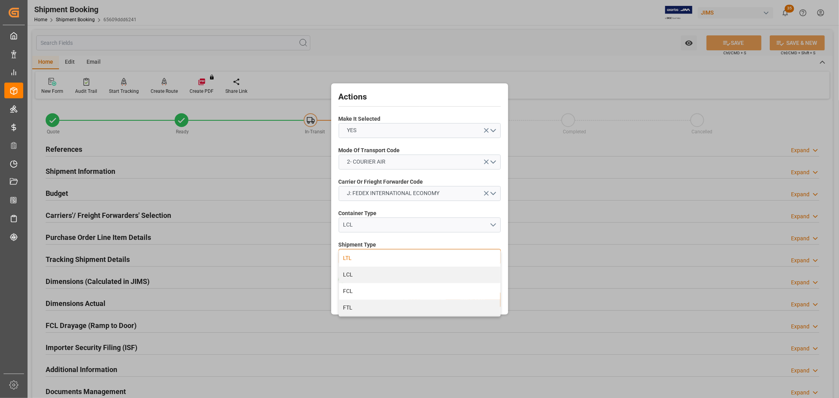
click at [353, 256] on div "LTL" at bounding box center [419, 258] width 161 height 17
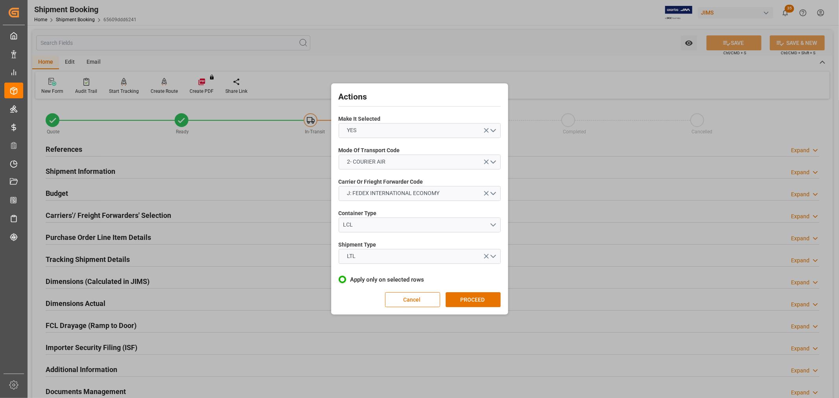
click at [480, 295] on button "PROCEED" at bounding box center [473, 299] width 55 height 15
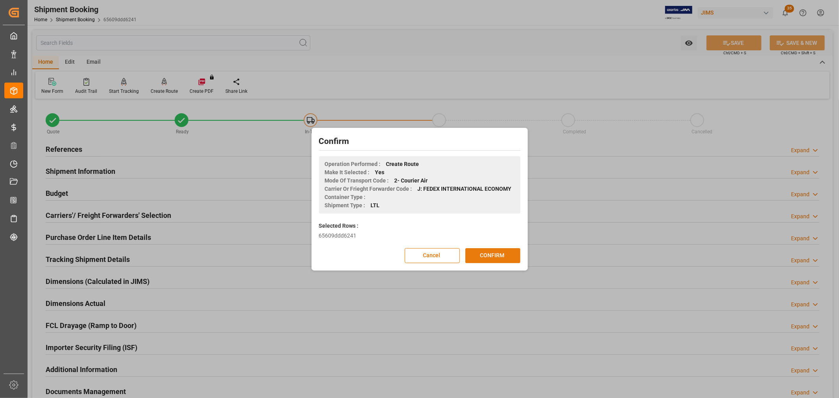
click at [489, 257] on button "CONFIRM" at bounding box center [493, 255] width 55 height 15
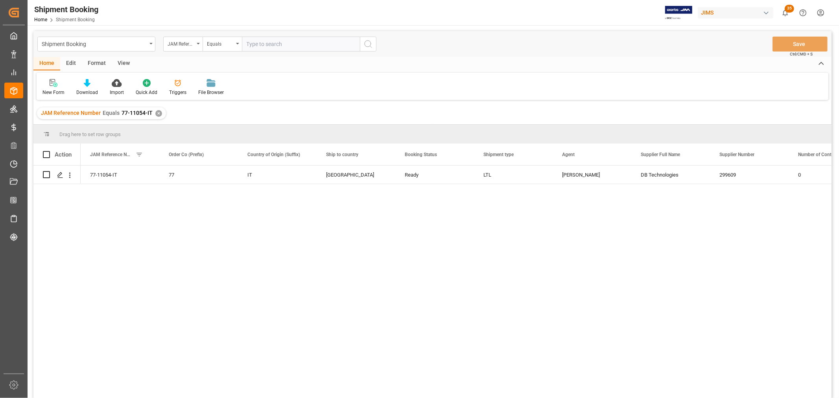
click at [124, 61] on div "View" at bounding box center [124, 63] width 24 height 13
click at [52, 88] on div "Default" at bounding box center [50, 87] width 27 height 17
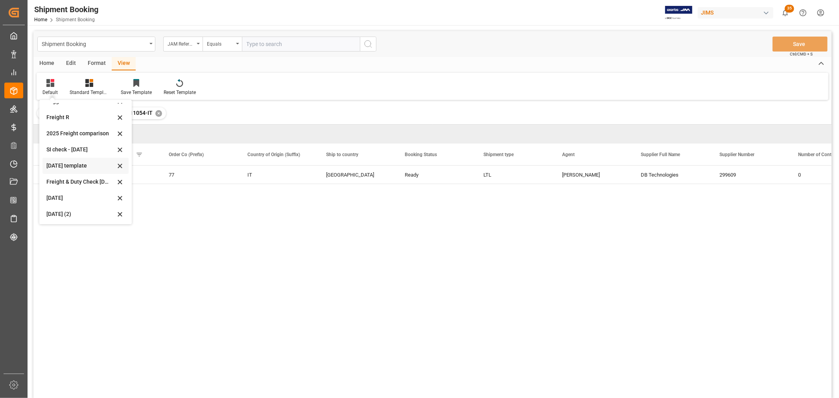
scroll to position [59, 0]
click at [62, 212] on div "[DATE] (2)" at bounding box center [80, 213] width 69 height 8
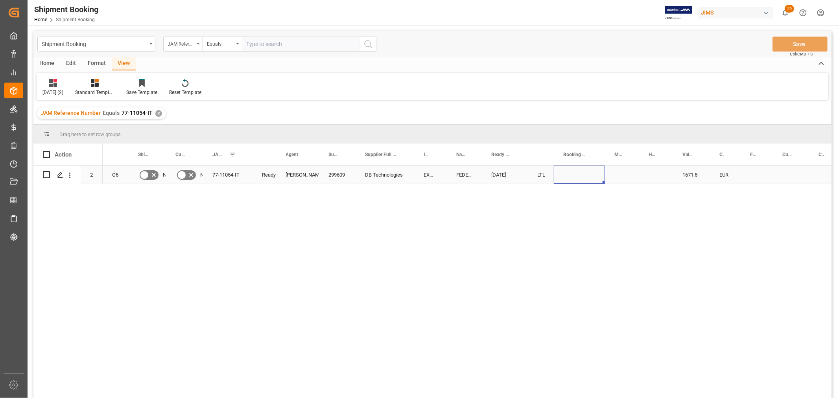
click at [577, 168] on div "Press SPACE to select this row." at bounding box center [579, 175] width 51 height 18
click at [575, 172] on input "Press SPACE to select this row." at bounding box center [579, 179] width 39 height 15
paste input "77-11054-IT"
type input "77-11054-IT"
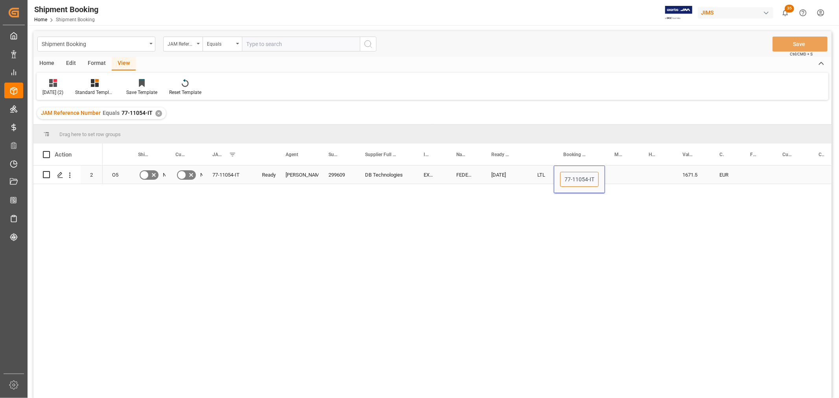
drag, startPoint x: 563, startPoint y: 179, endPoint x: 600, endPoint y: 179, distance: 37.4
click at [600, 179] on div "77-11054-IT" at bounding box center [579, 180] width 51 height 28
click at [574, 178] on input "Press SPACE to select this row." at bounding box center [579, 179] width 39 height 15
paste input "884406877349"
type input "884406877349"
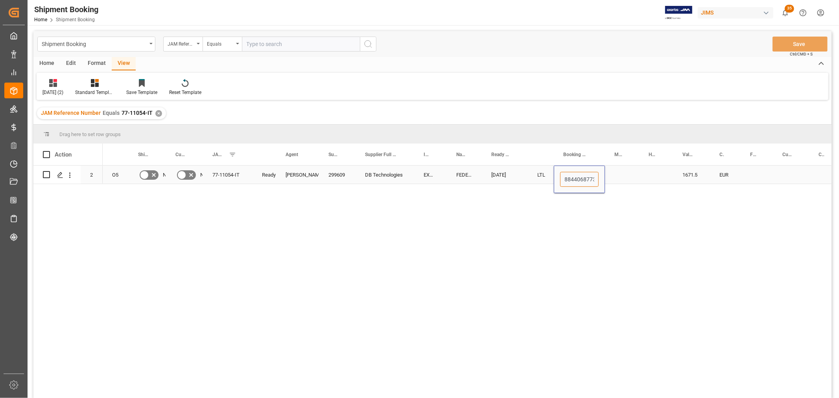
scroll to position [0, 9]
click at [620, 180] on div "Press SPACE to select this row." at bounding box center [622, 175] width 34 height 18
click at [589, 176] on div "884406877349" at bounding box center [579, 175] width 51 height 18
drag, startPoint x: 605, startPoint y: 181, endPoint x: 654, endPoint y: 172, distance: 50.3
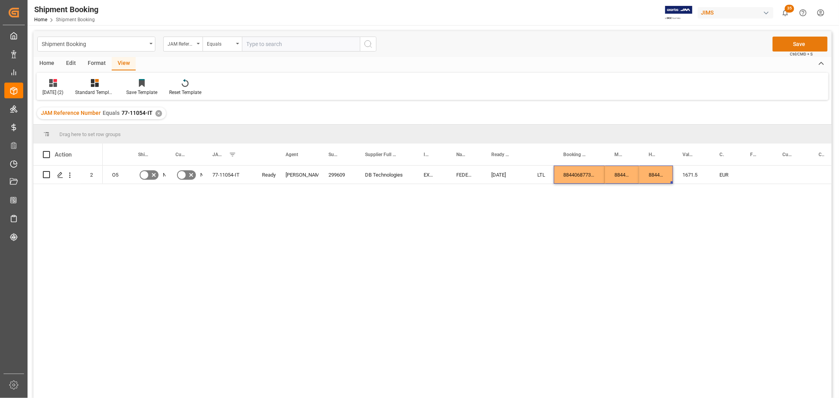
click at [790, 43] on button "Save" at bounding box center [800, 44] width 55 height 15
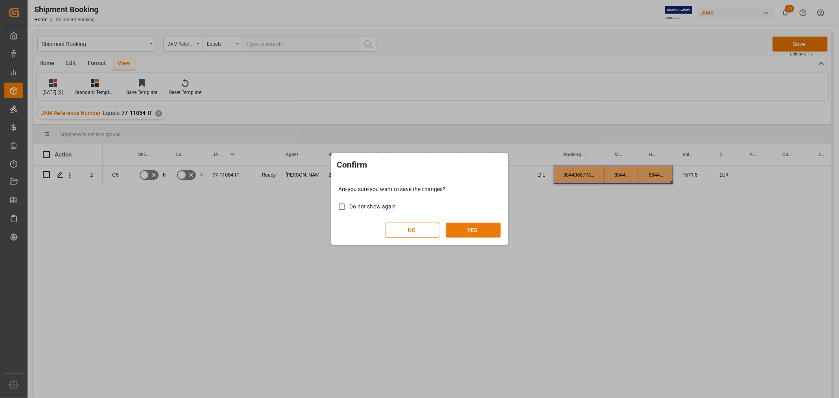
click at [470, 229] on button "YES" at bounding box center [473, 230] width 55 height 15
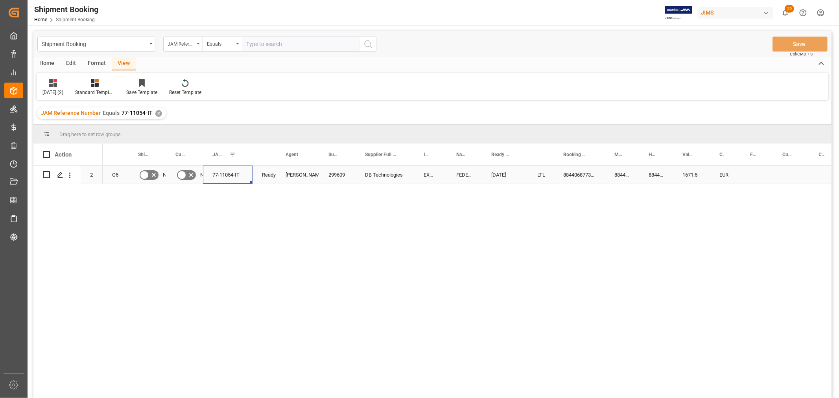
click at [229, 175] on div "77-11054-IT" at bounding box center [228, 175] width 50 height 18
click at [305, 207] on div "O5 No No 77-11054-IT Ready [PERSON_NAME] 299609 DB Technologies EXW [PERSON_NAM…" at bounding box center [467, 285] width 729 height 238
click at [385, 176] on div "DB Technologies" at bounding box center [385, 175] width 59 height 18
click at [750, 170] on div "Press SPACE to select this row." at bounding box center [757, 175] width 32 height 18
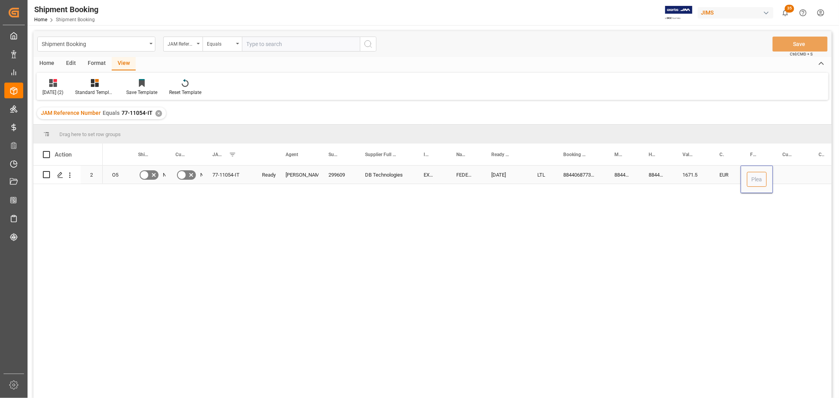
click at [756, 180] on input "Press SPACE to select this row." at bounding box center [757, 179] width 20 height 15
type input "592"
click at [787, 172] on div "Press SPACE to select this row." at bounding box center [791, 175] width 36 height 18
type input "USD"
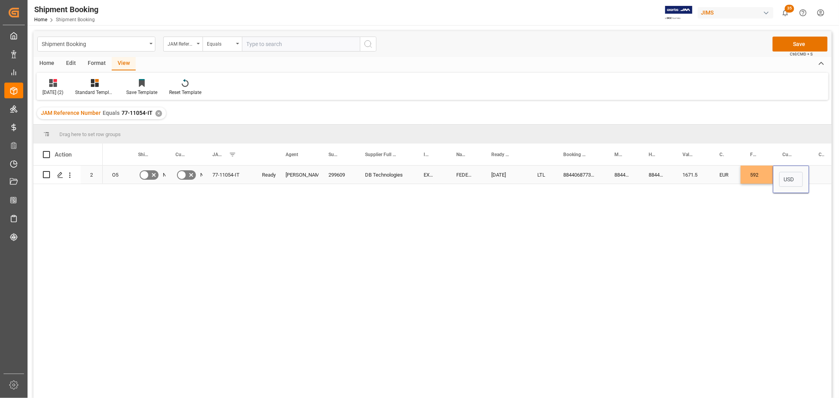
click at [688, 179] on div "1671.5" at bounding box center [691, 175] width 37 height 18
click at [812, 41] on button "Save" at bounding box center [800, 44] width 55 height 15
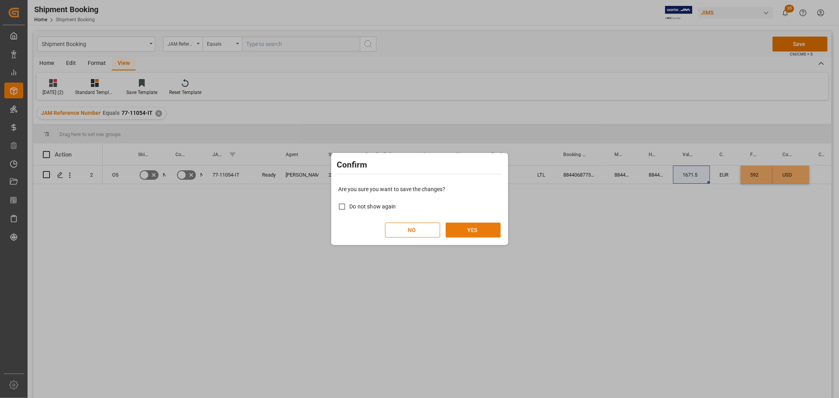
click at [473, 231] on button "YES" at bounding box center [473, 230] width 55 height 15
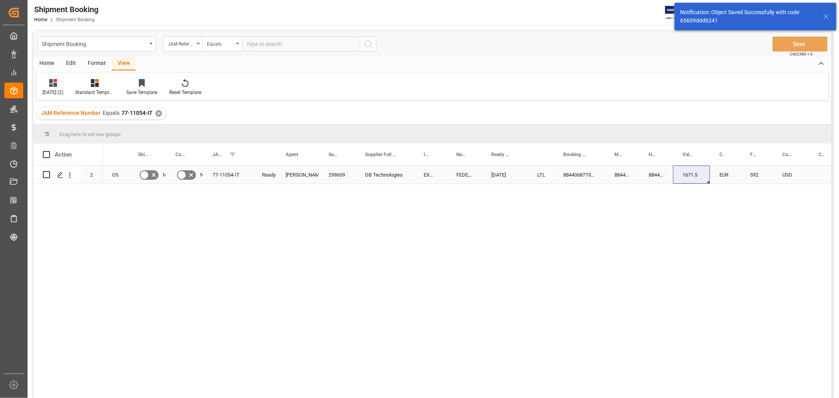
click at [538, 174] on div "LTL" at bounding box center [541, 175] width 7 height 18
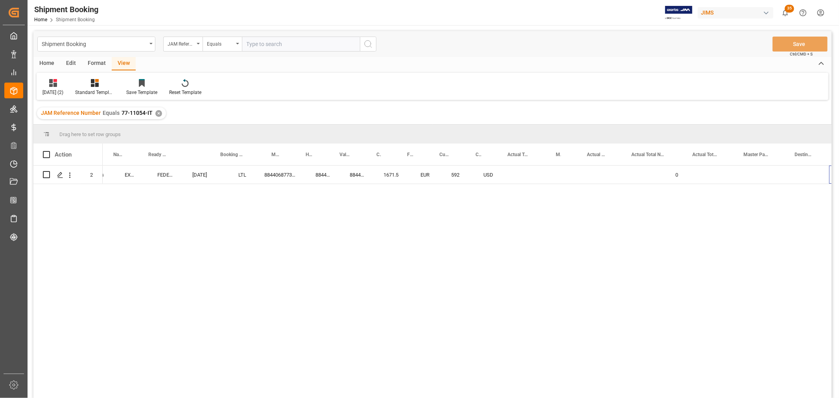
scroll to position [0, 343]
click at [507, 174] on div "Press SPACE to select this row." at bounding box center [522, 175] width 48 height 18
click at [508, 174] on input "Press SPACE to select this row." at bounding box center [523, 179] width 36 height 15
type input "16.5"
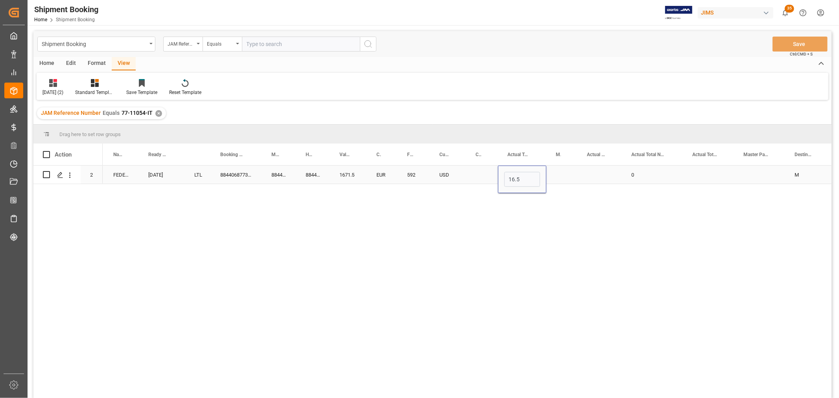
click at [567, 172] on div "Press SPACE to select this row." at bounding box center [562, 175] width 31 height 18
click at [561, 175] on div "Press SPACE to select this row." at bounding box center [562, 175] width 31 height 18
click at [563, 181] on polyline "open menu" at bounding box center [563, 180] width 5 height 2
click at [556, 203] on div "KG" at bounding box center [562, 202] width 18 height 28
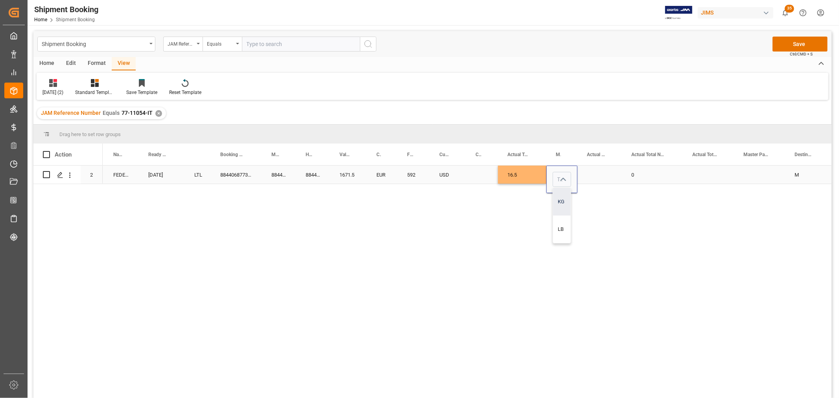
type input "KG"
click at [588, 170] on div "Press SPACE to select this row." at bounding box center [600, 175] width 44 height 18
click at [592, 172] on input "Press SPACE to select this row." at bounding box center [600, 179] width 32 height 15
type input "1"
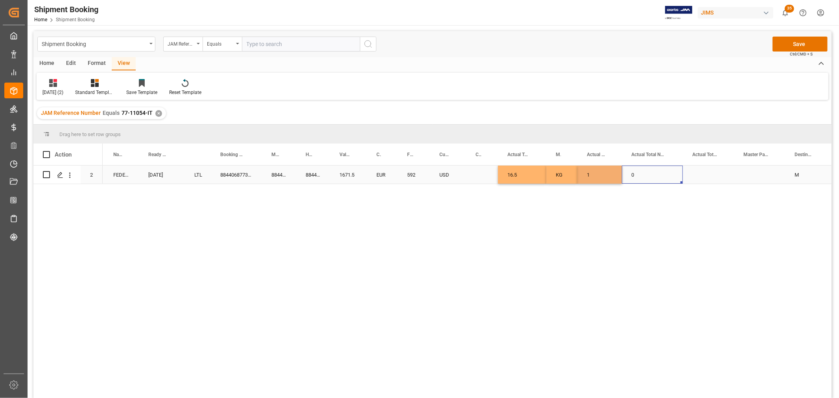
click at [659, 175] on div "0" at bounding box center [652, 175] width 61 height 18
click at [801, 37] on div "Save Ctrl/CMD + S" at bounding box center [800, 44] width 55 height 15
click at [798, 44] on button "Save" at bounding box center [800, 44] width 55 height 15
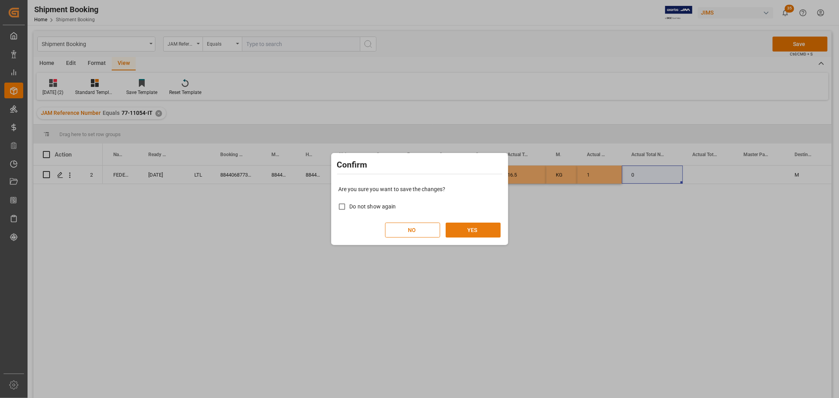
click at [475, 232] on button "YES" at bounding box center [473, 230] width 55 height 15
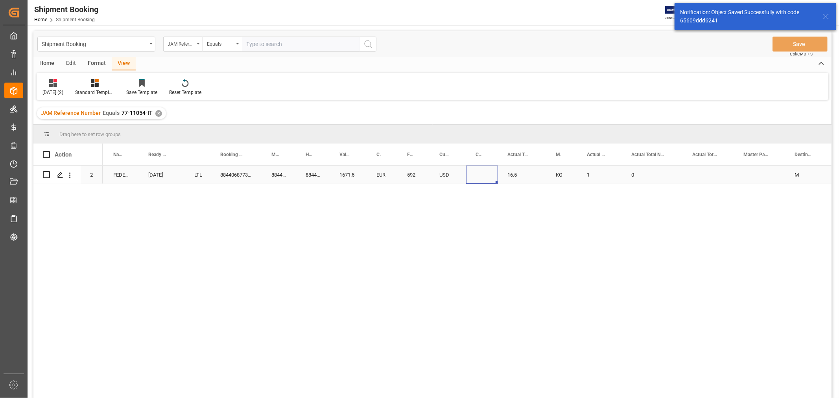
click at [470, 175] on div "Press SPACE to select this row." at bounding box center [482, 175] width 32 height 18
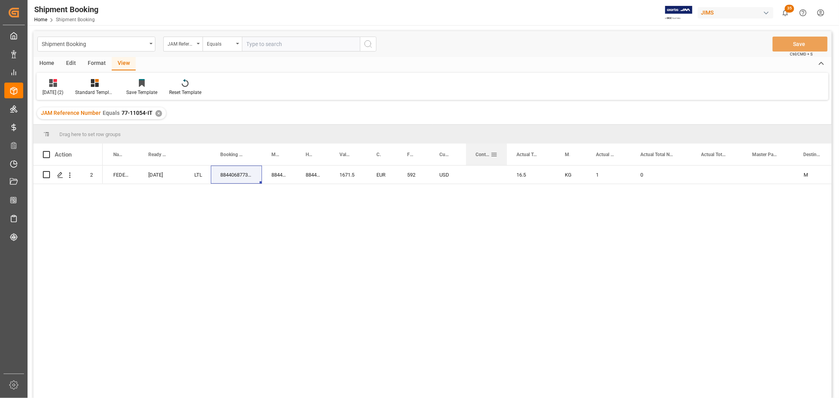
drag, startPoint x: 496, startPoint y: 151, endPoint x: 505, endPoint y: 156, distance: 10.6
click at [506, 156] on div at bounding box center [507, 155] width 3 height 22
click at [464, 172] on div "USD" at bounding box center [448, 175] width 36 height 18
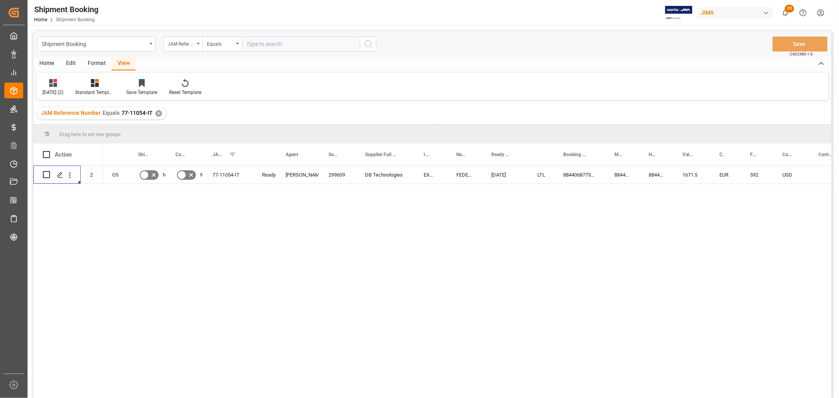
scroll to position [0, 0]
click at [58, 174] on polygon "Press SPACE to select this row." at bounding box center [60, 174] width 4 height 4
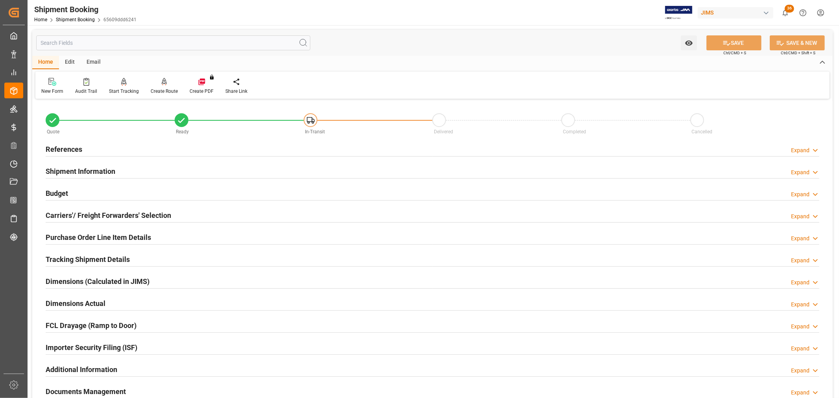
scroll to position [87, 0]
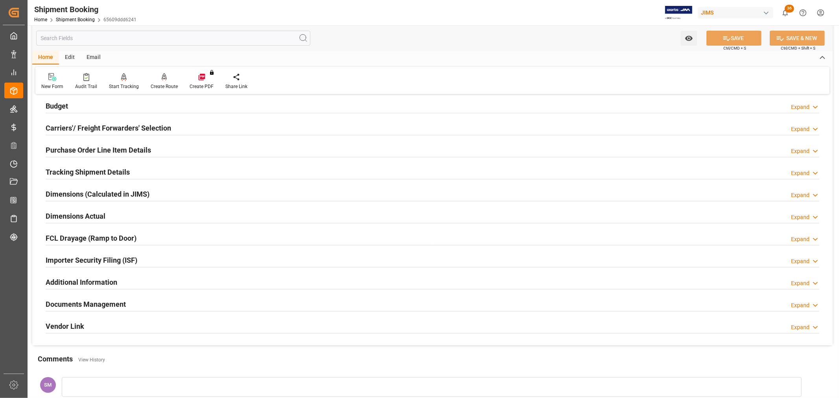
click at [88, 147] on h2 "Purchase Order Line Item Details" at bounding box center [98, 150] width 105 height 11
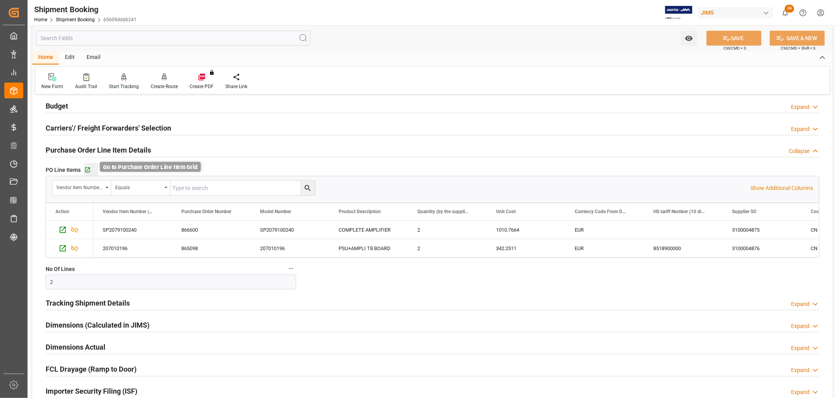
click at [89, 170] on icon "button" at bounding box center [87, 170] width 7 height 7
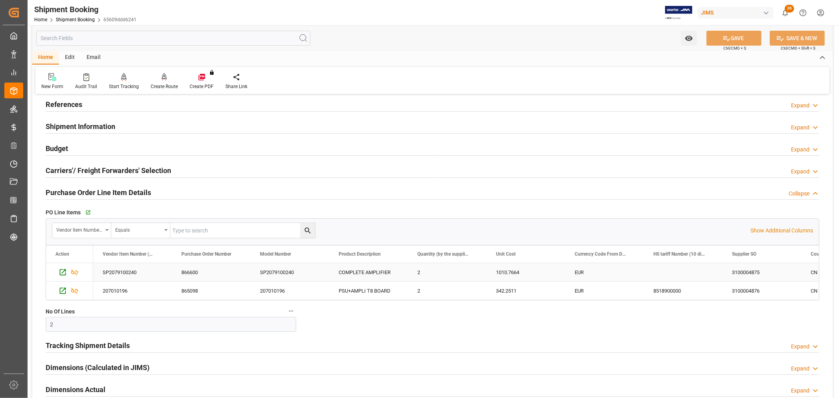
scroll to position [0, 0]
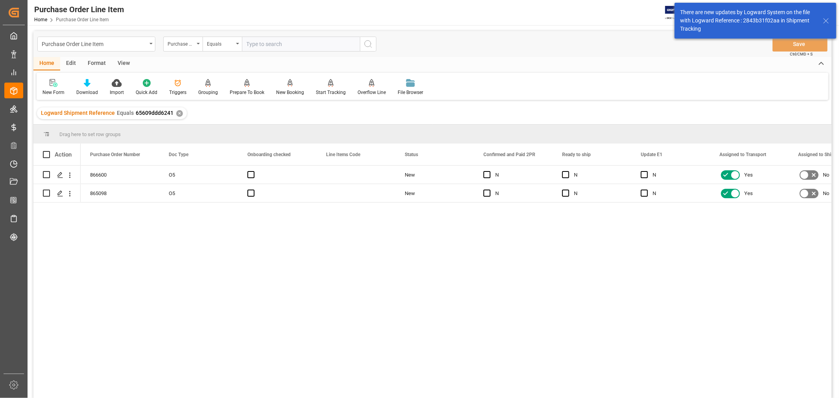
click at [120, 63] on div "View" at bounding box center [124, 63] width 24 height 13
click at [45, 90] on div "Default" at bounding box center [50, 92] width 15 height 7
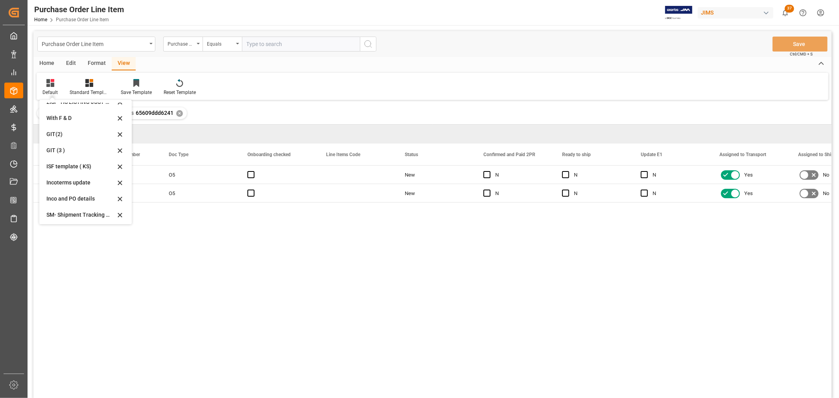
scroll to position [18, 0]
click at [75, 188] on div "Incoterms update" at bounding box center [80, 190] width 69 height 8
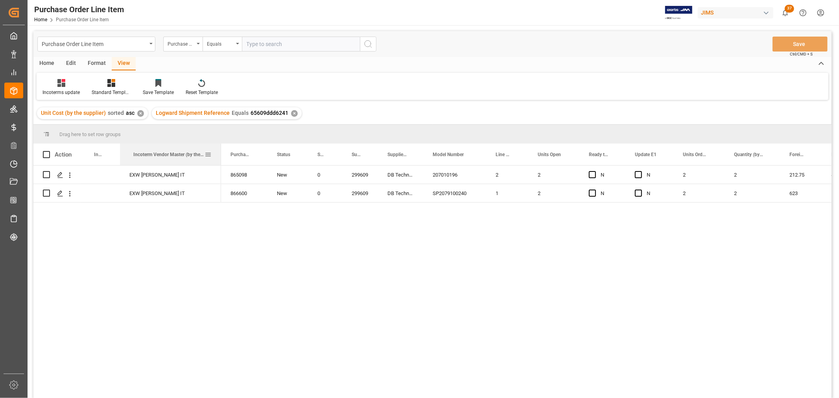
drag, startPoint x: 174, startPoint y: 150, endPoint x: 220, endPoint y: 158, distance: 47.5
click at [220, 158] on div at bounding box center [221, 155] width 3 height 22
click at [122, 61] on div "View" at bounding box center [124, 63] width 24 height 13
drag, startPoint x: 202, startPoint y: 218, endPoint x: 200, endPoint y: 211, distance: 7.7
click at [202, 218] on div "EXW [PERSON_NAME] IT EXW [PERSON_NAME] IT 865098 New 0 299609 DB Technologies 2…" at bounding box center [432, 283] width 799 height 235
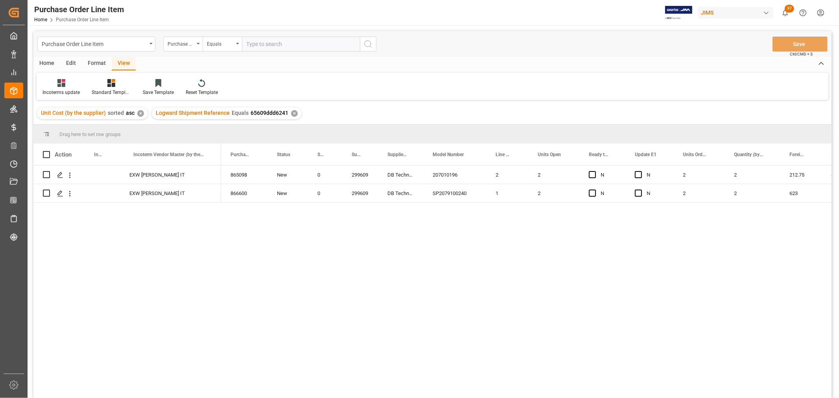
click at [120, 63] on div "View" at bounding box center [124, 63] width 24 height 13
click at [67, 92] on div "Incoterms update" at bounding box center [61, 92] width 37 height 7
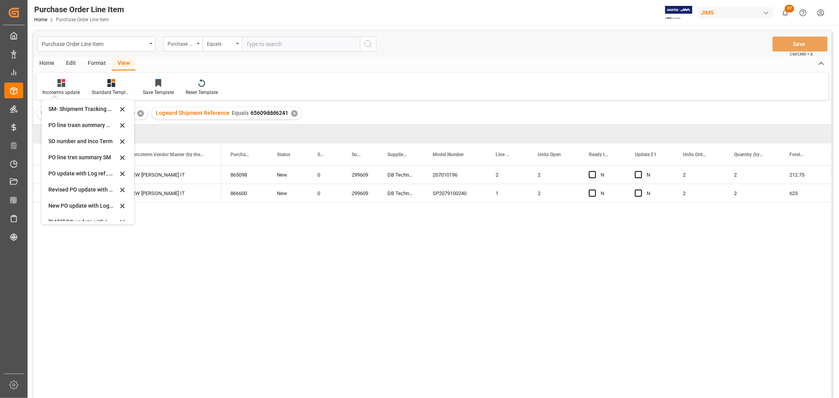
scroll to position [218, 0]
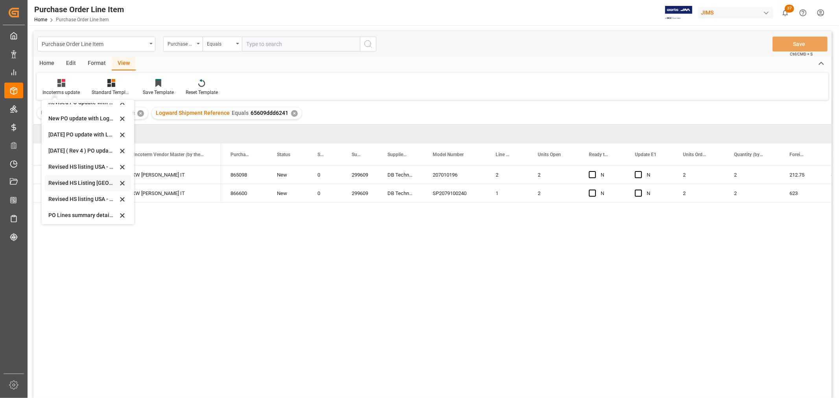
click at [76, 180] on div "Revised HS Listing [GEOGRAPHIC_DATA]" at bounding box center [83, 183] width 69 height 8
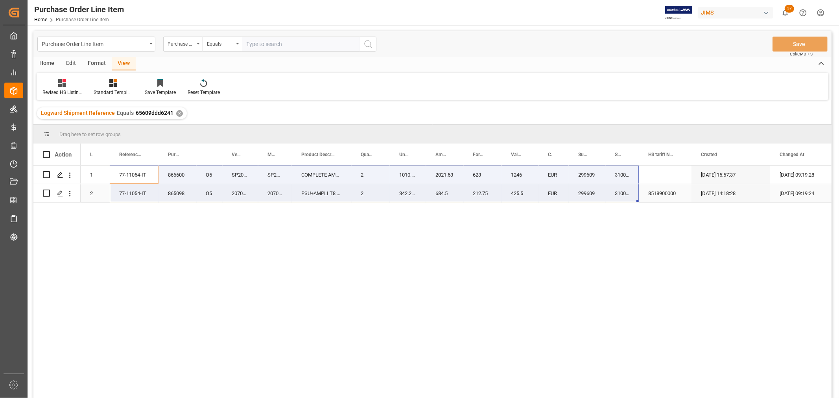
drag, startPoint x: 135, startPoint y: 176, endPoint x: 608, endPoint y: 193, distance: 473.0
click at [608, 193] on div "1 77-11054-IT 866600 O5 SP2079100240 SP2079100240 COMPLETE AMPLIFIER 2 1010.766…" at bounding box center [465, 184] width 769 height 37
click at [121, 241] on div "1 77-11054-IT 866600 O5 SP2079100240 SP2079100240 COMPLETE AMPLIFIER 2 1010.766…" at bounding box center [456, 285] width 751 height 238
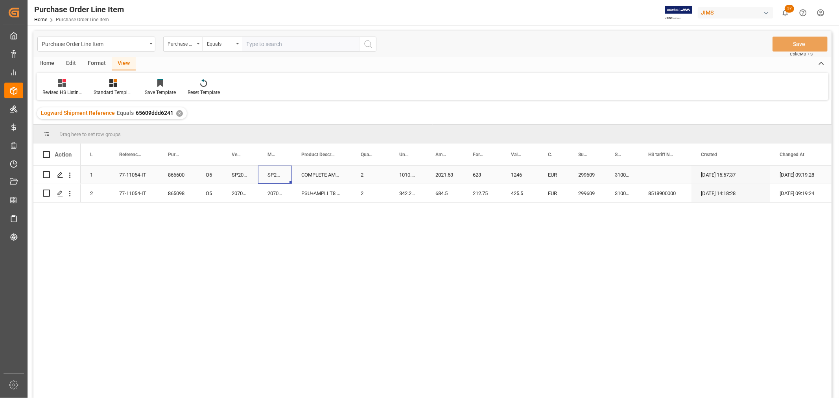
click at [272, 172] on div "SP2079100240" at bounding box center [275, 175] width 34 height 18
